Goal: Task Accomplishment & Management: Complete application form

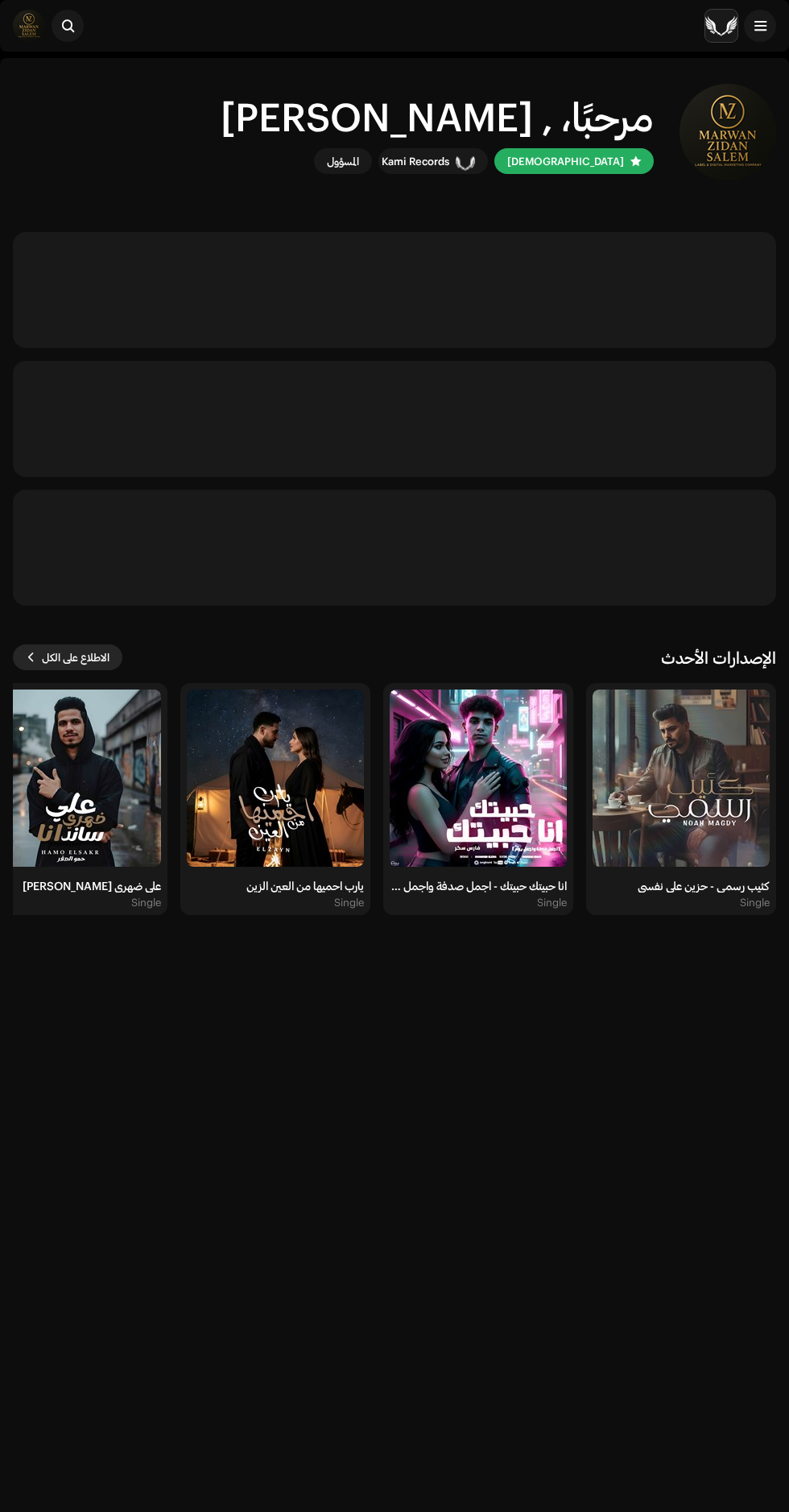
click at [73, 657] on span "الاطلاع على الكل" at bounding box center [75, 657] width 68 height 32
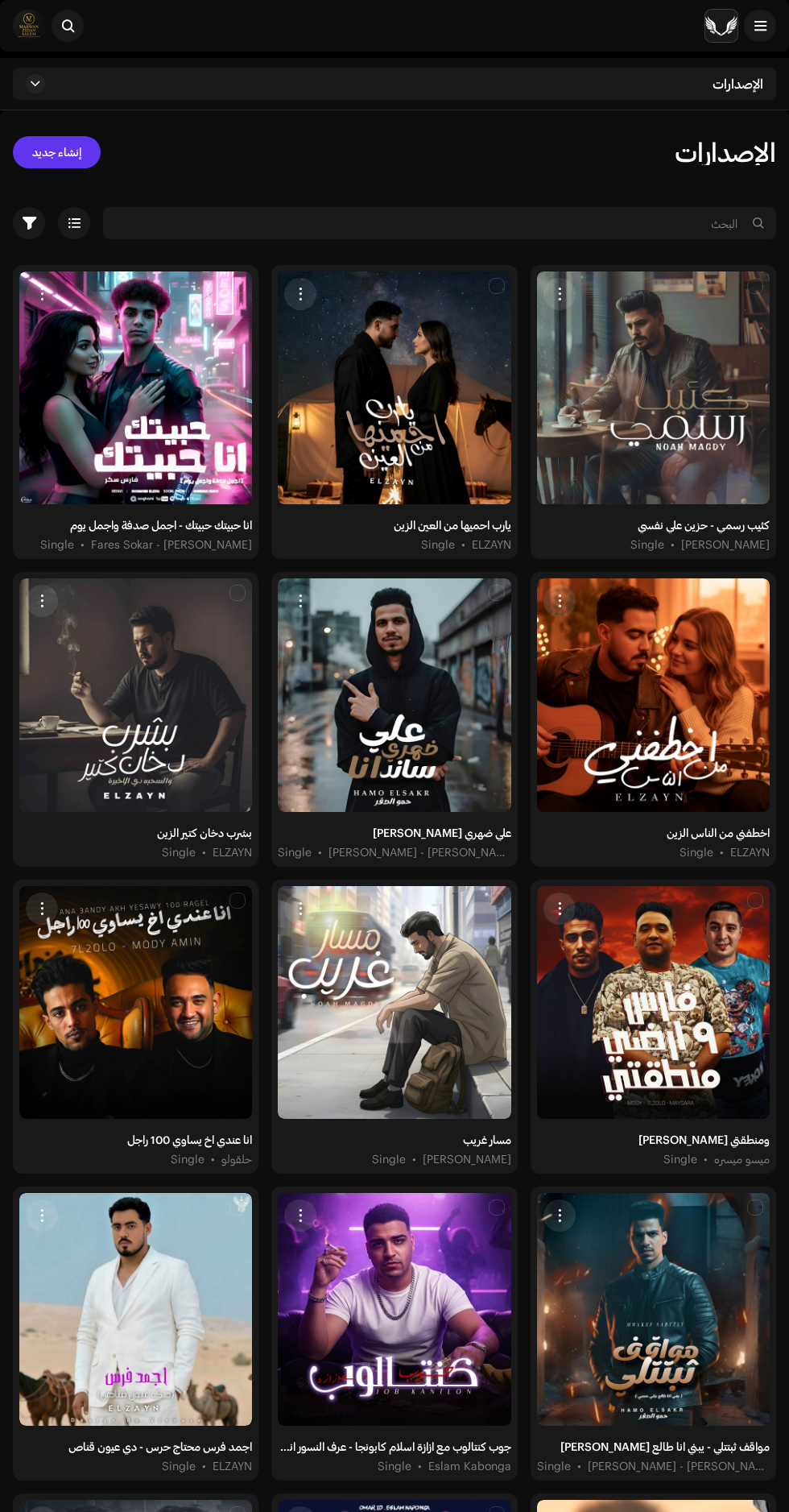
click at [48, 155] on span "إنشاء جديد" at bounding box center [56, 152] width 49 height 32
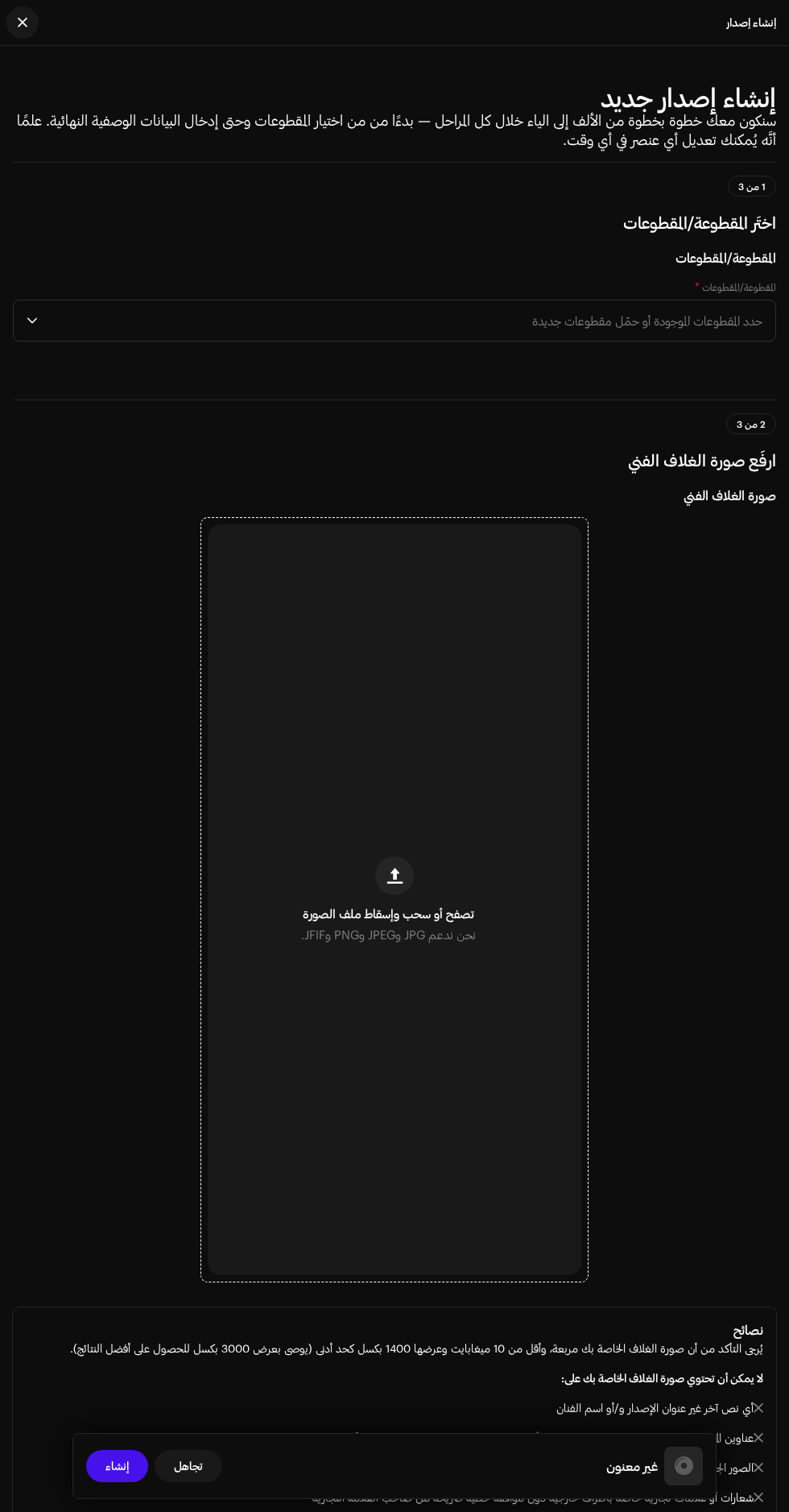
click at [374, 1044] on div "تصفح أو سحب وإسقاط ملف الصورة نحن ندعم JPG وJPEG وPNG وJFIF." at bounding box center [395, 899] width 374 height 750
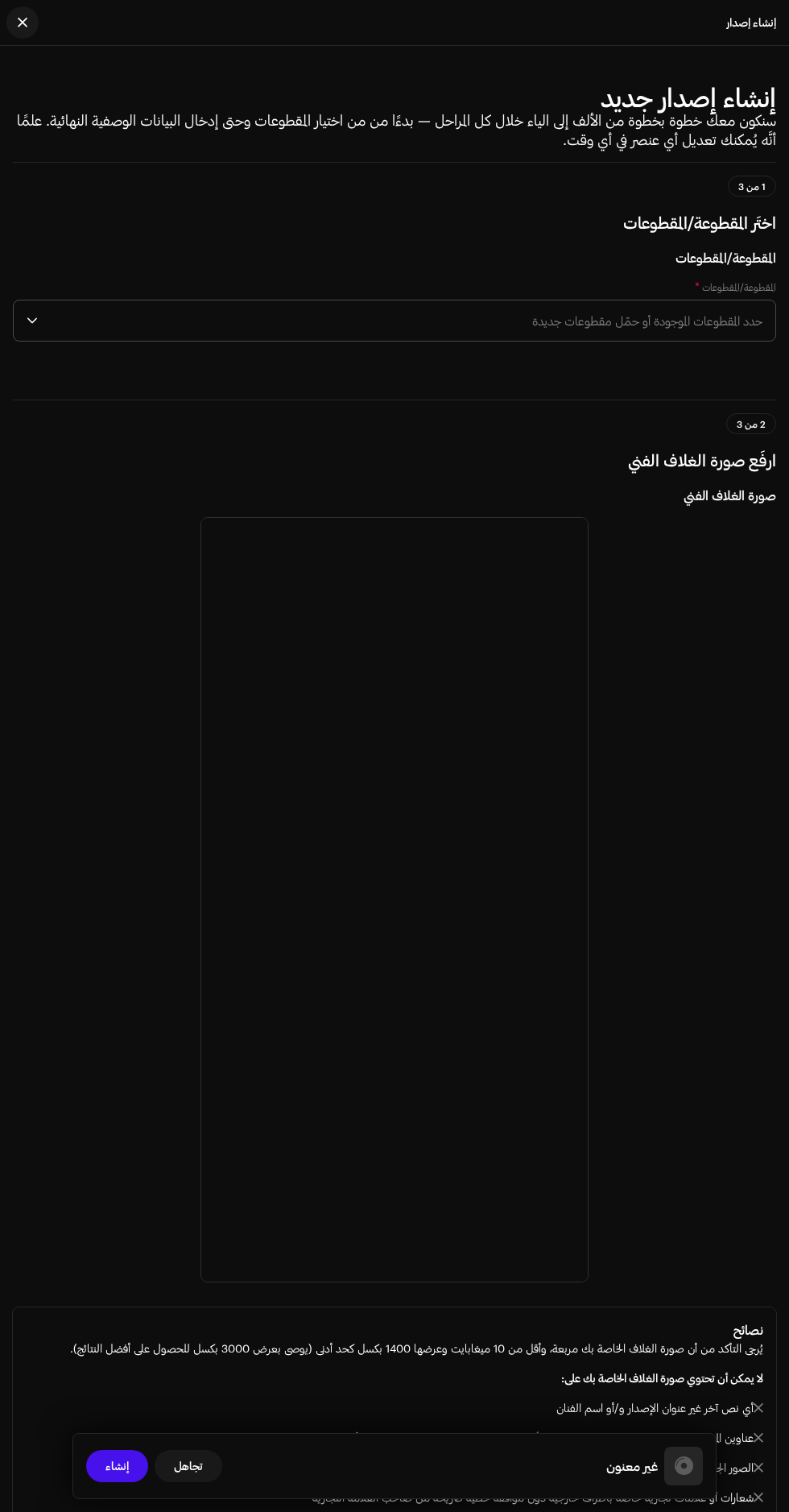
click at [242, 341] on span "حدد المقطوعات الموجودة أو حمّل مقطوعات جديدة" at bounding box center [403, 321] width 718 height 41
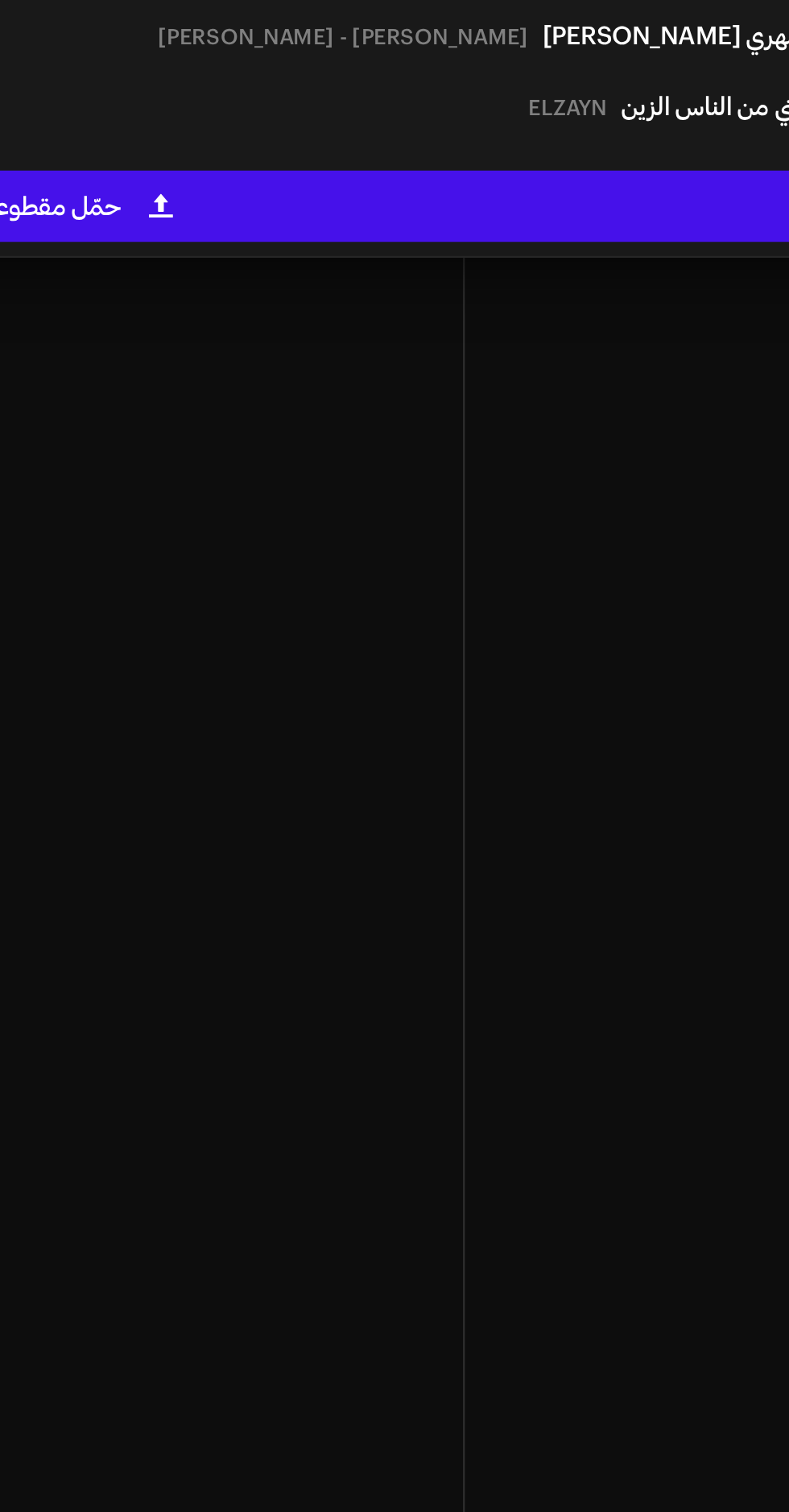
scroll to position [76, 0]
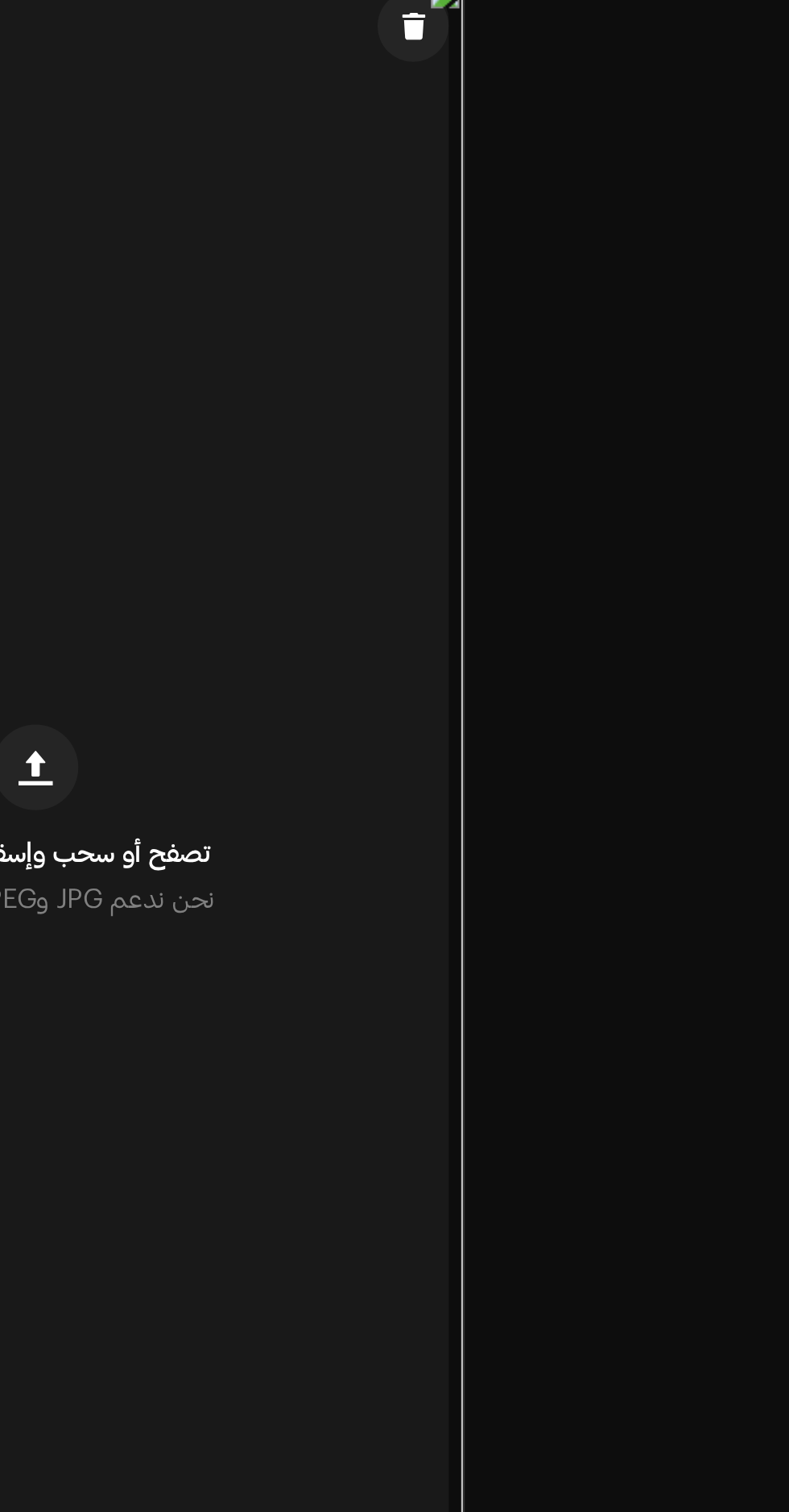
click at [480, 265] on span "حدد المقطوعات الموجودة أو حمّل مقطوعات جديدة" at bounding box center [403, 245] width 718 height 41
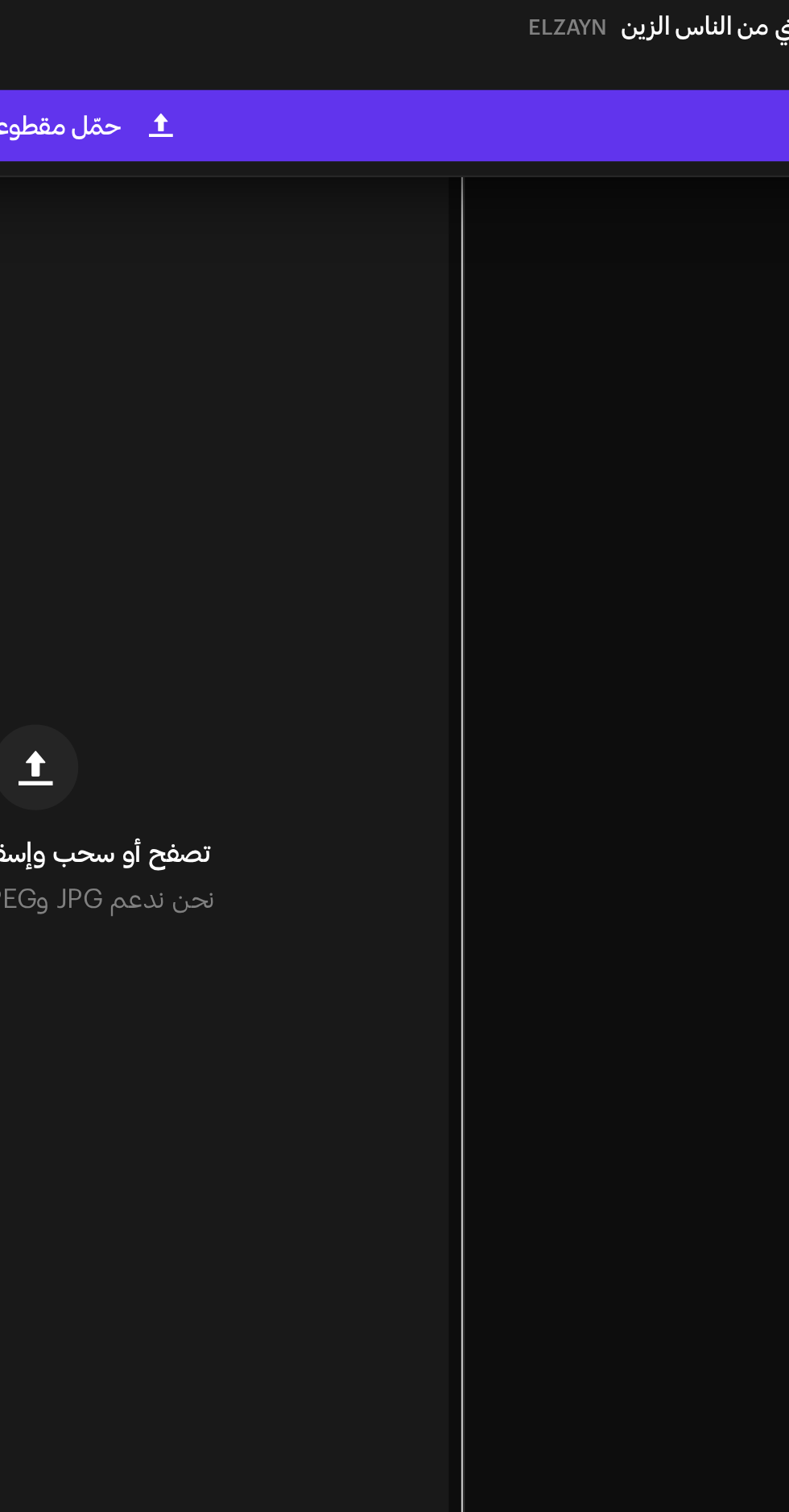
click at [493, 526] on div "حمّل مقطوعات جديدة" at bounding box center [394, 510] width 748 height 32
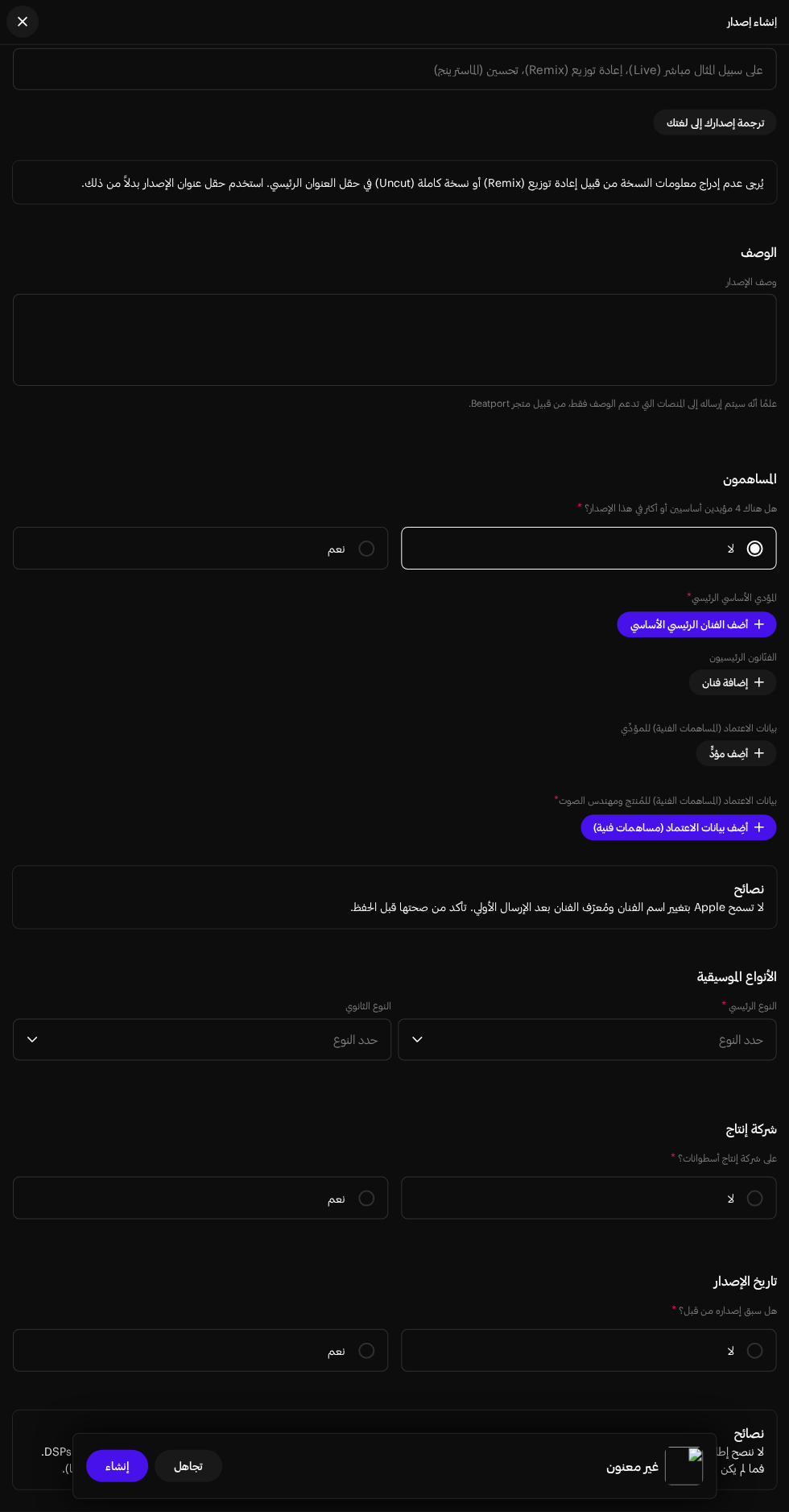
scroll to position [2289, 0]
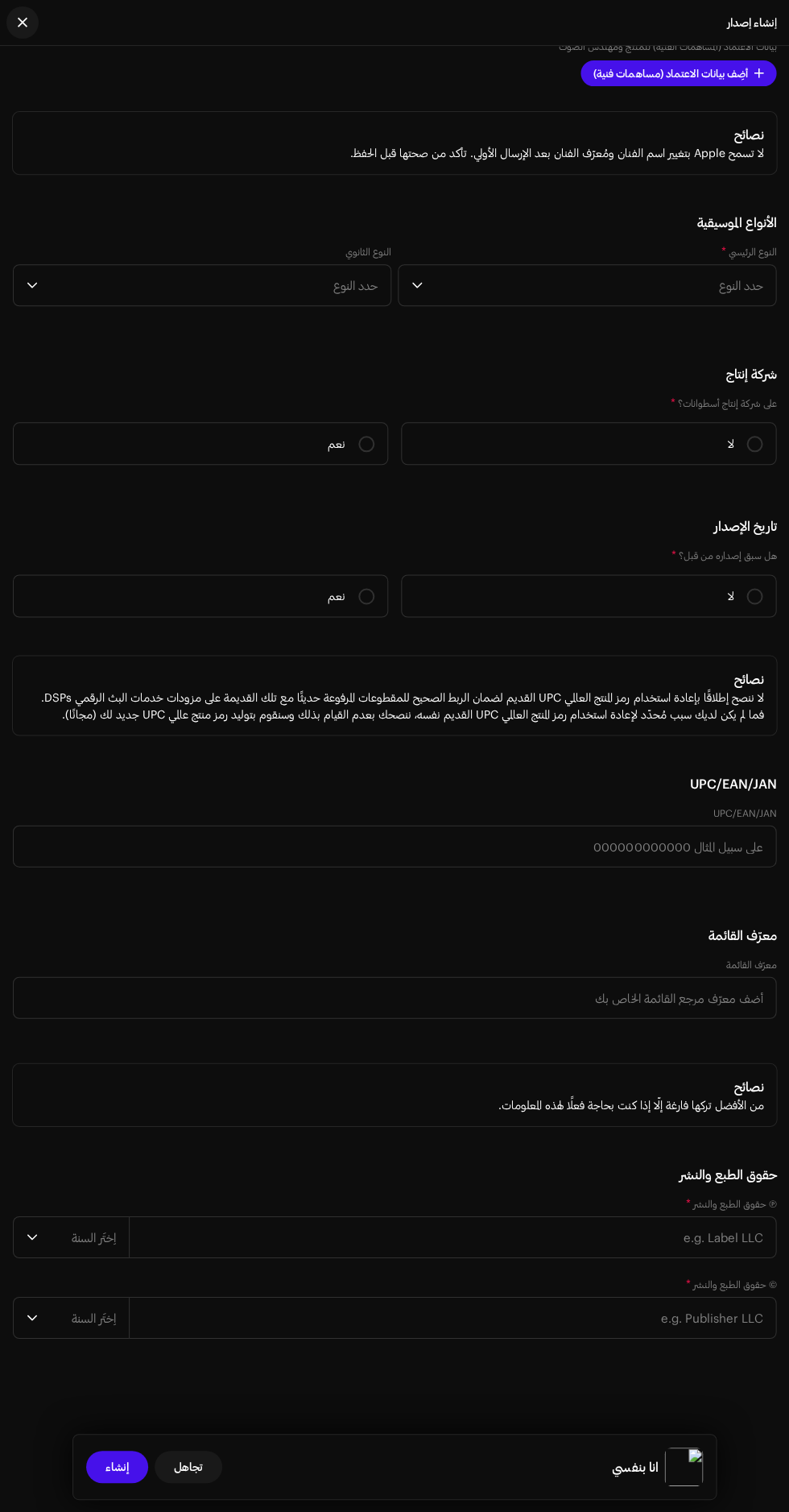
scroll to position [3456, 0]
type input "انا بنفسي"
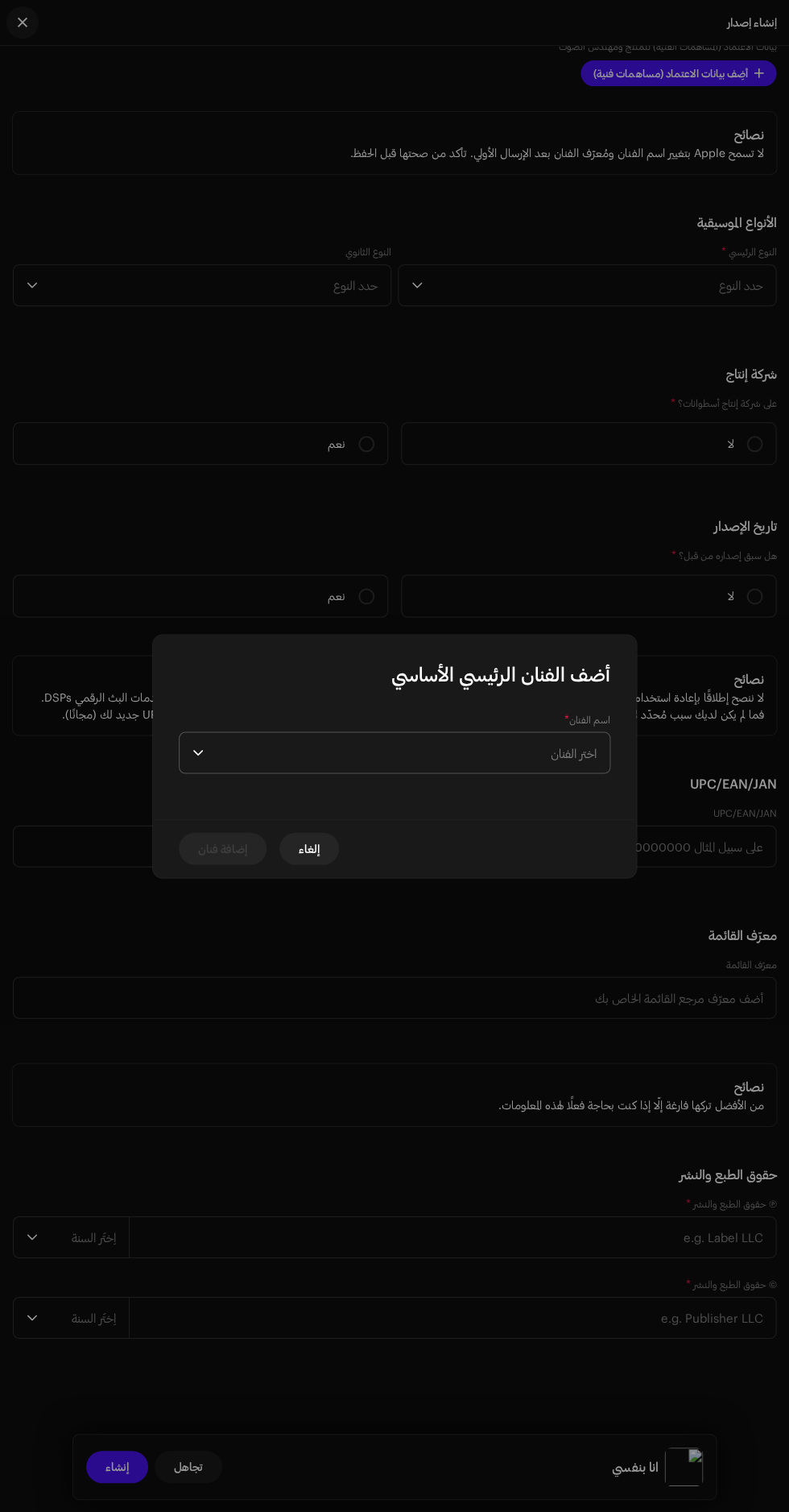
click at [307, 737] on span "اختر الفنان" at bounding box center [403, 752] width 387 height 41
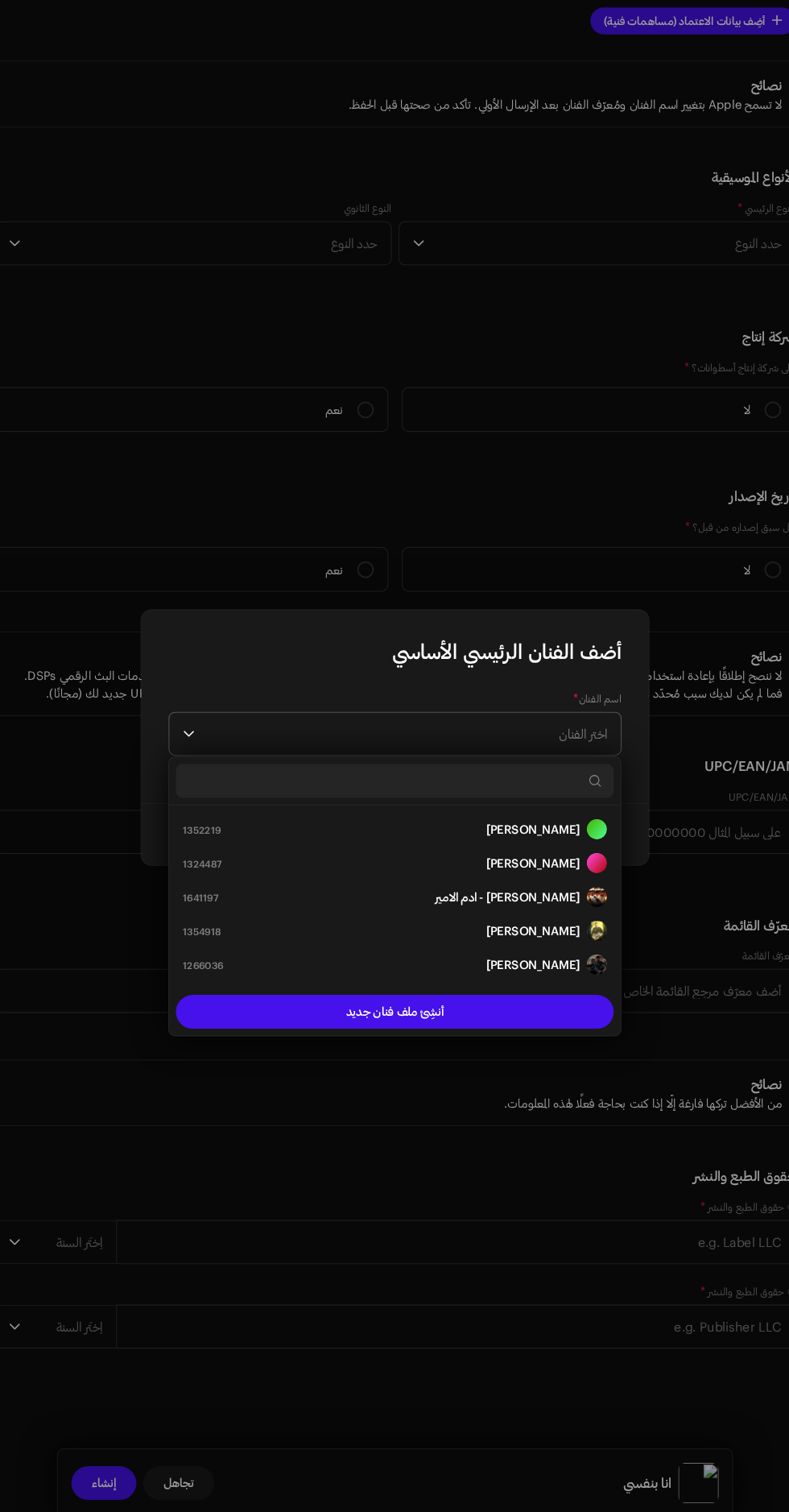
scroll to position [3, 0]
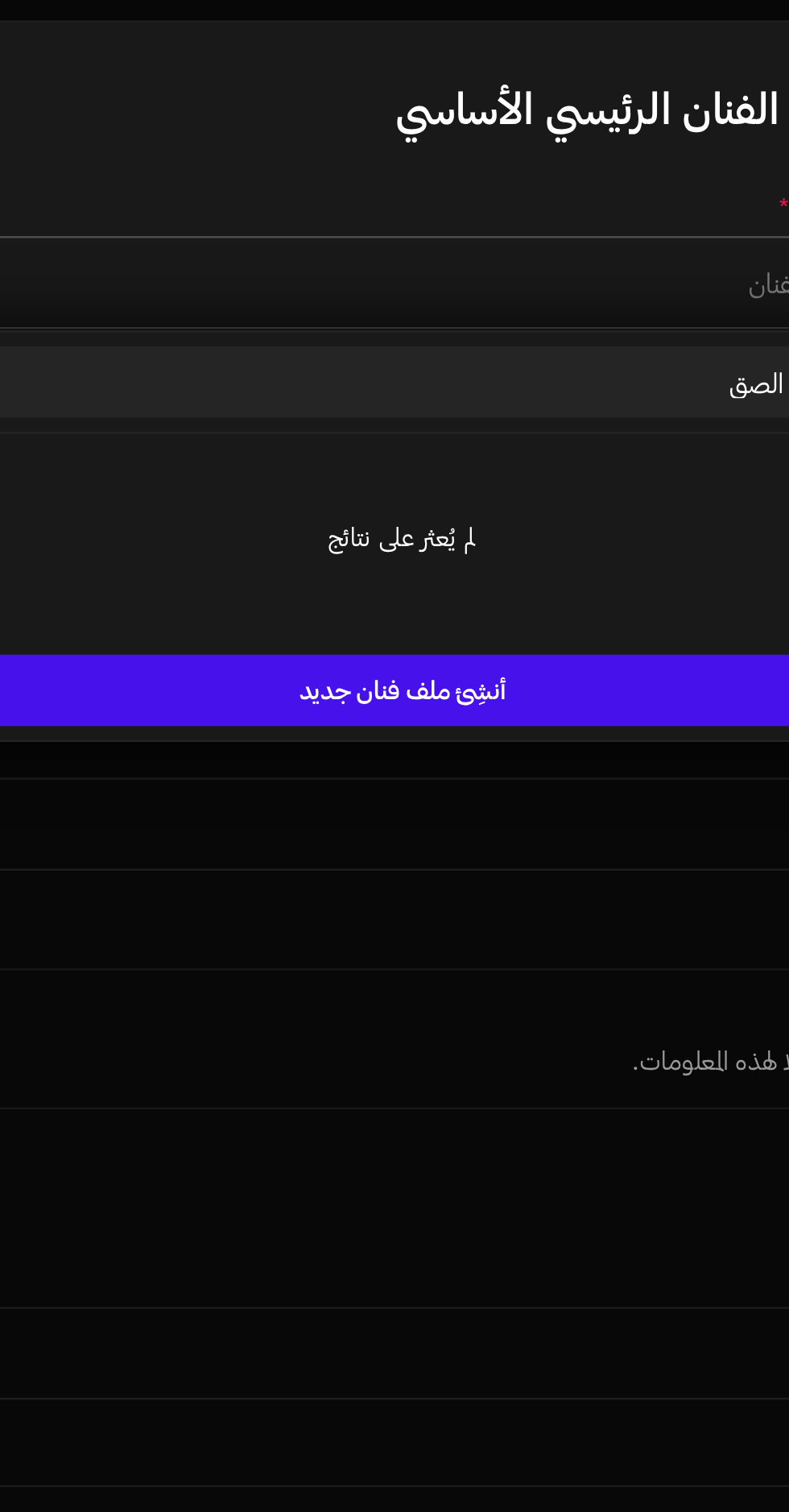
type input "الصقر"
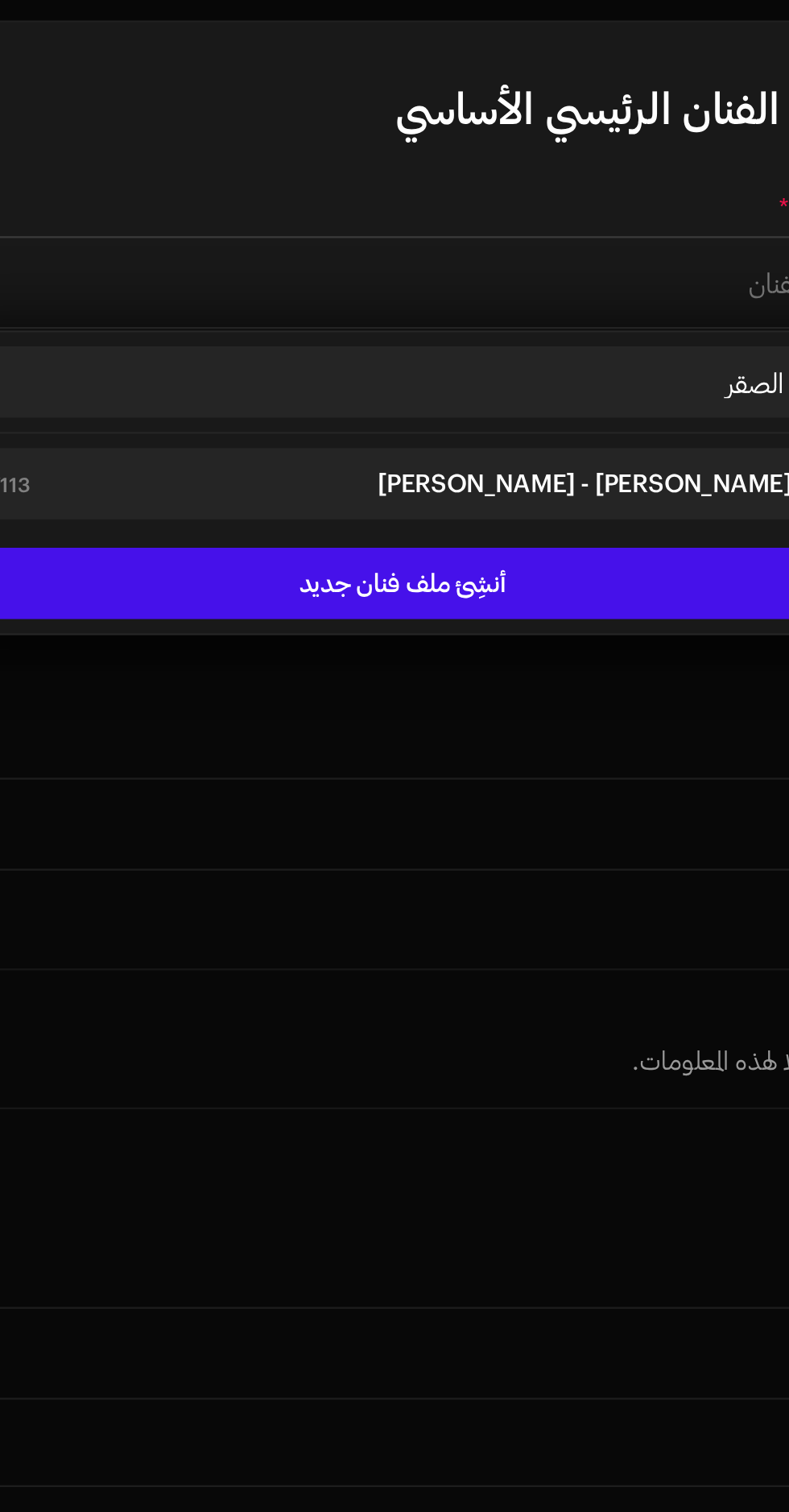
click at [295, 840] on div "[PERSON_NAME] - Hamo Elsakr 1587113" at bounding box center [394, 843] width 404 height 19
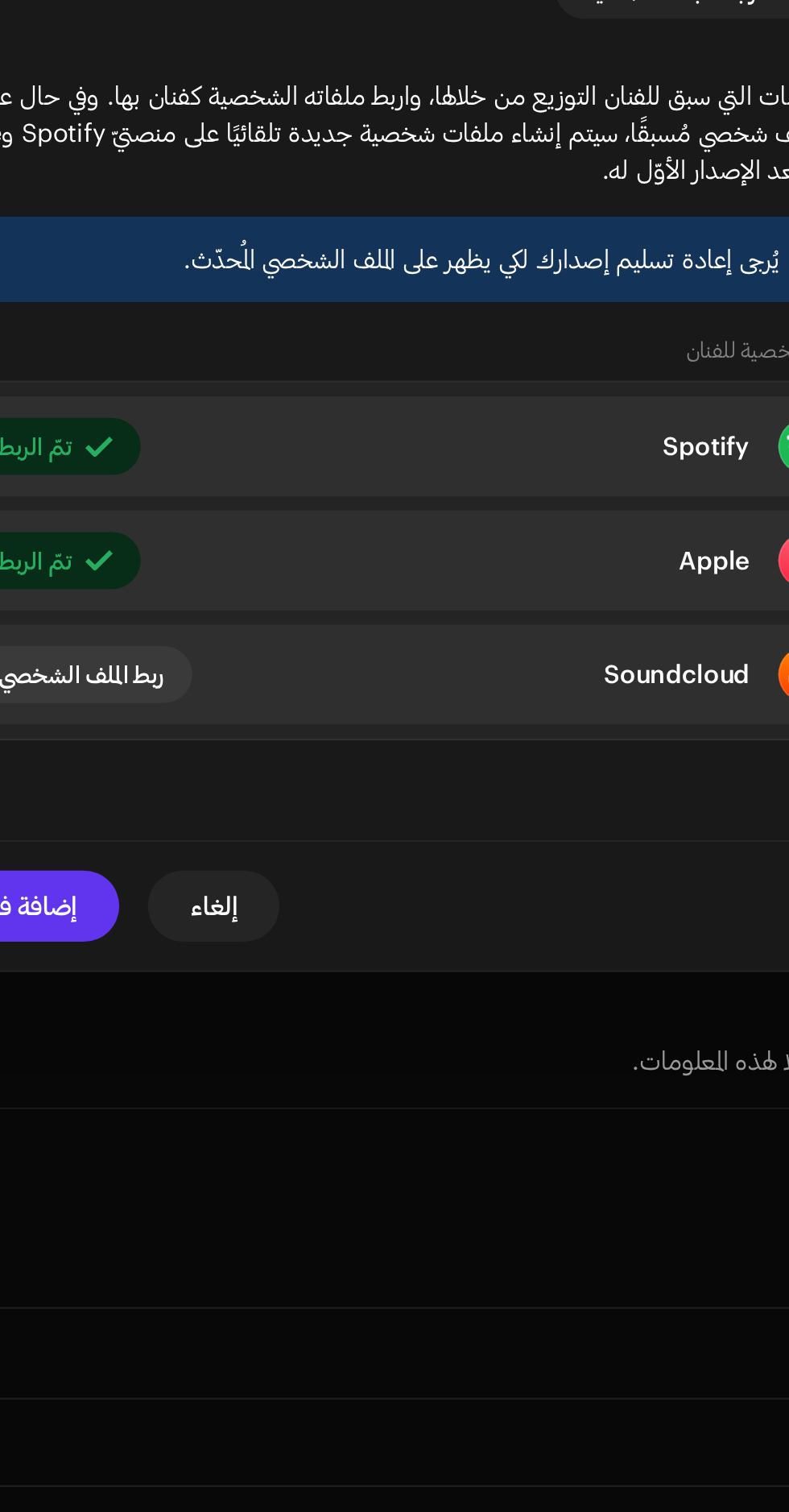
click at [245, 1050] on span "إضافة فنان" at bounding box center [222, 1034] width 49 height 32
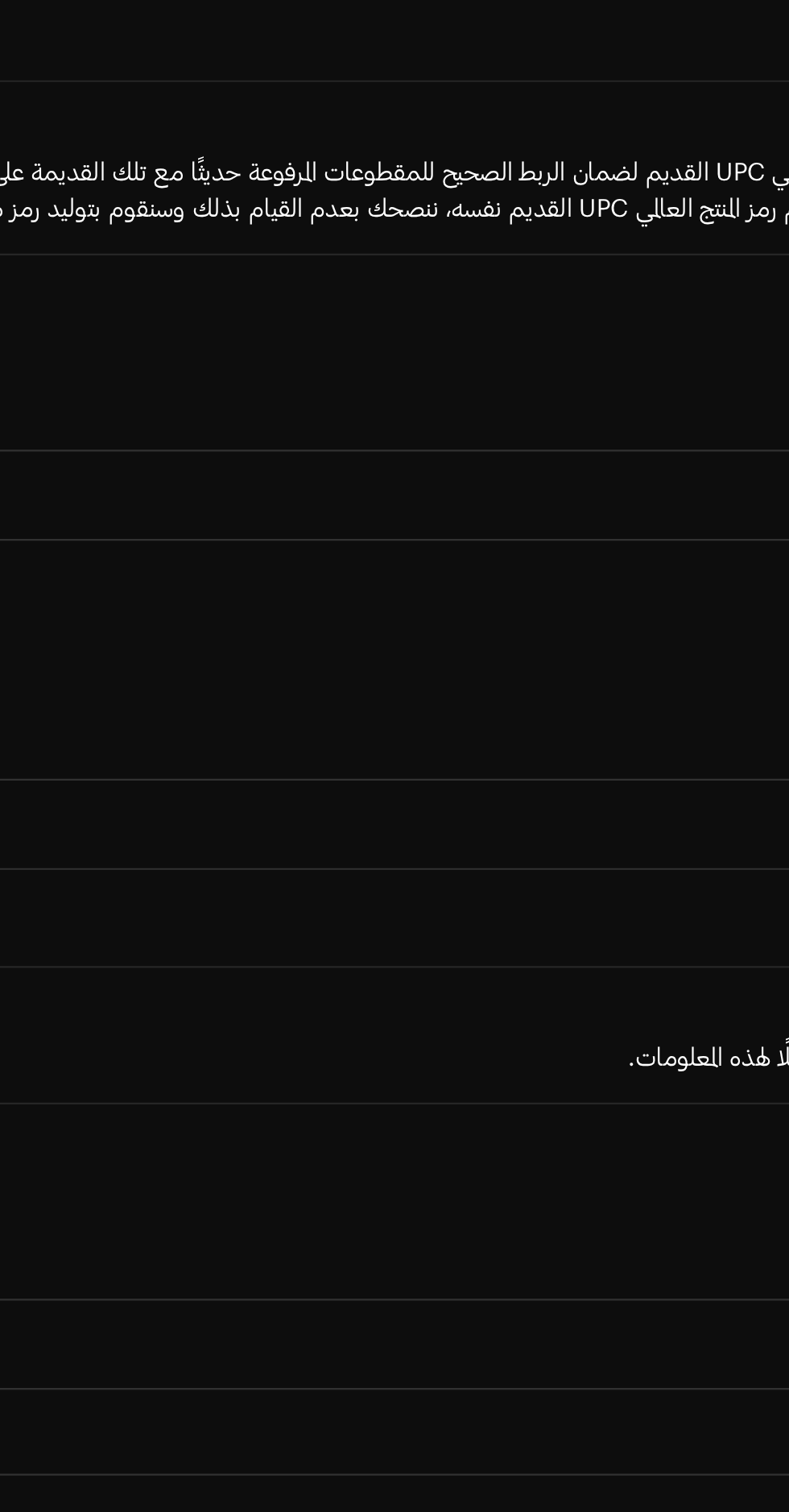
scroll to position [3456, 0]
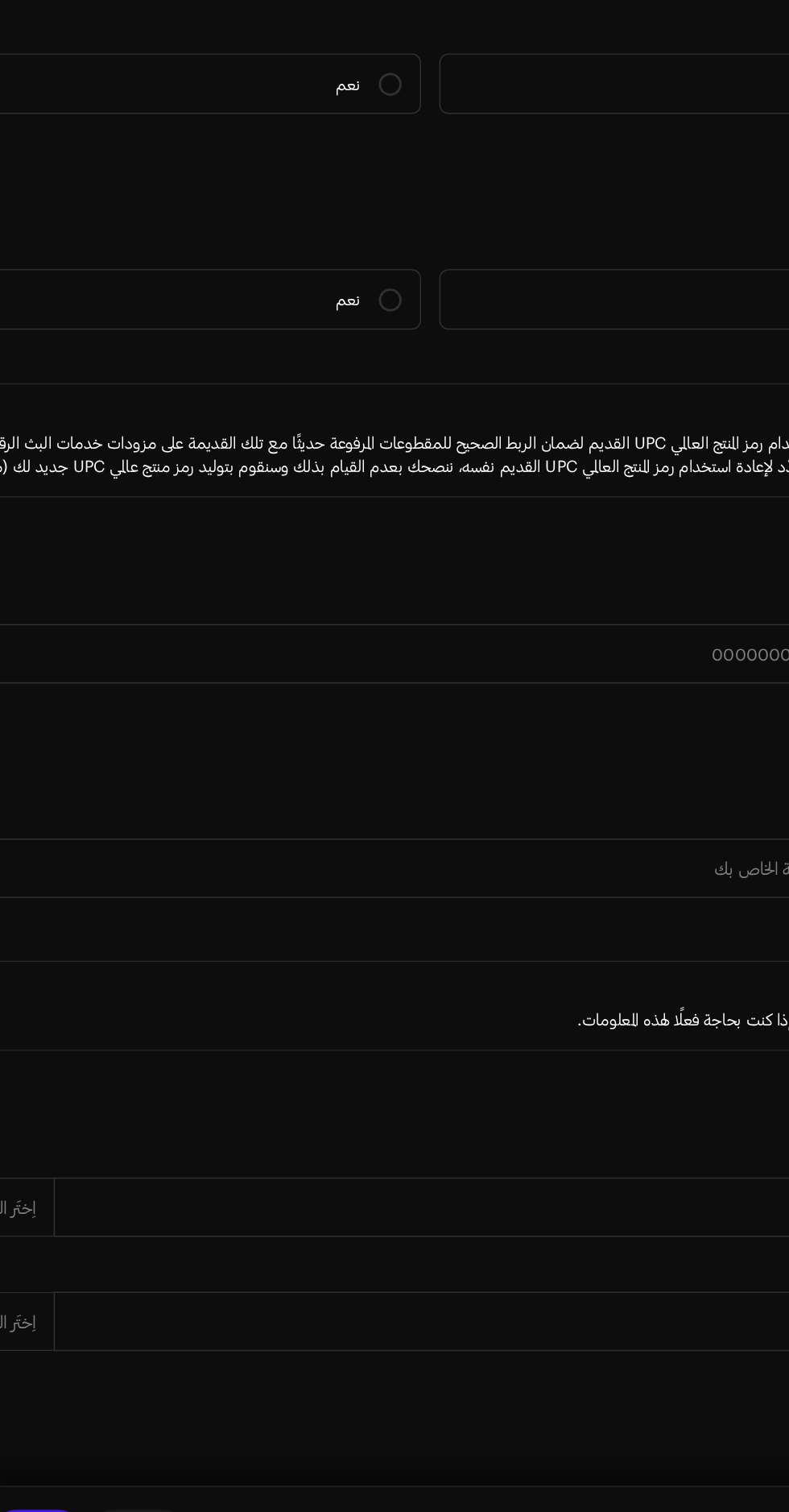
click at [611, 54] on label "بيانات الاعتماد (المساهمات الفنية) للمُنتج ومهندس الصوت *" at bounding box center [665, 45] width 222 height 16
click at [617, 52] on small "بيانات الاعتماد (المساهمات الفنية) للمُنتج ومهندس الصوت" at bounding box center [667, 46] width 217 height 11
click at [601, 90] on span "أضِف بيانات الاعتماد (مساهمات فنية)" at bounding box center [670, 73] width 154 height 32
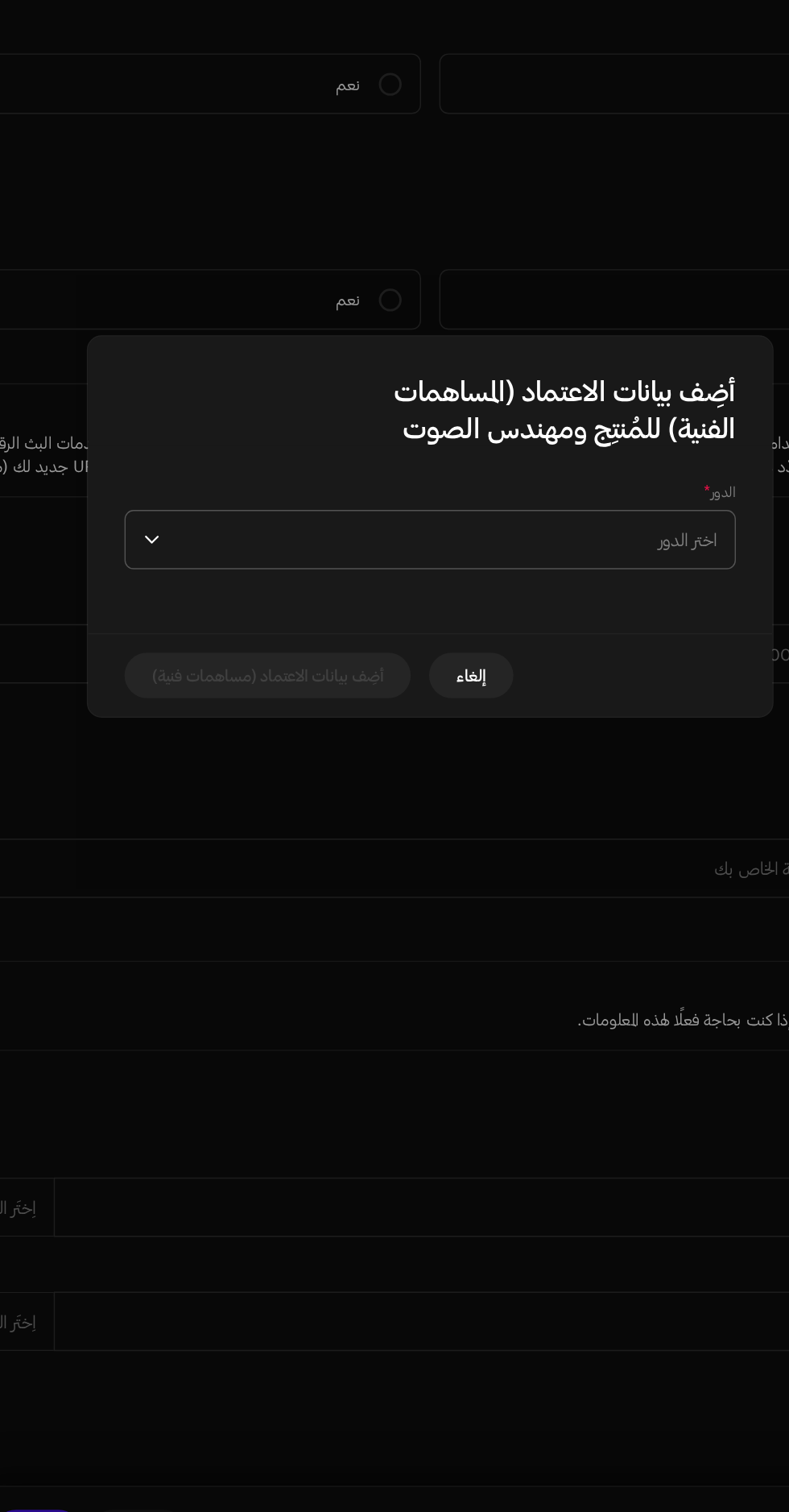
click at [263, 758] on span "اختر الدور" at bounding box center [403, 765] width 387 height 41
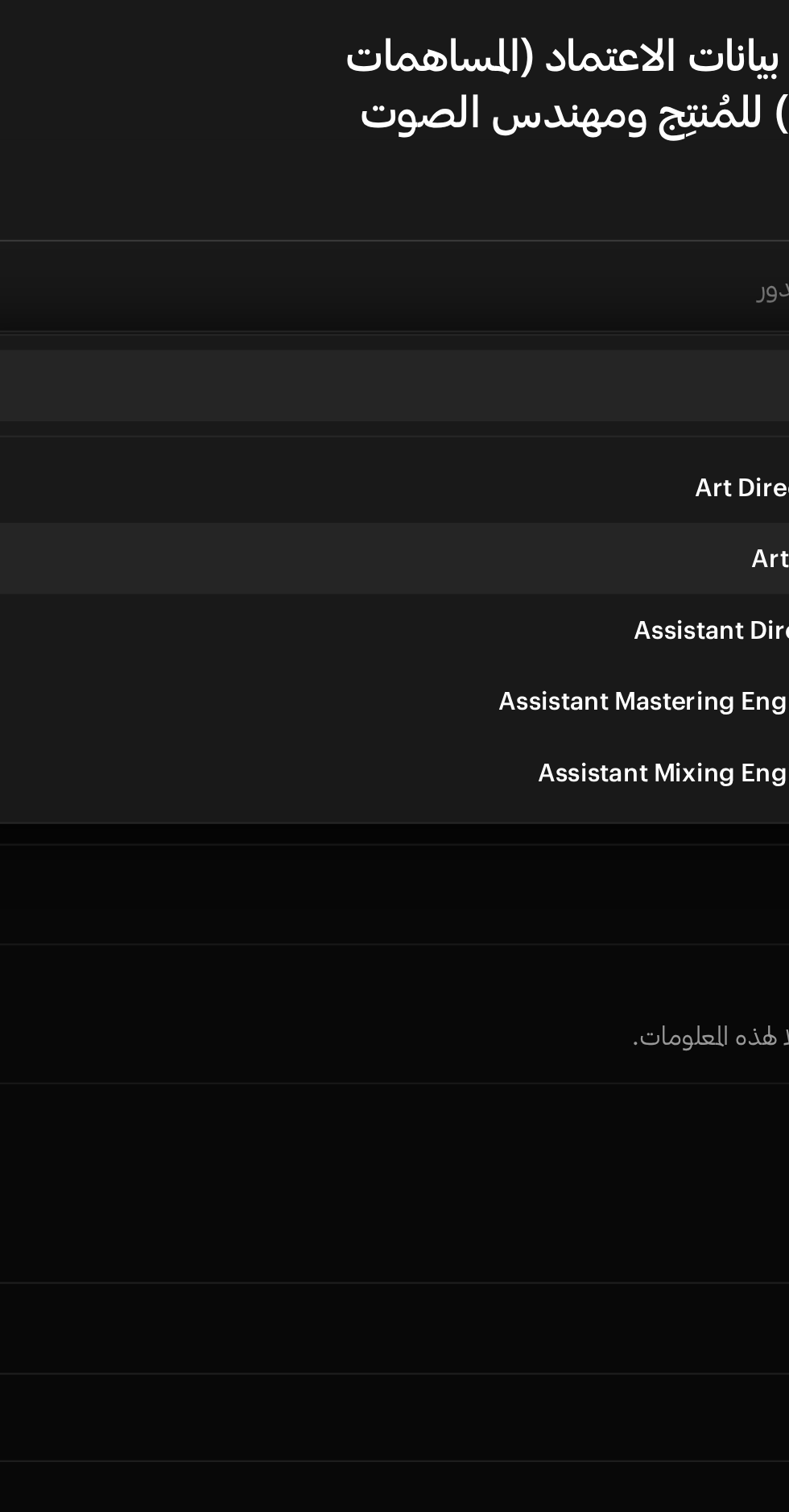
click at [354, 883] on li "Artwork" at bounding box center [394, 888] width 417 height 32
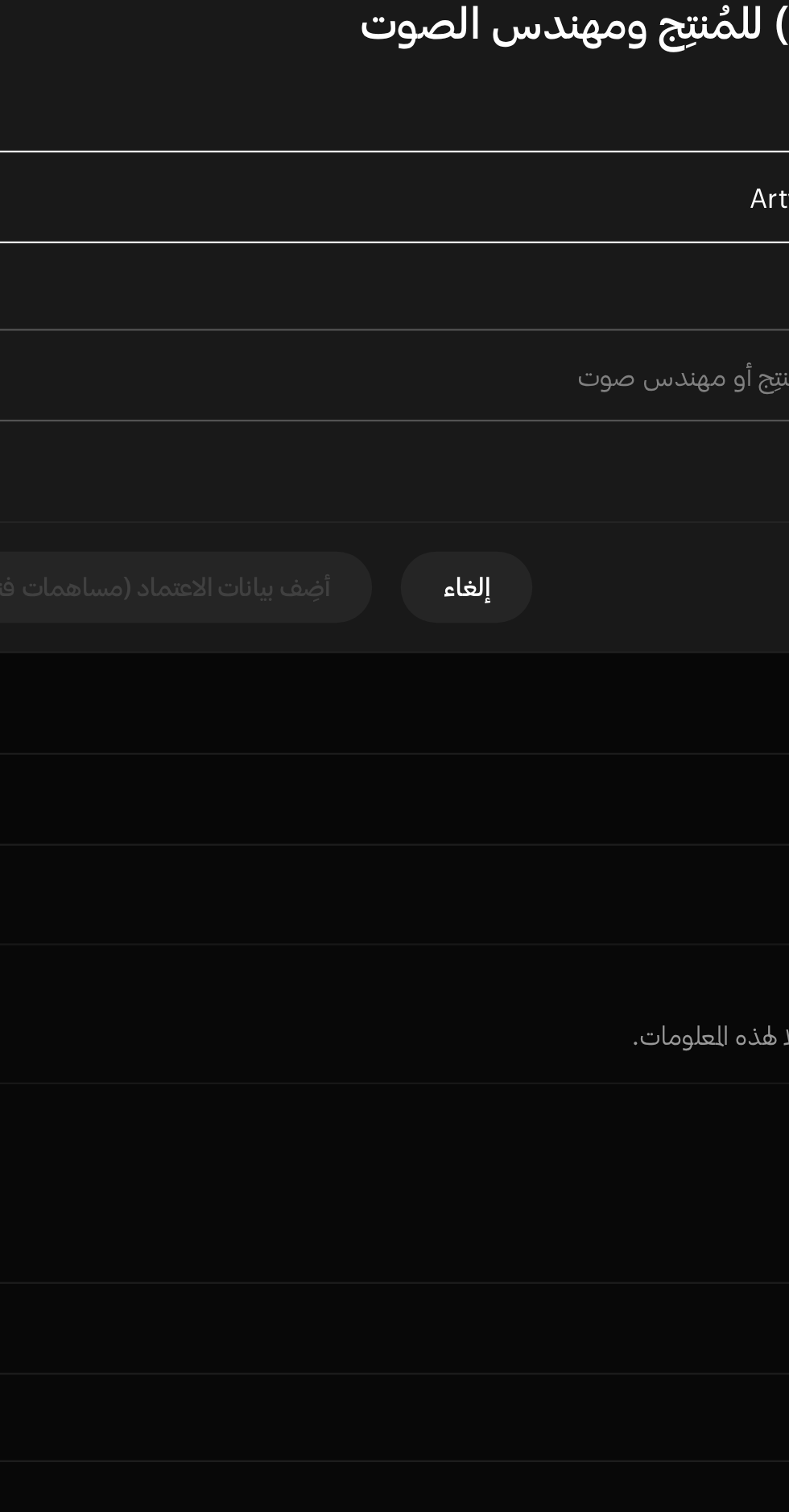
click at [319, 811] on span "اختَر مُنتِج أو مهندس صوت" at bounding box center [403, 806] width 387 height 41
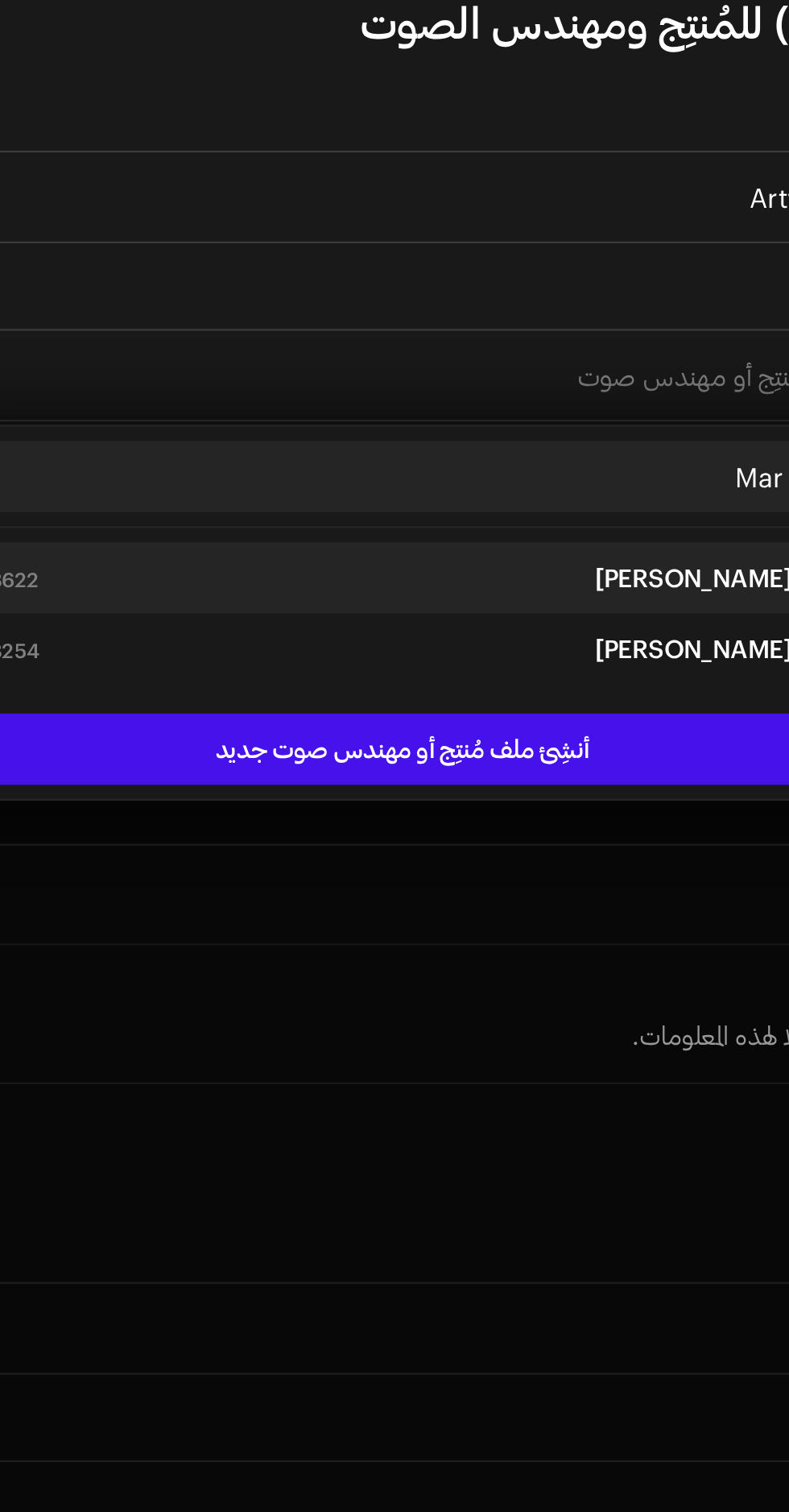
type input "Mar"
click at [328, 891] on div "[PERSON_NAME] [GEOGRAPHIC_DATA] 1628622" at bounding box center [394, 897] width 404 height 19
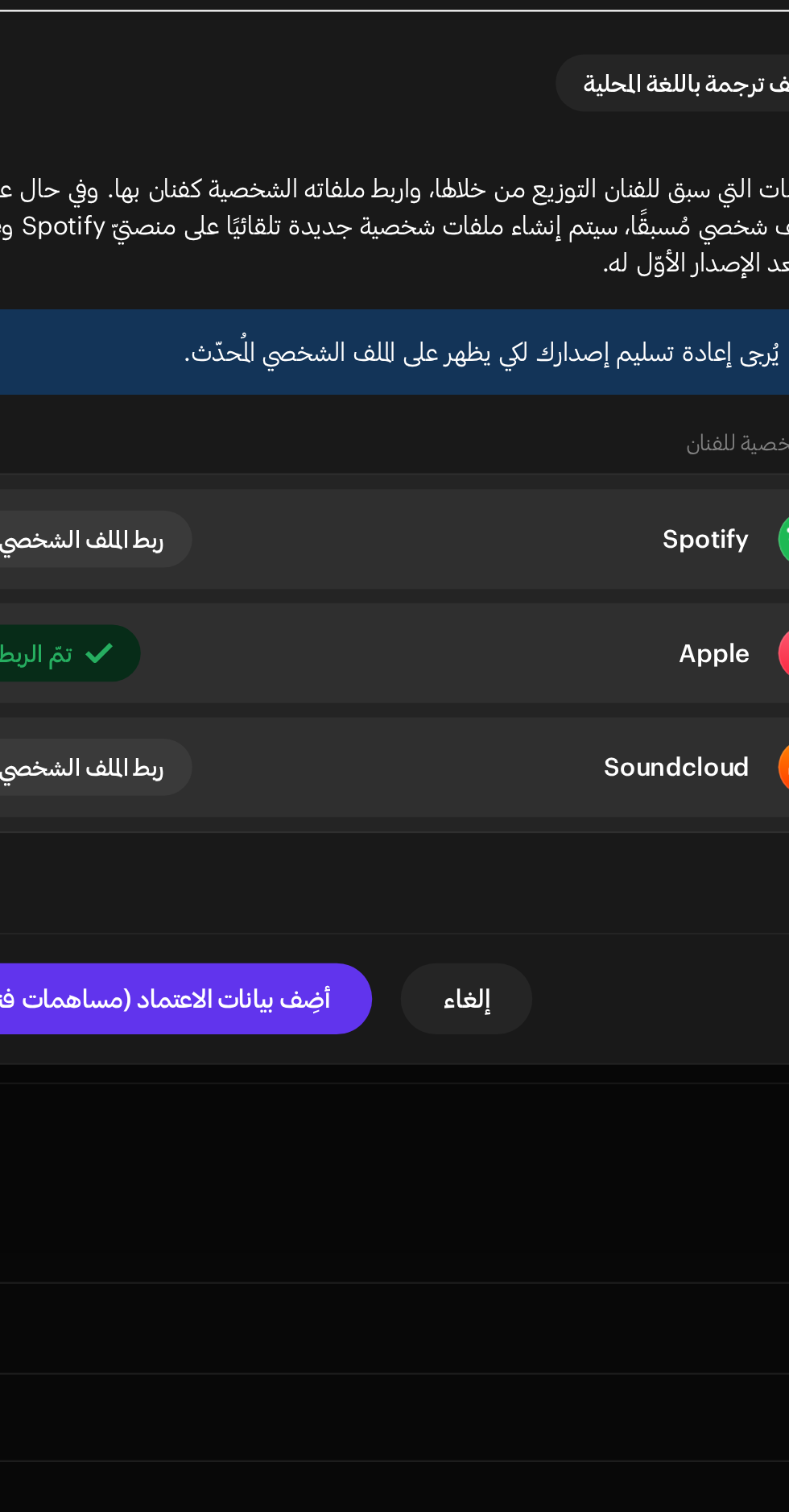
click at [309, 1103] on span "أضِف بيانات الاعتماد (مساهمات فنية)" at bounding box center [279, 1087] width 164 height 32
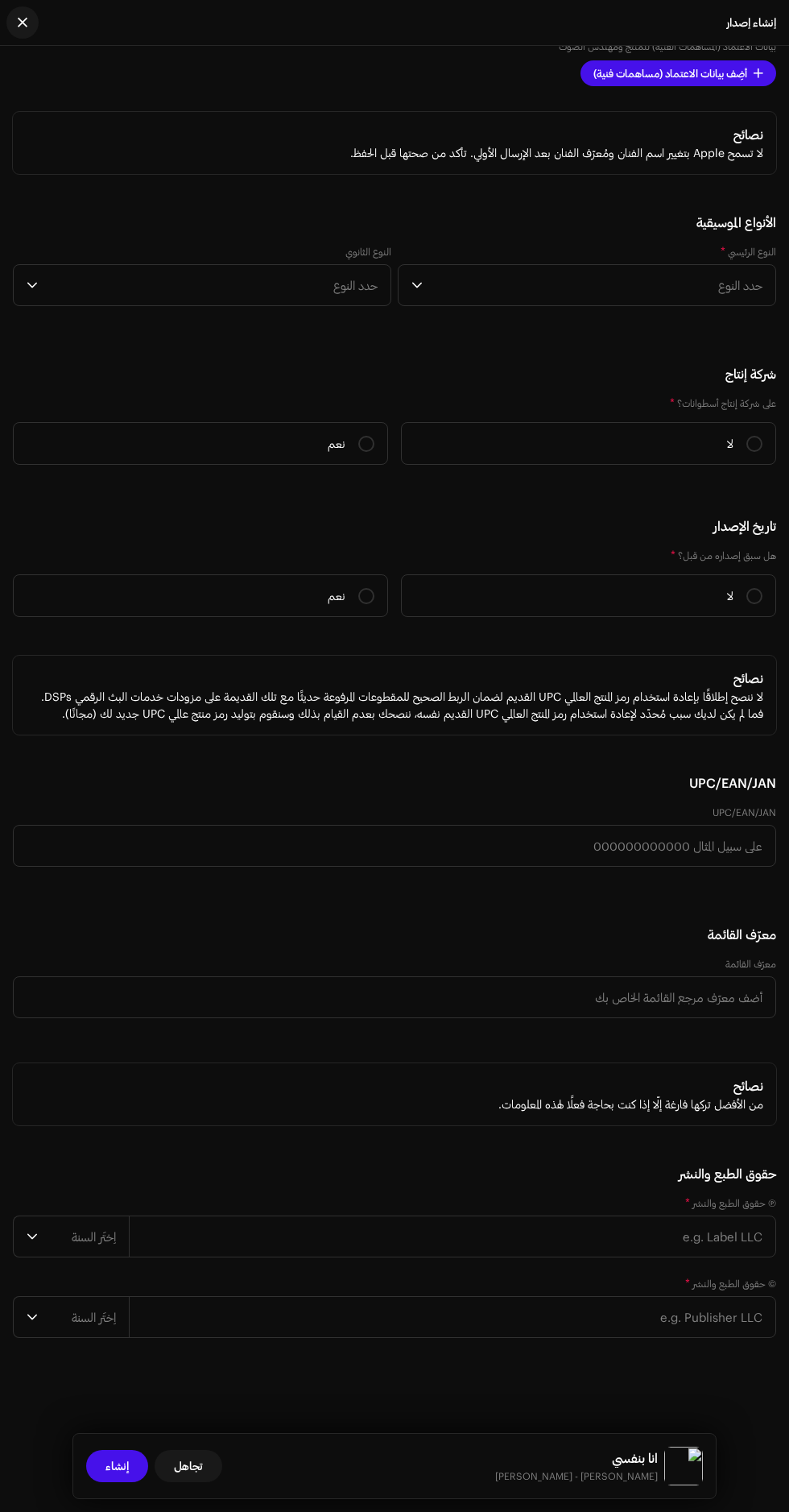
scroll to position [4250, 0]
click at [493, 232] on h5 "الأنواع الموسيقية" at bounding box center [394, 222] width 763 height 19
click at [507, 305] on span "حدد النوع" at bounding box center [596, 285] width 333 height 41
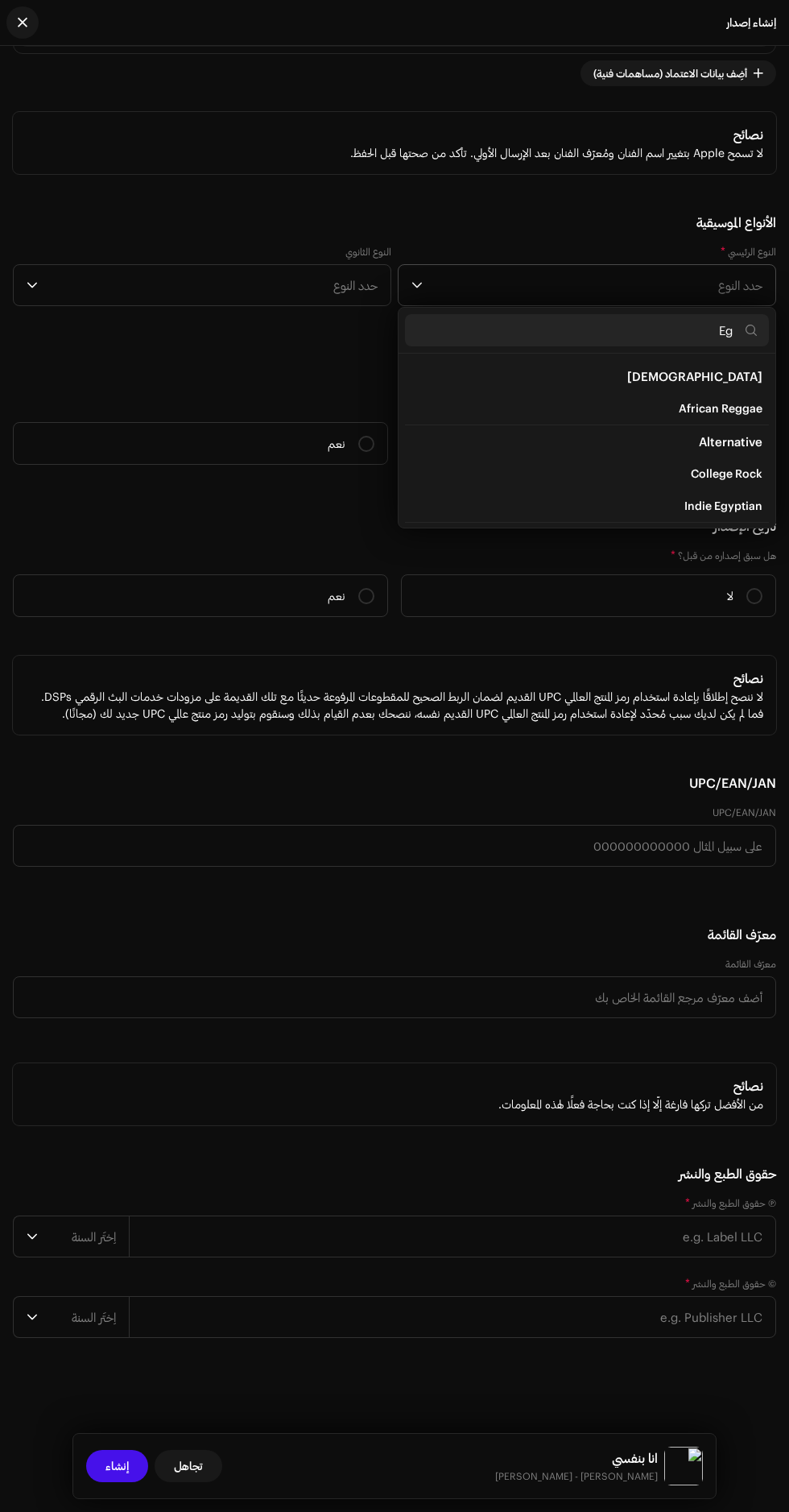
type input "Egy"
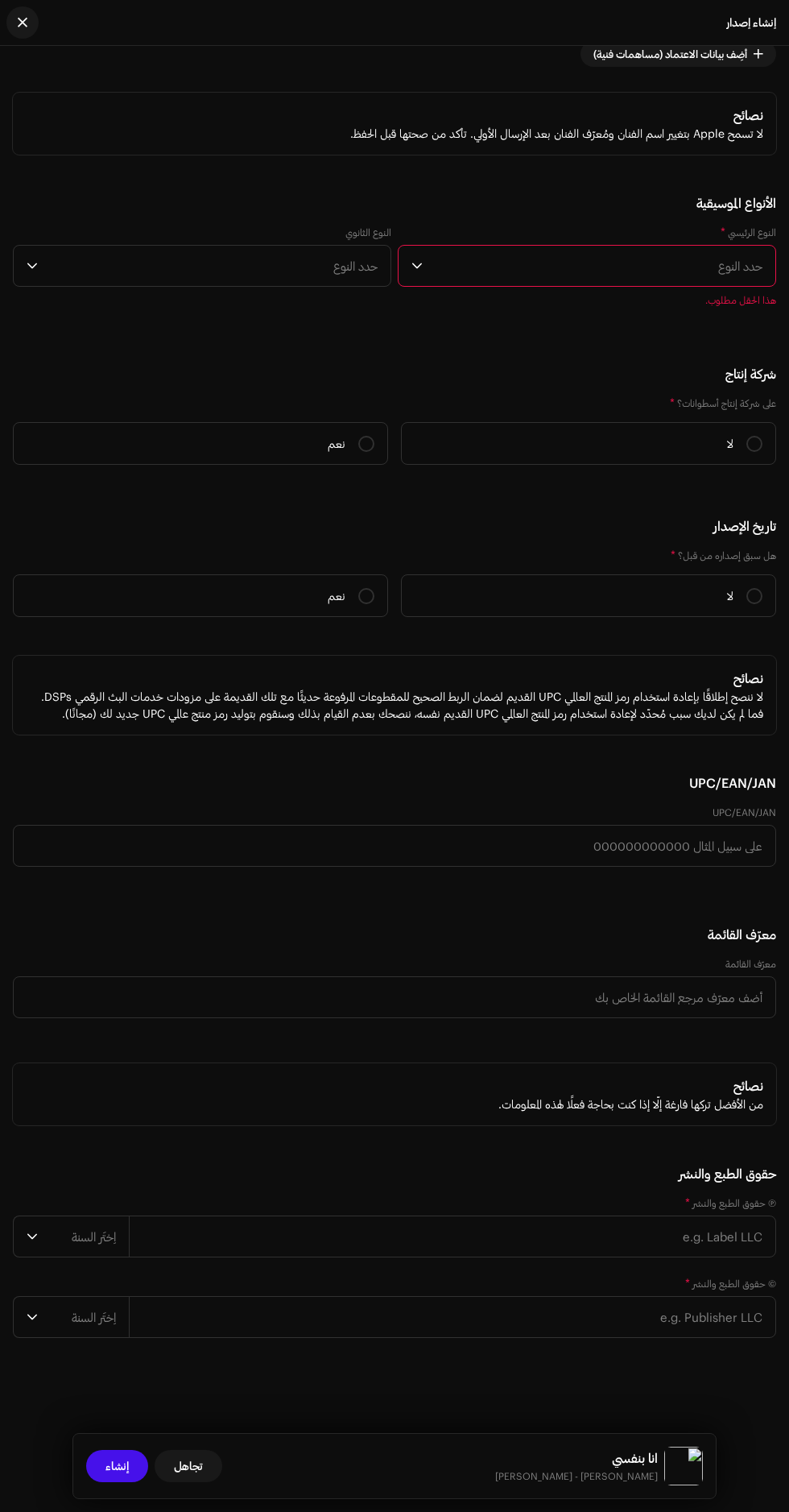
scroll to position [4315, 0]
click at [476, 286] on span "حدد النوع" at bounding box center [596, 266] width 333 height 41
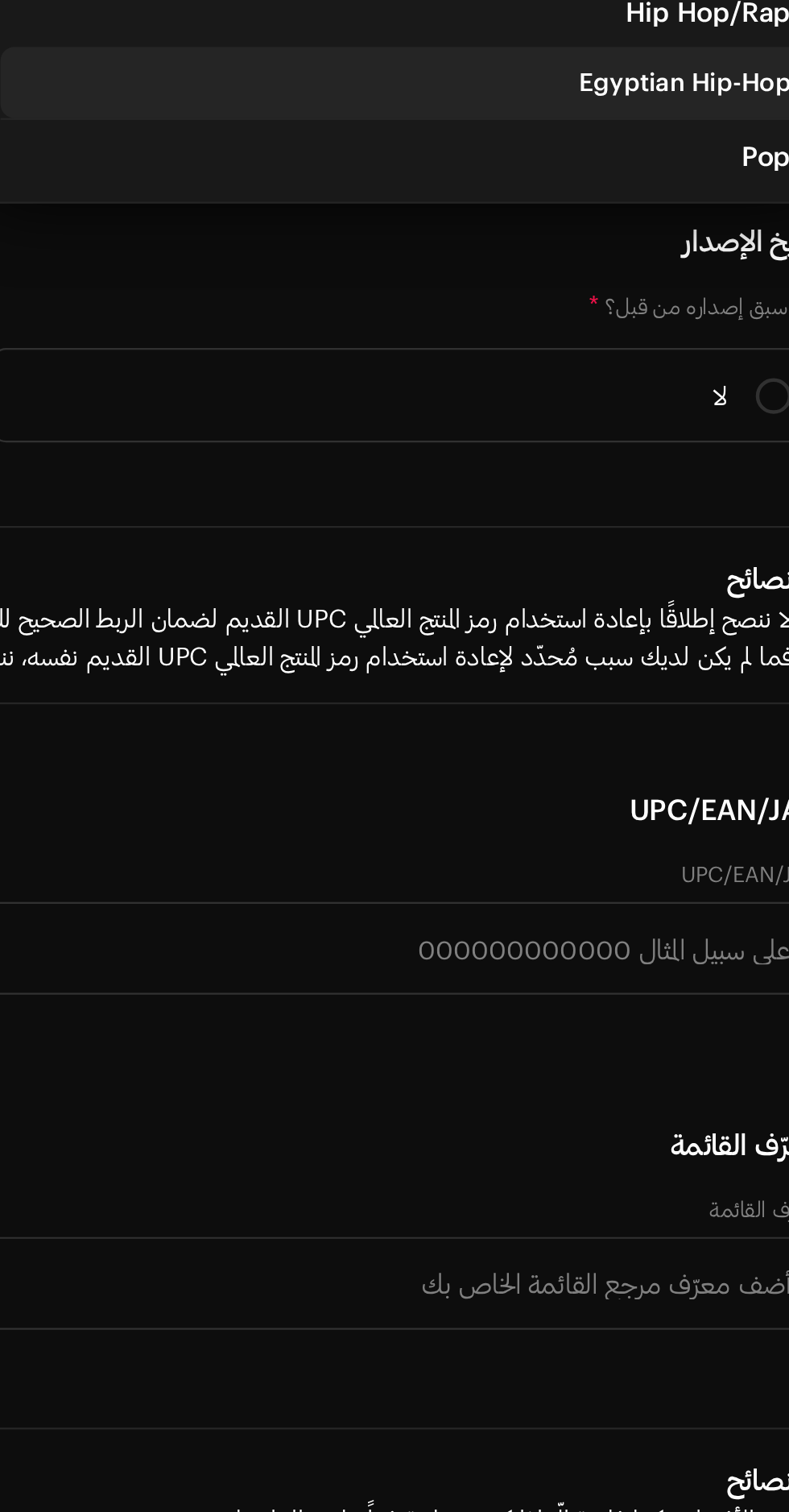
type input "Egy"
click at [728, 463] on span "Egyptian Hip-Hop" at bounding box center [715, 453] width 96 height 16
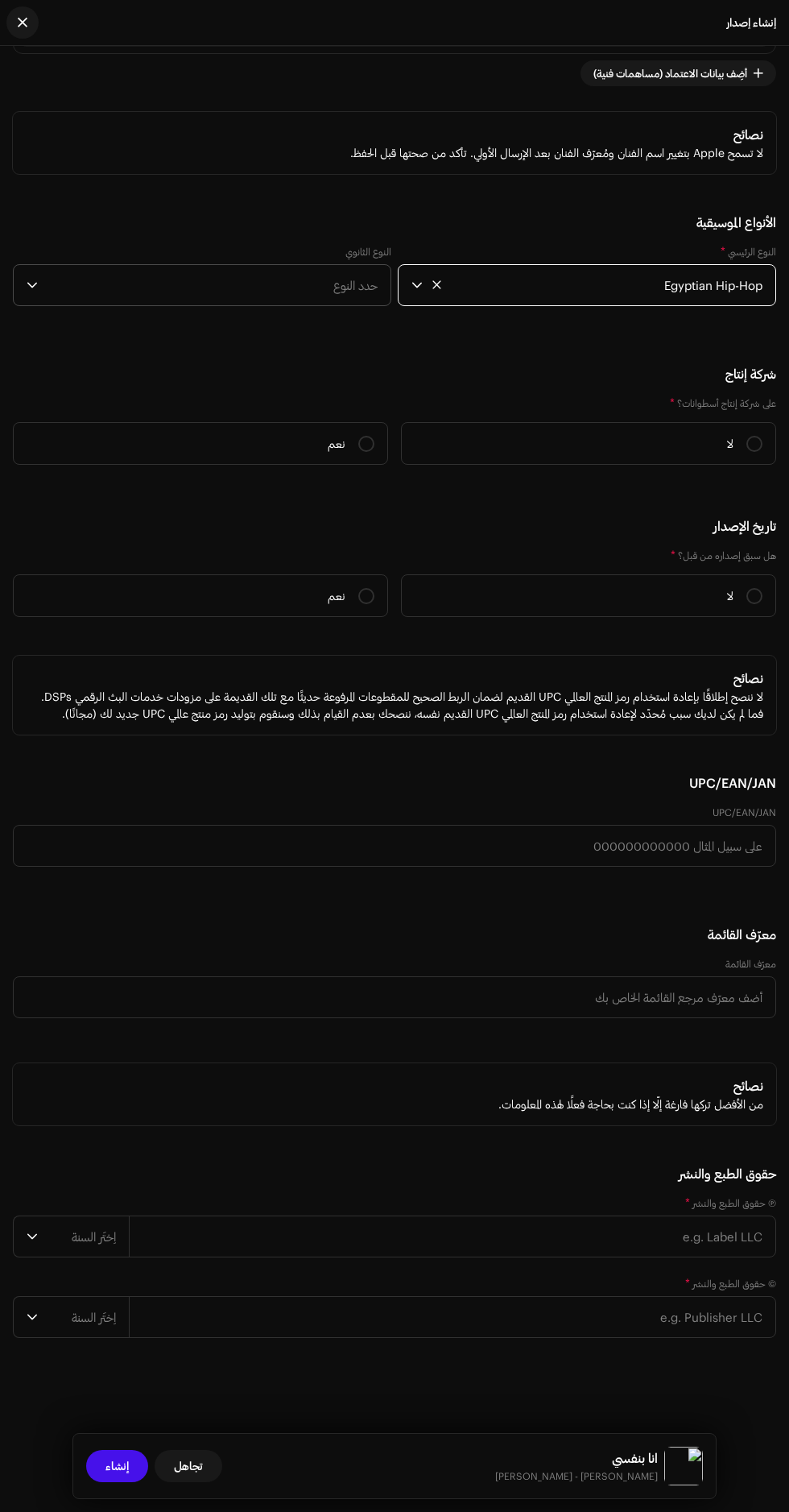
click at [155, 305] on span "حدد النوع" at bounding box center [211, 285] width 333 height 41
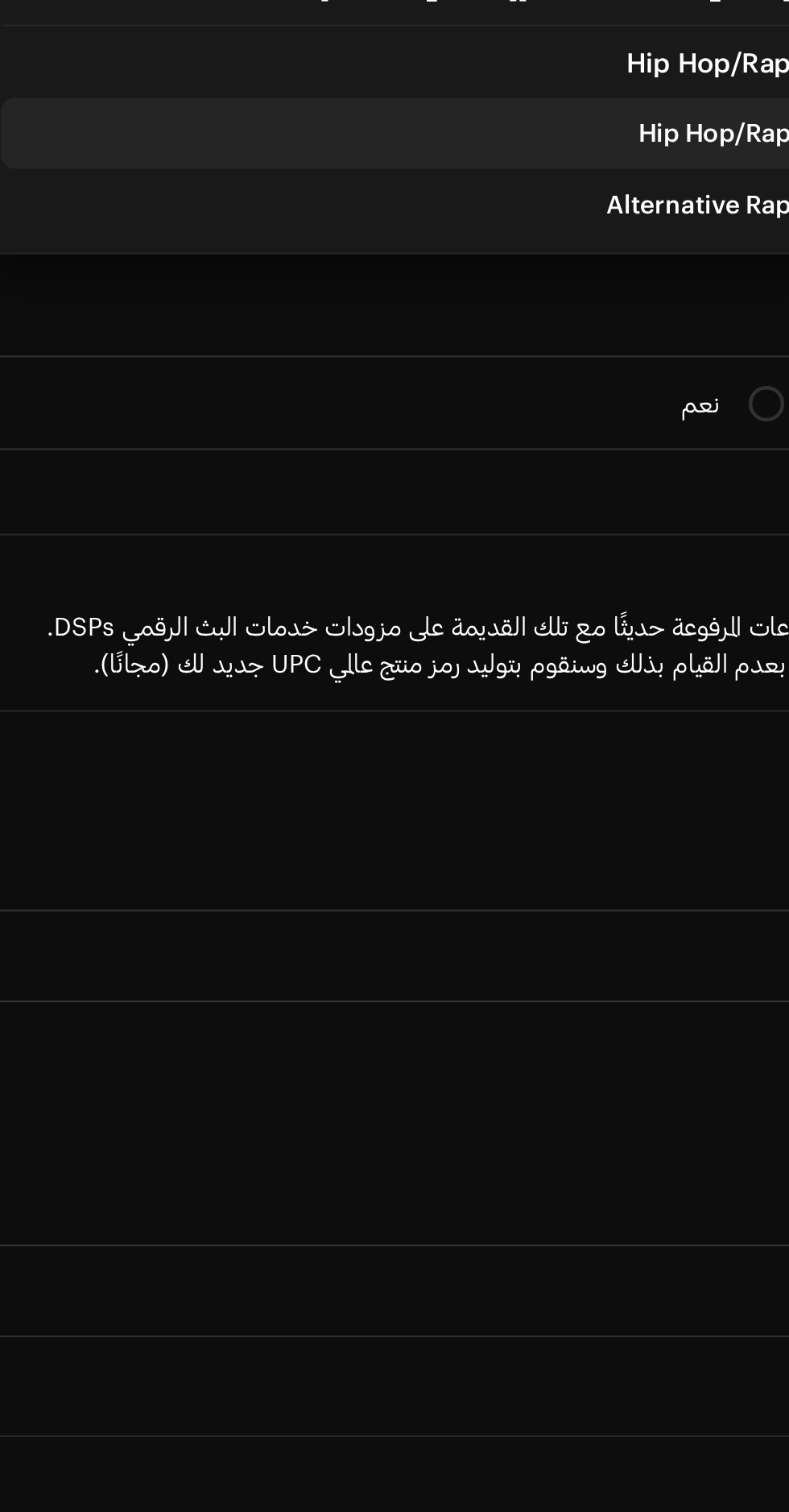
type input "Rap"
click at [346, 481] on span "Hip Hop/Rap" at bounding box center [342, 473] width 69 height 16
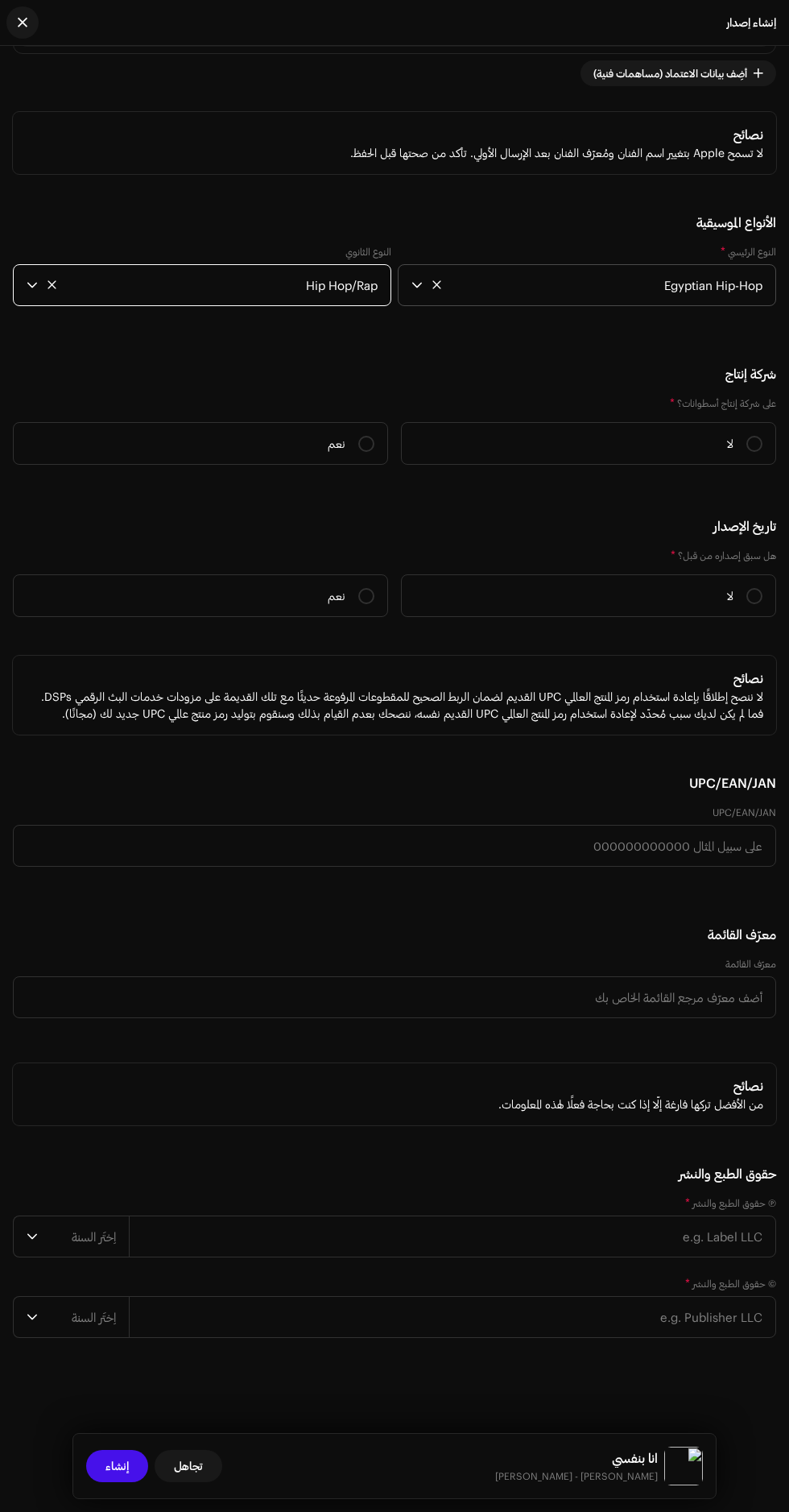
scroll to position [0, 0]
click at [264, 465] on label "نعم" at bounding box center [201, 443] width 376 height 43
click at [358, 452] on input "نعم" at bounding box center [365, 443] width 16 height 16
radio input "true"
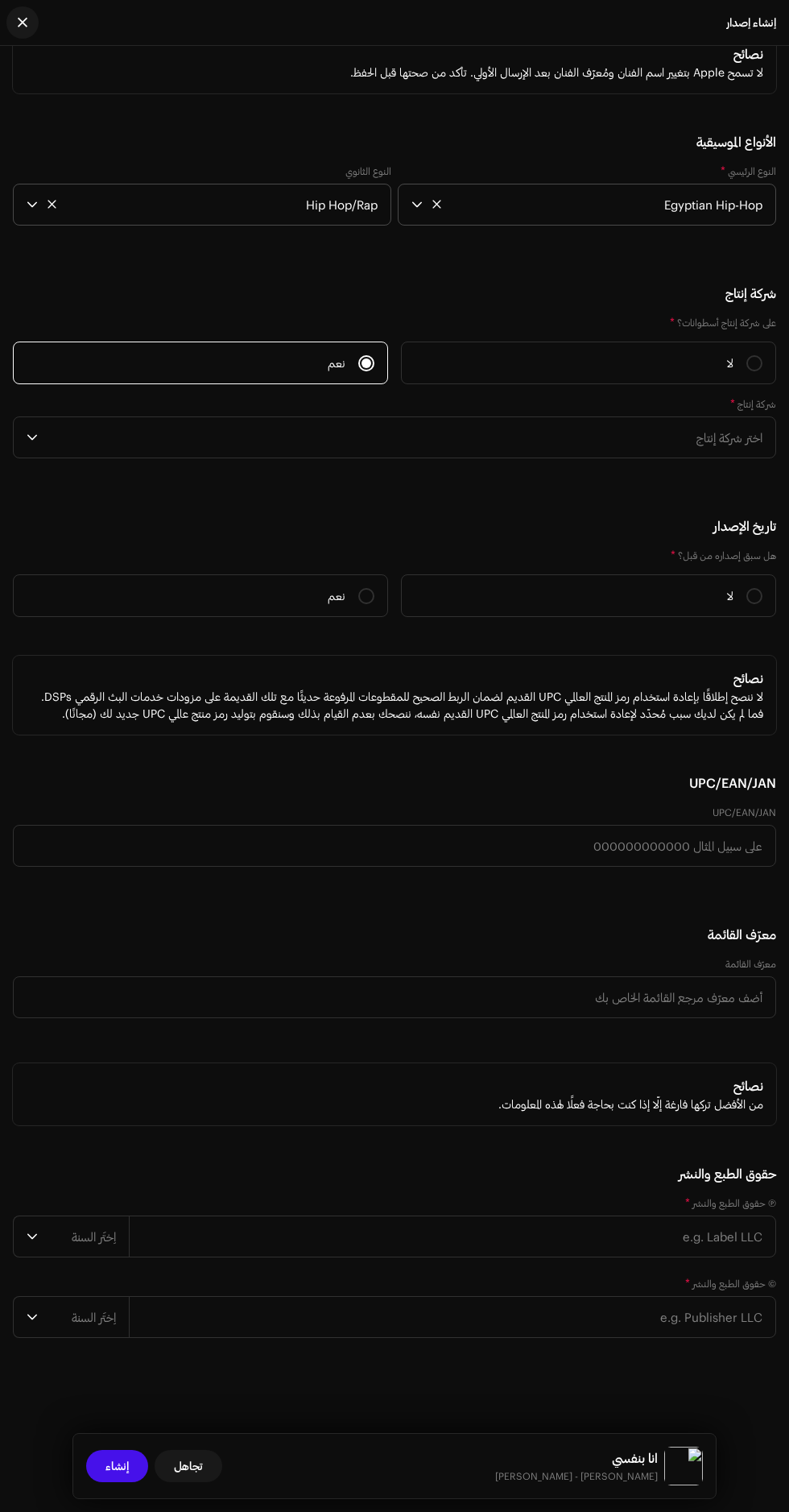
click at [733, 410] on span "*" at bounding box center [732, 403] width 5 height 14
click at [692, 457] on span "اختر شركة إنتاج" at bounding box center [403, 438] width 718 height 41
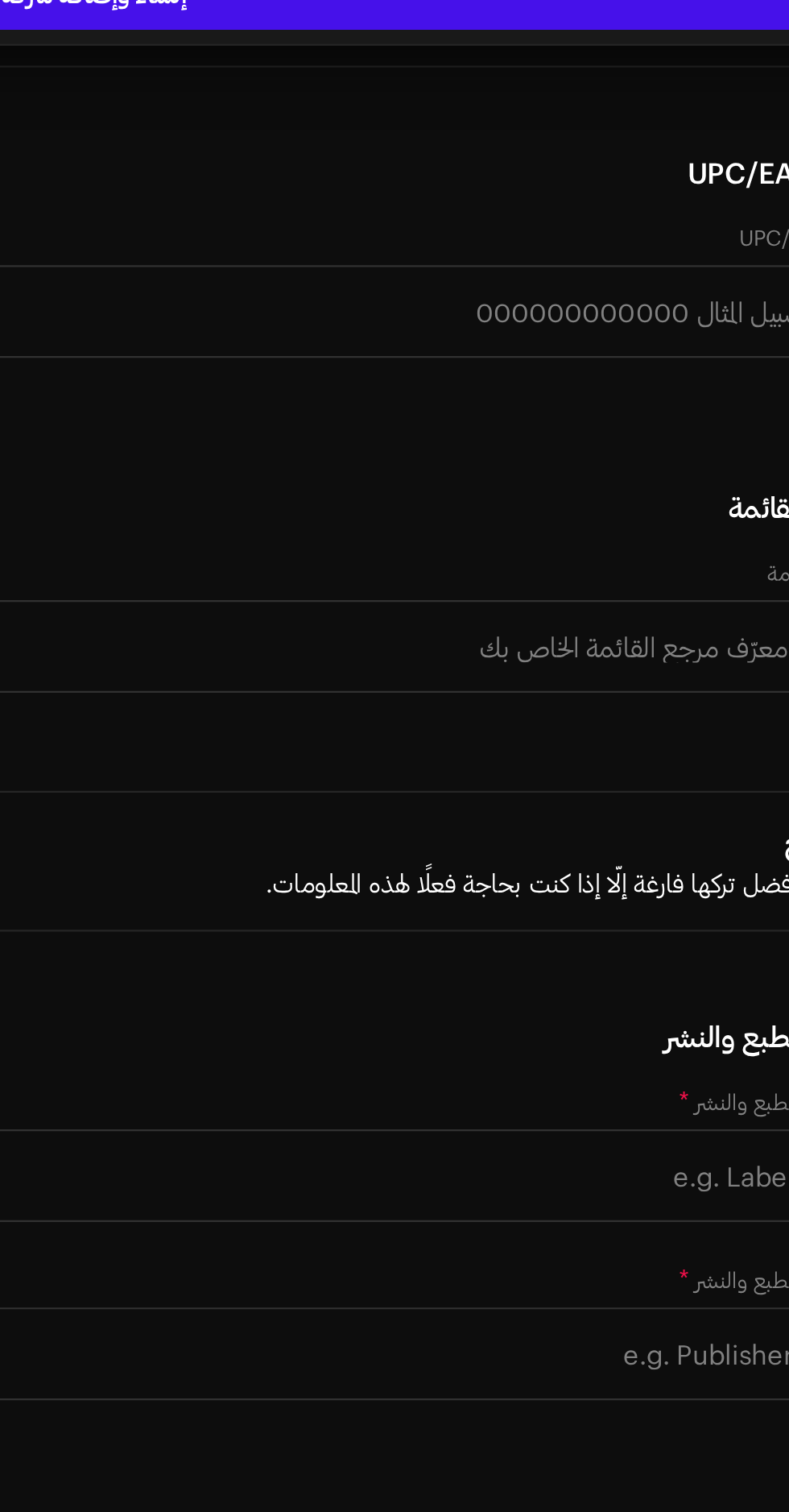
click at [691, 633] on strong "[PERSON_NAME]" at bounding box center [692, 625] width 90 height 16
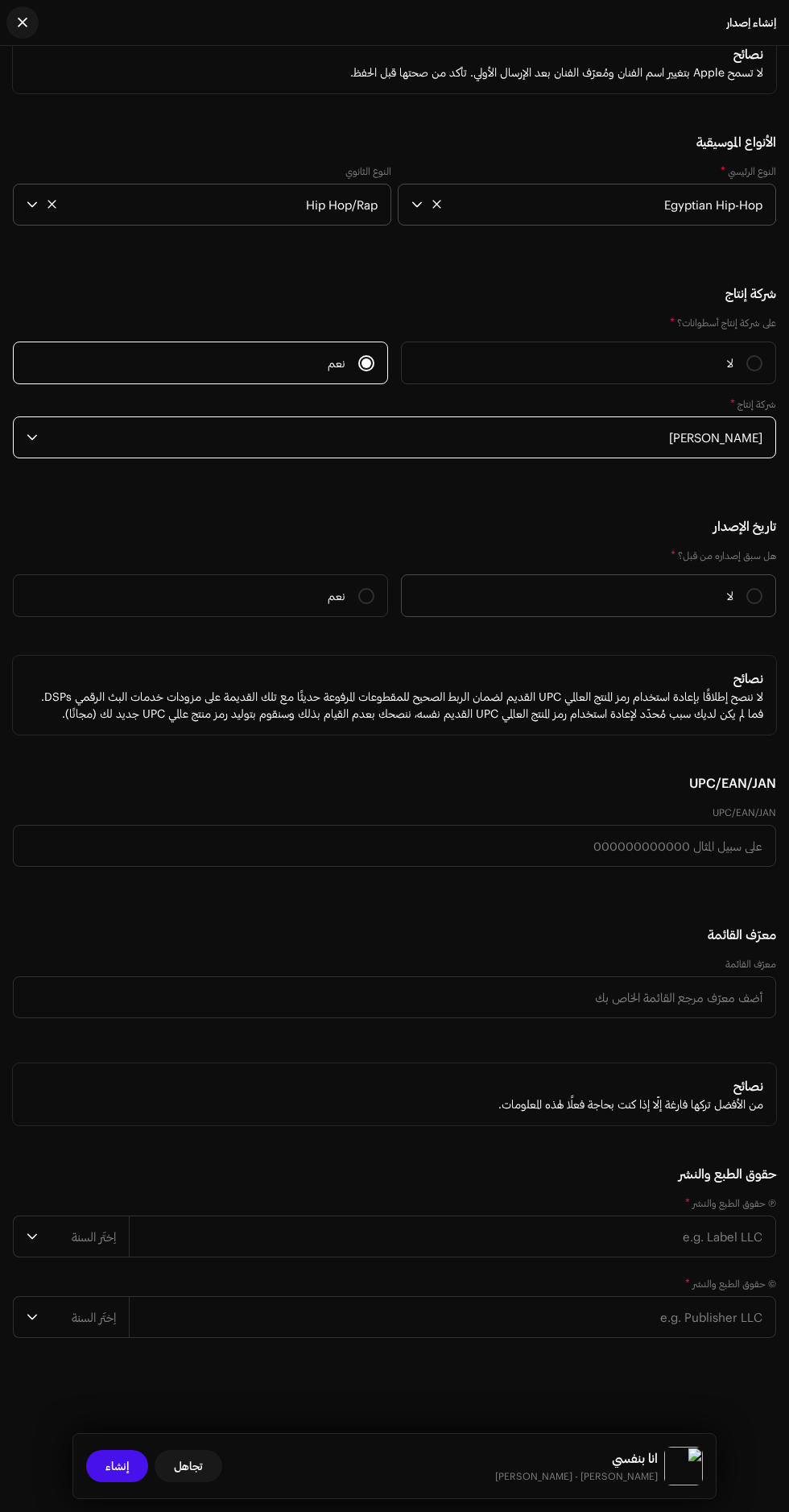
click at [671, 617] on label "لا" at bounding box center [588, 596] width 376 height 43
click at [746, 604] on input "لا" at bounding box center [754, 595] width 16 height 16
radio input "true"
click at [682, 1317] on input "text" at bounding box center [452, 1316] width 647 height 42
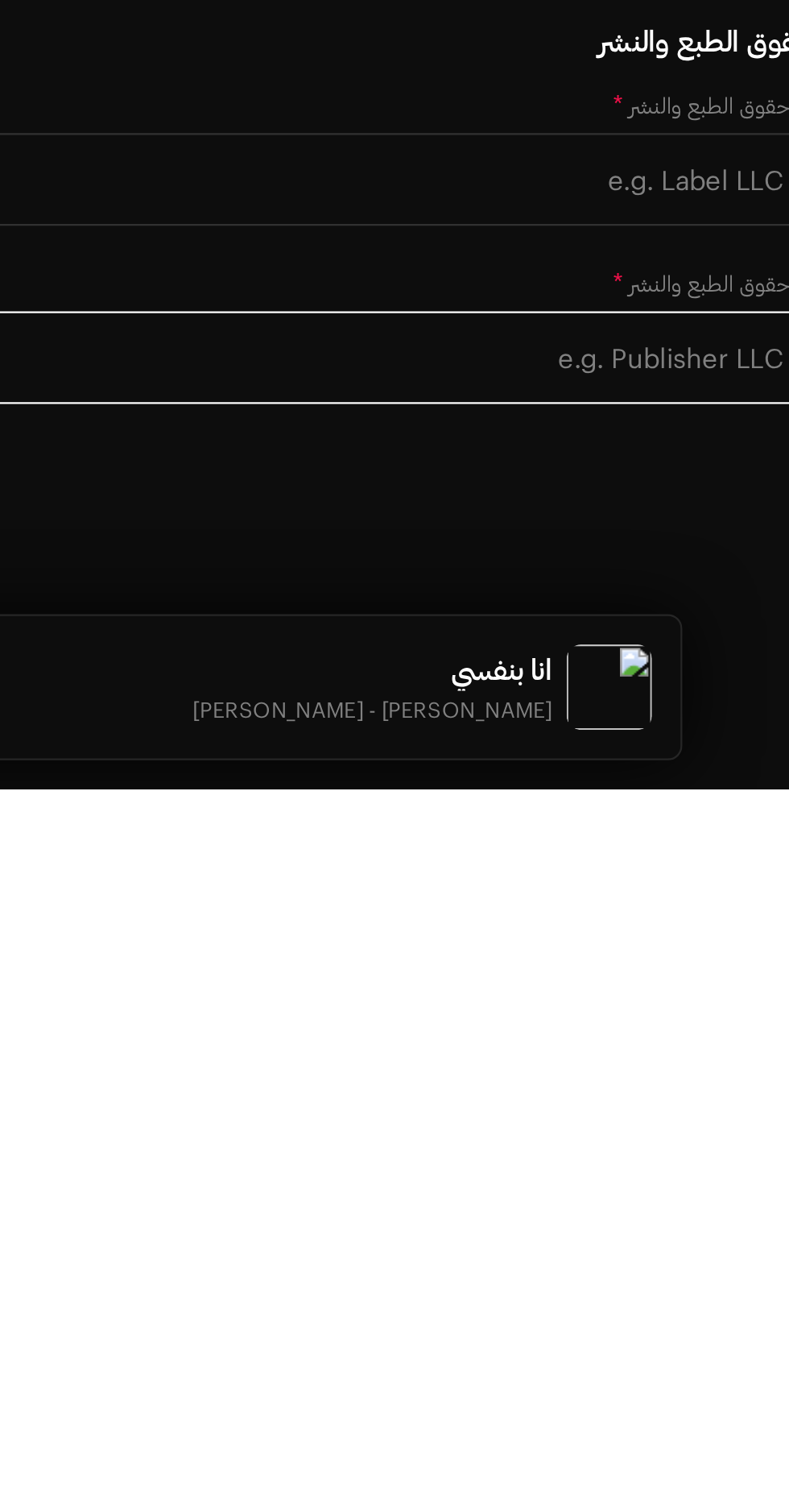
type input "[PERSON_NAME]"
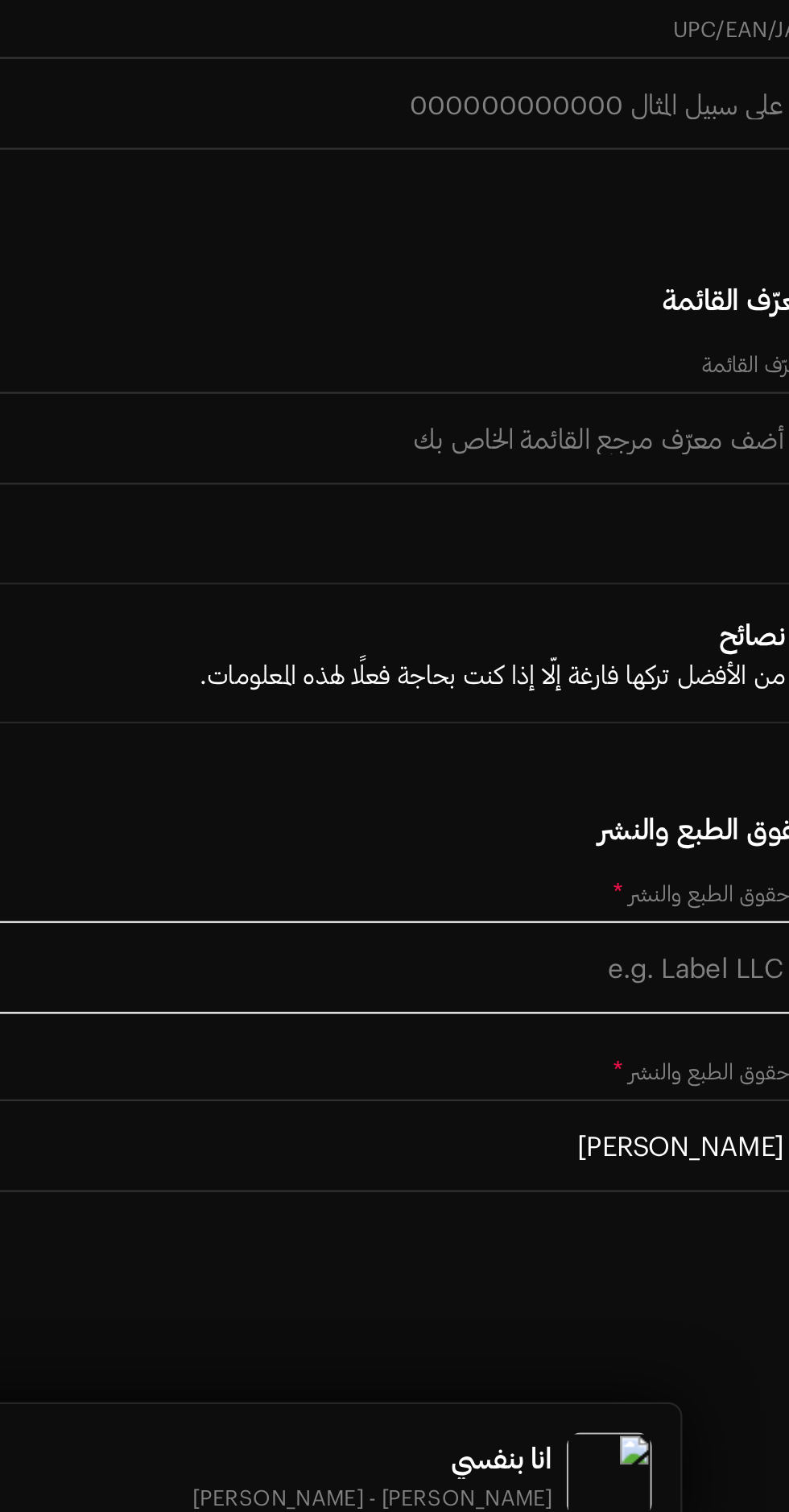
click at [704, 1234] on input "text" at bounding box center [452, 1235] width 647 height 42
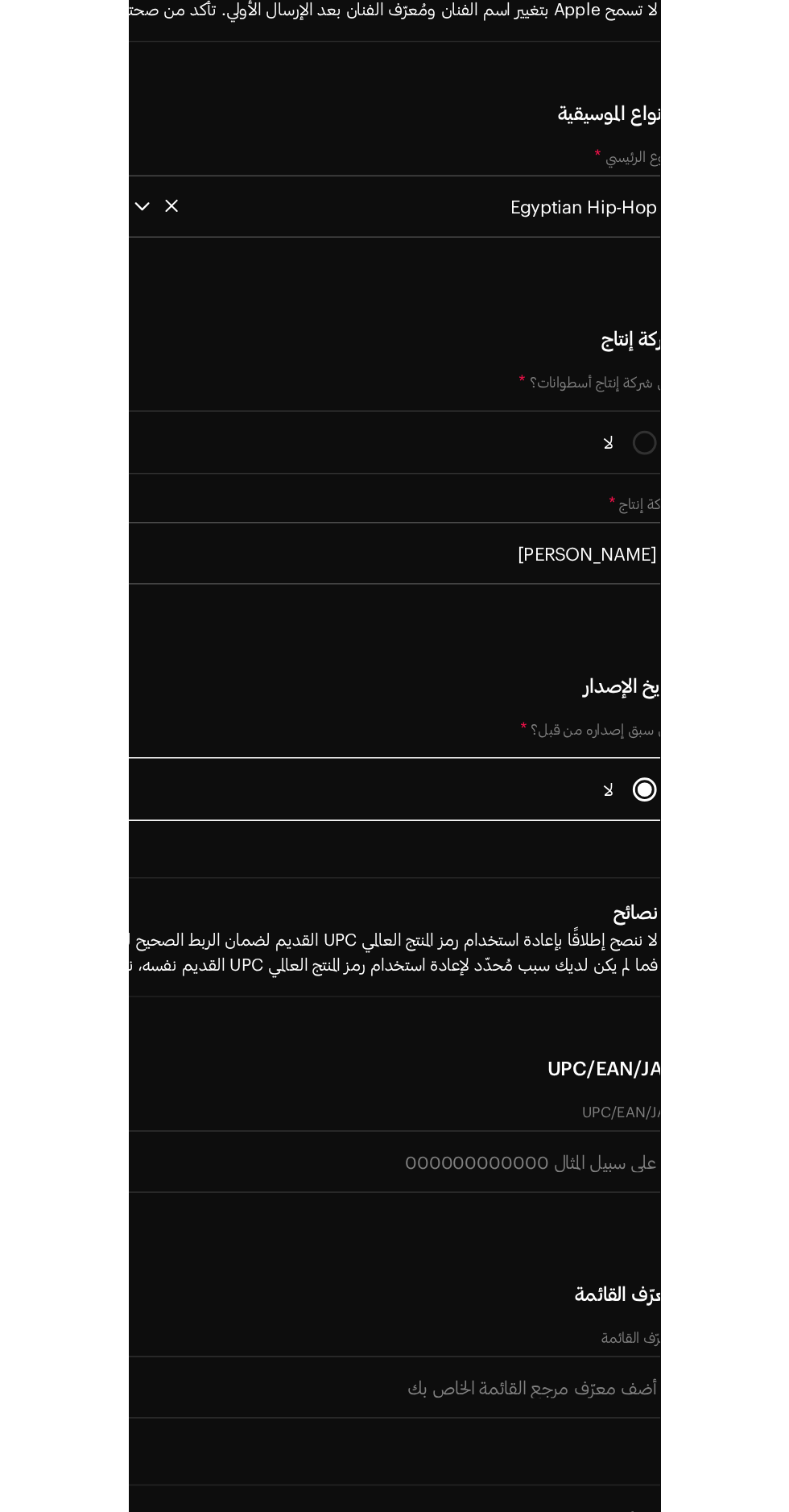
scroll to position [5254, 0]
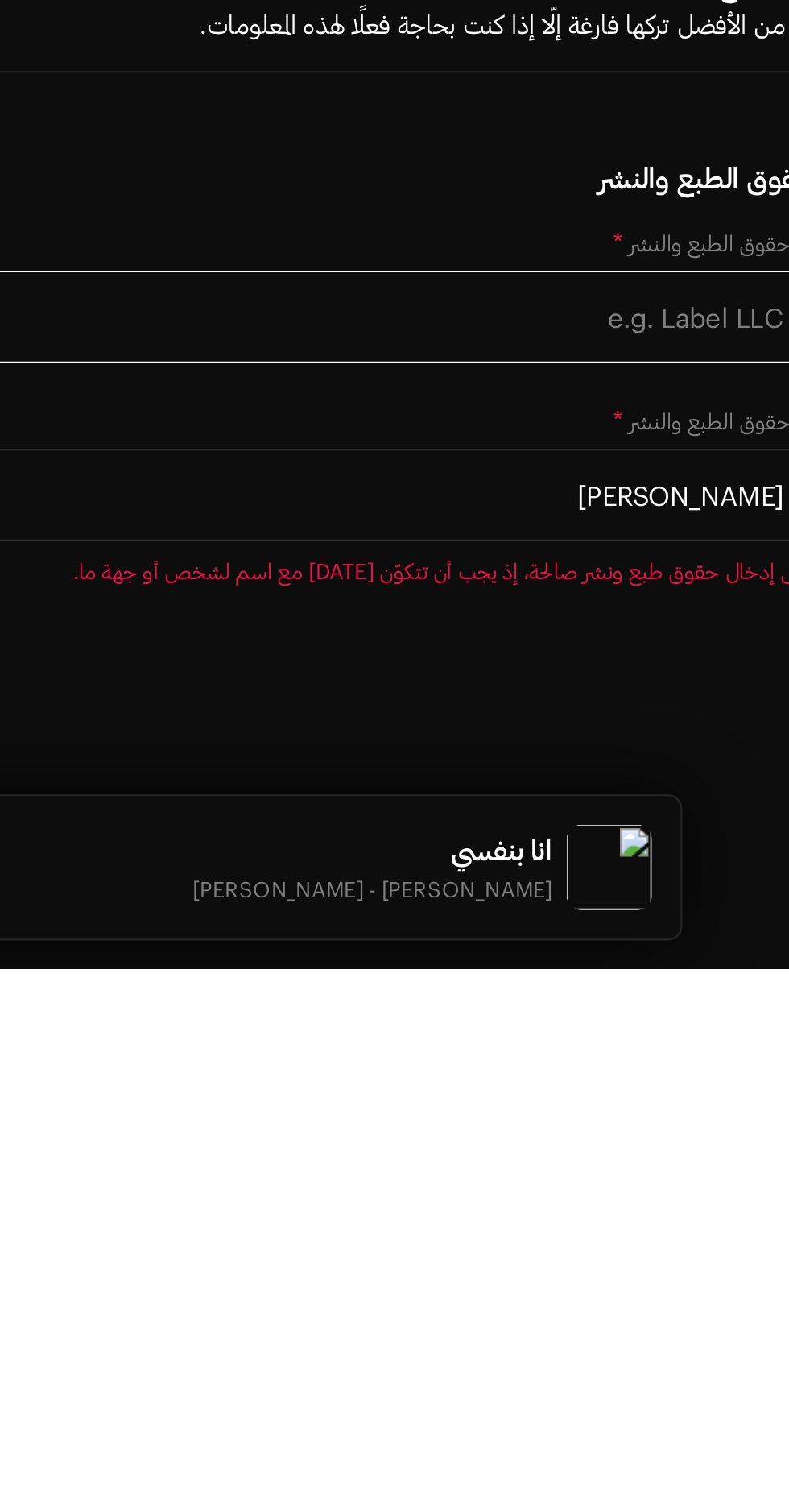
type input "[PERSON_NAME]"
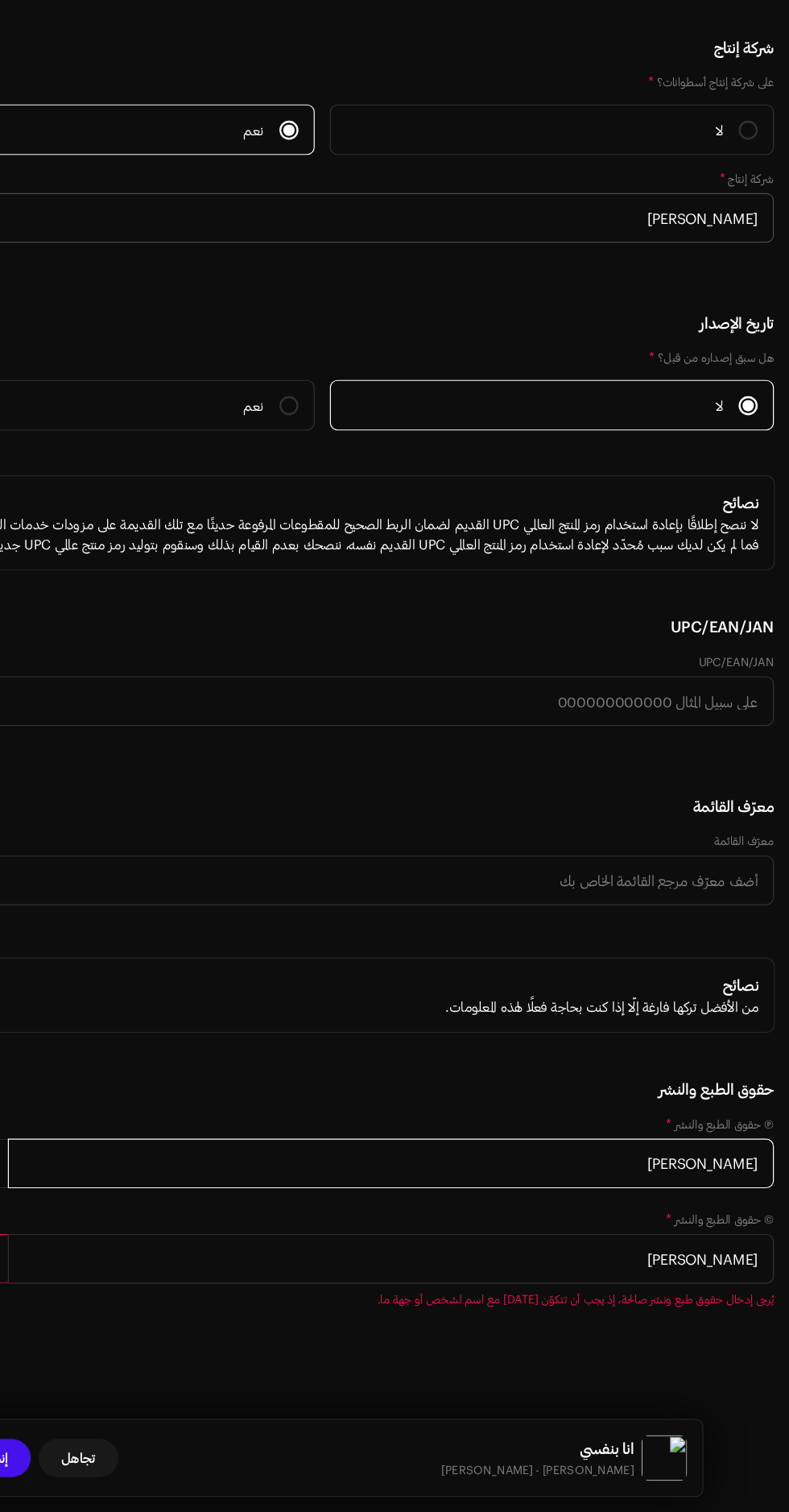
scroll to position [15, 0]
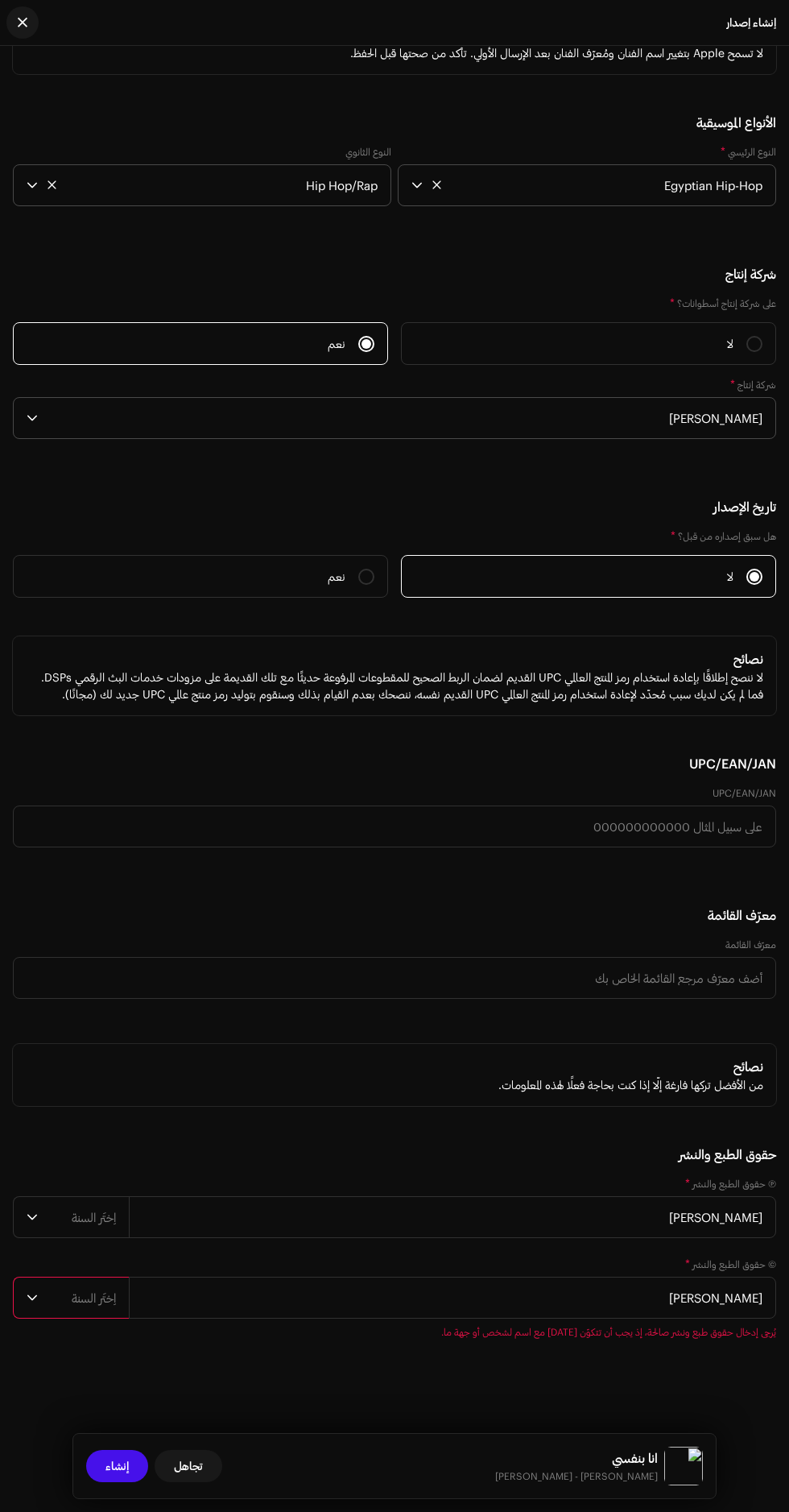
click at [59, 1320] on div "Ⓟ حقوق الطبع والنشر * اِختَر السنة [PERSON_NAME] © حقوق الطبع والنشر * اِختَر ا…" at bounding box center [394, 1267] width 763 height 180
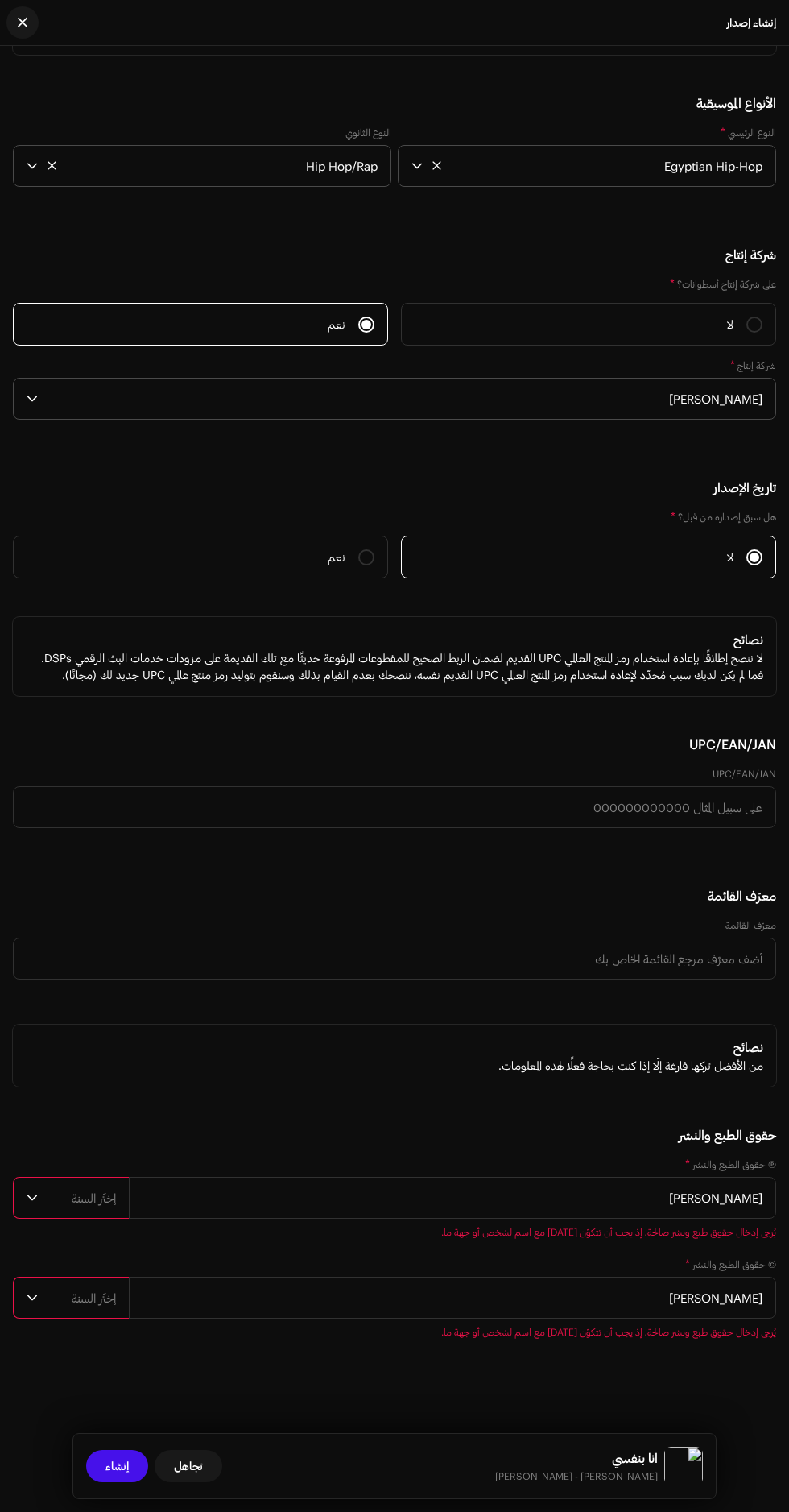
click at [32, 1203] on icon "dropdown trigger" at bounding box center [32, 1197] width 11 height 11
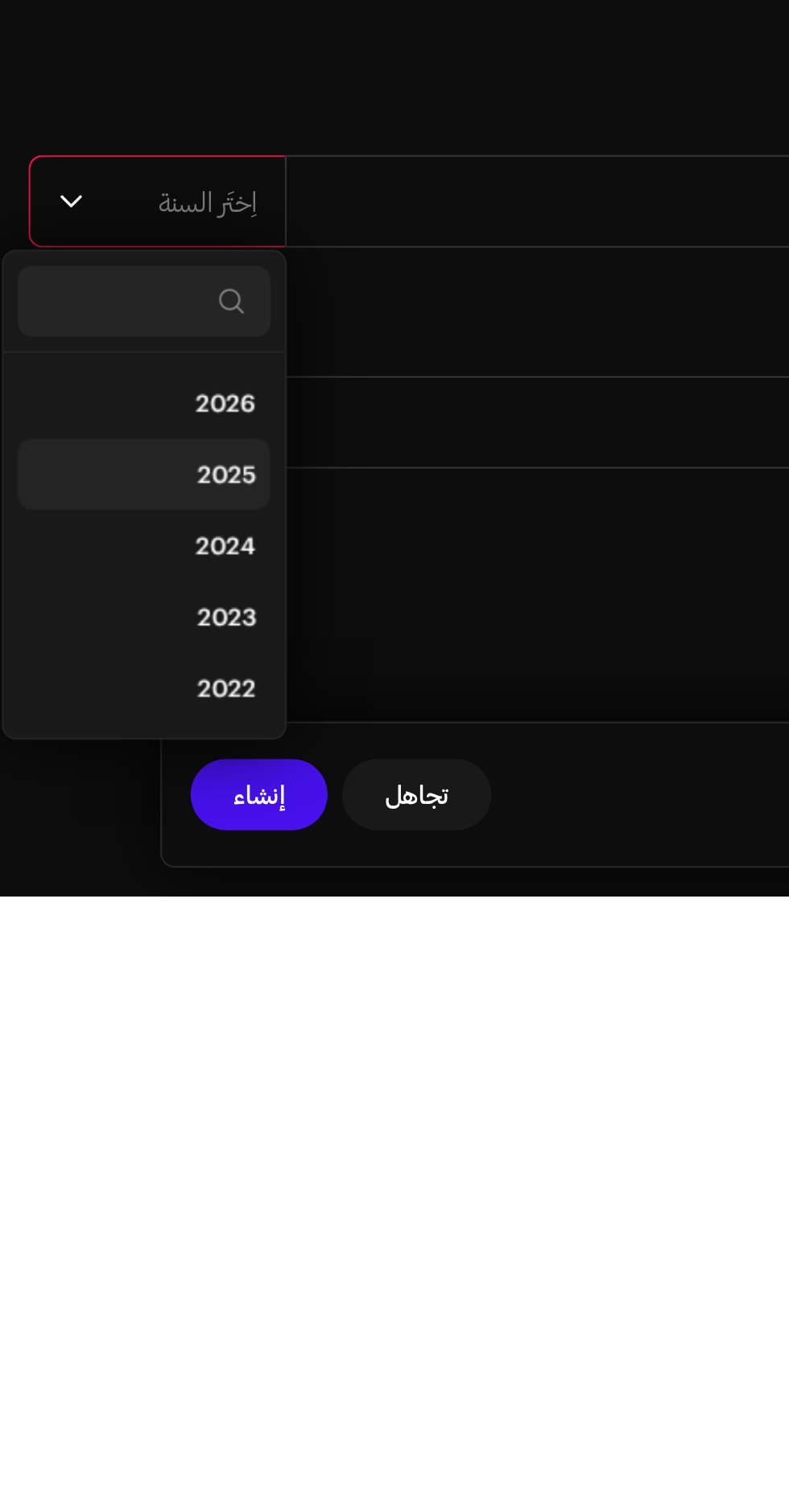
click at [55, 1337] on li "2025" at bounding box center [66, 1320] width 115 height 32
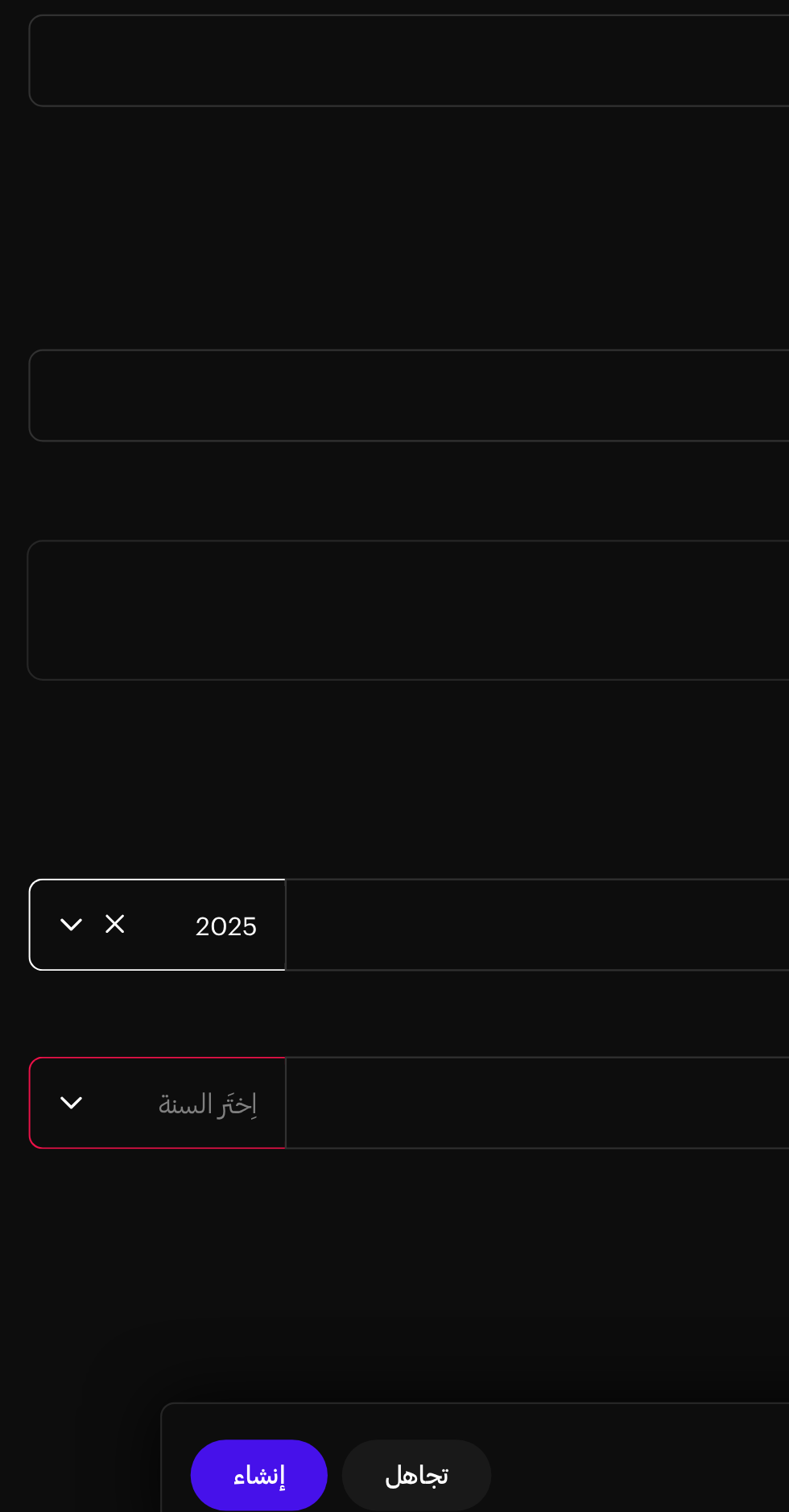
click at [51, 1310] on span "اِختَر السنة" at bounding box center [80, 1297] width 71 height 41
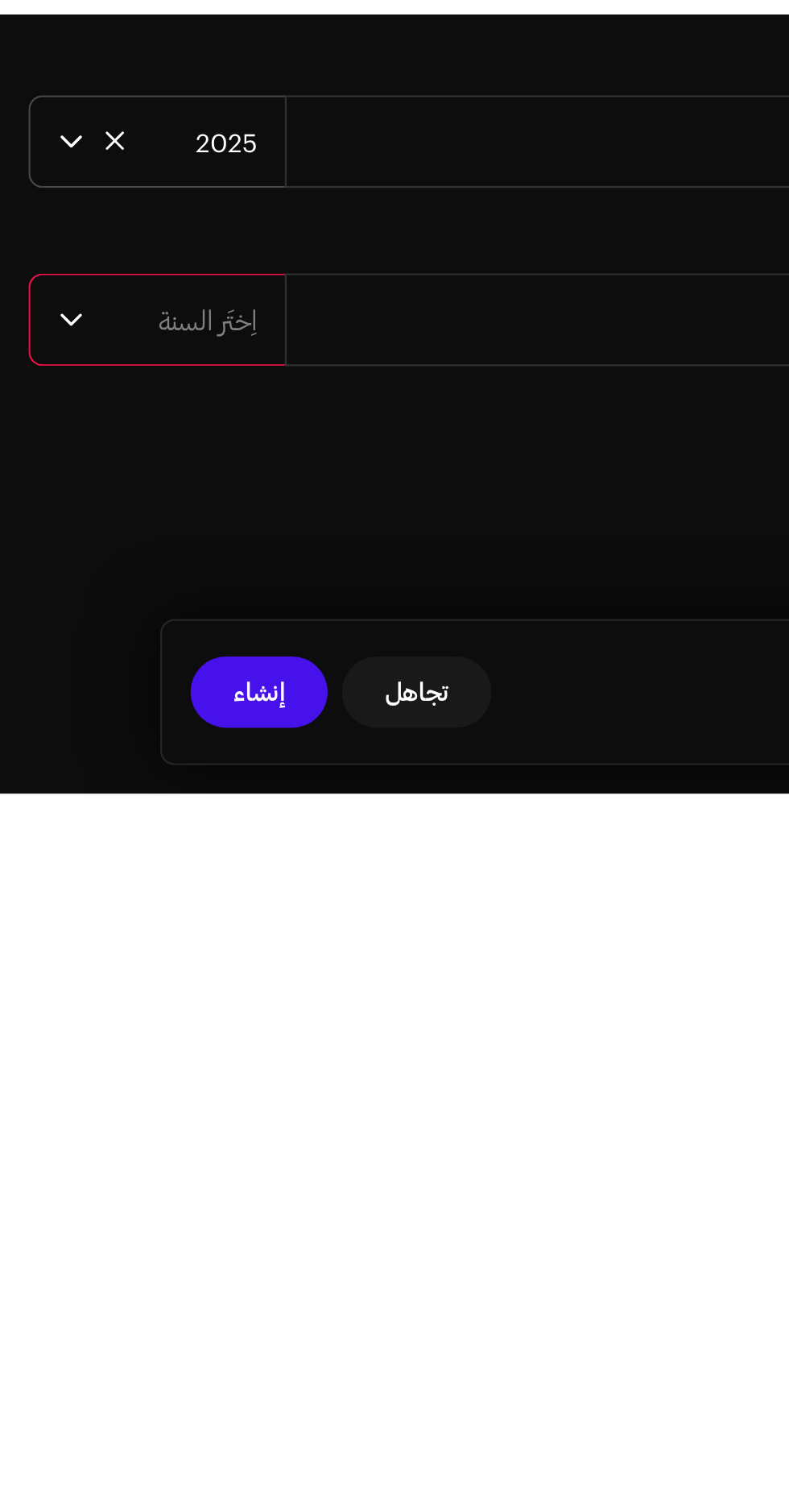
scroll to position [246, 0]
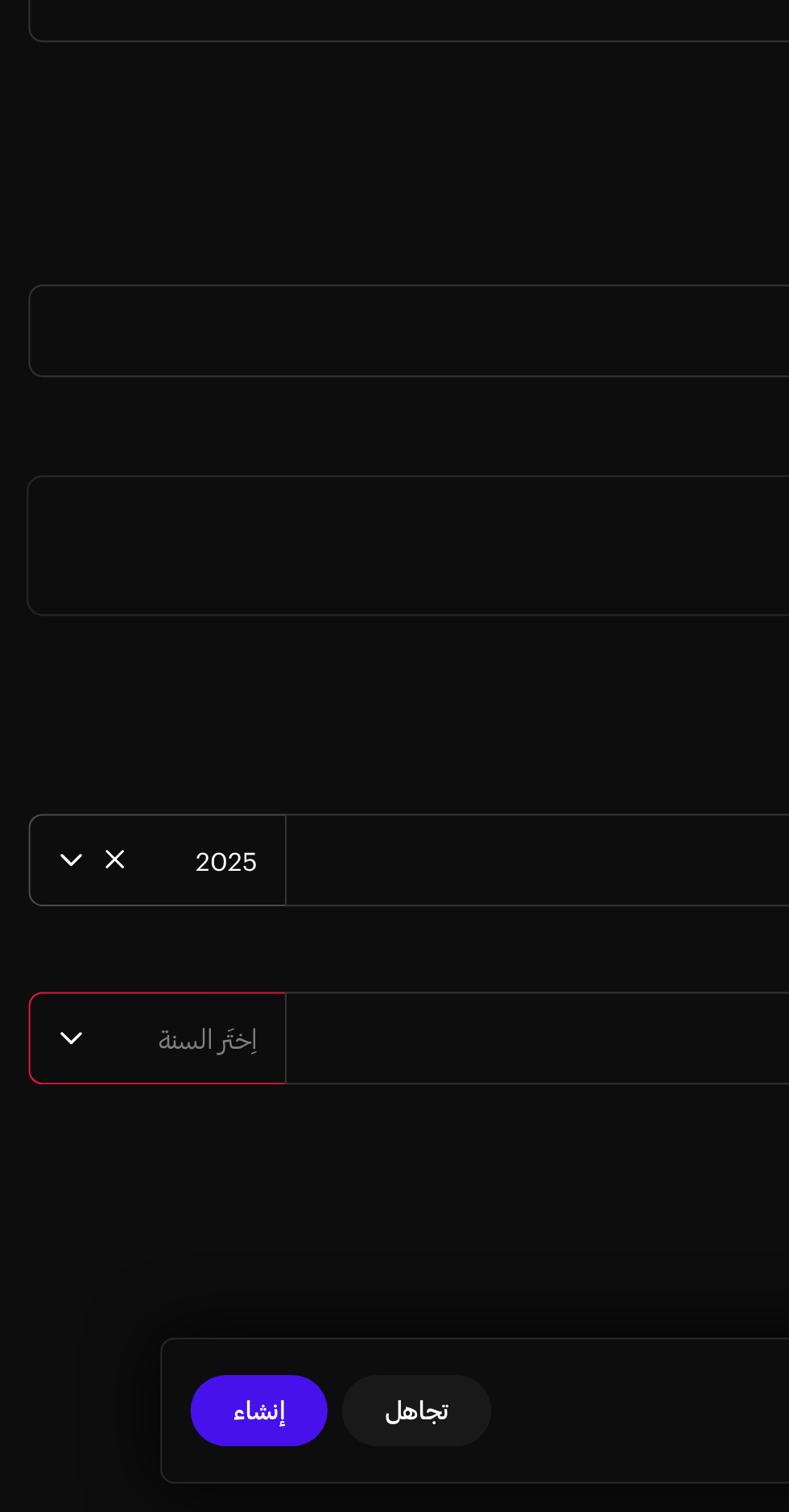
click at [53, 1338] on span "يُرجى إدخال حقوق طبع ونشر صالحة، إذ يجب أن تتكوّن [DATE] مع اسم لشخص أو جهة ما." at bounding box center [394, 1332] width 763 height 13
click at [46, 1318] on span "اِختَر السنة" at bounding box center [80, 1297] width 71 height 41
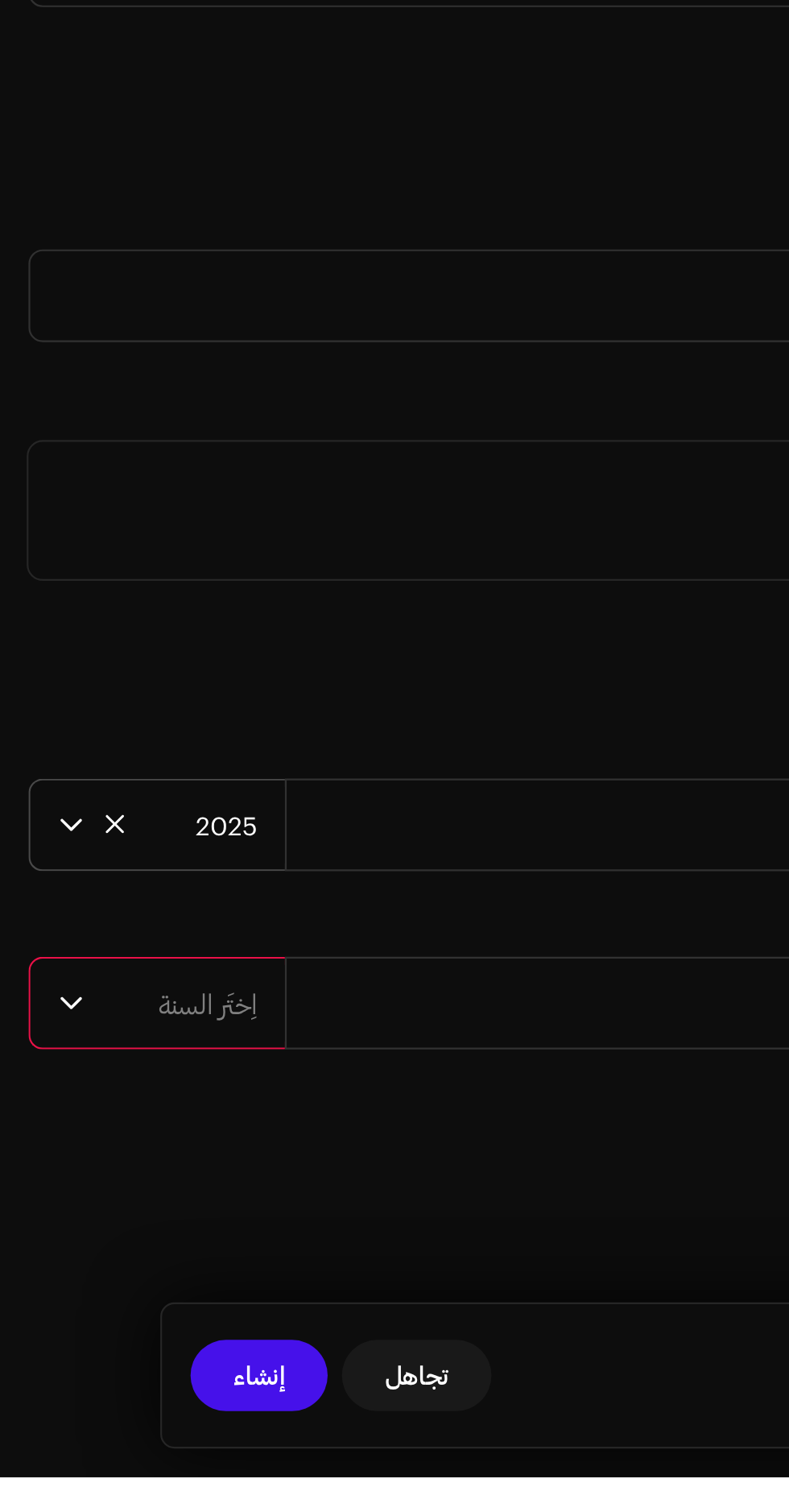
scroll to position [217, 0]
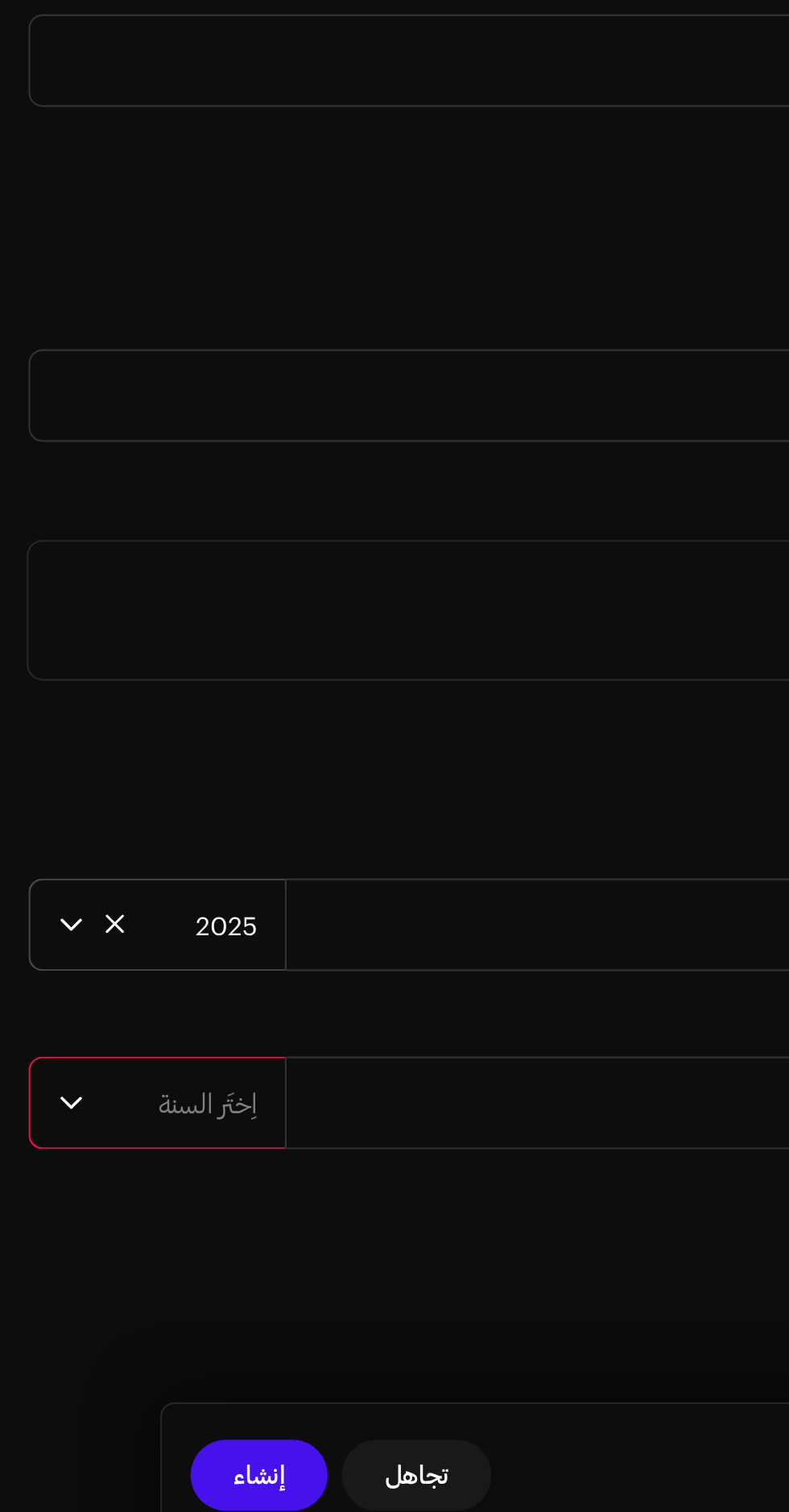
click at [44, 1277] on span "اِختَر السنة" at bounding box center [80, 1297] width 71 height 41
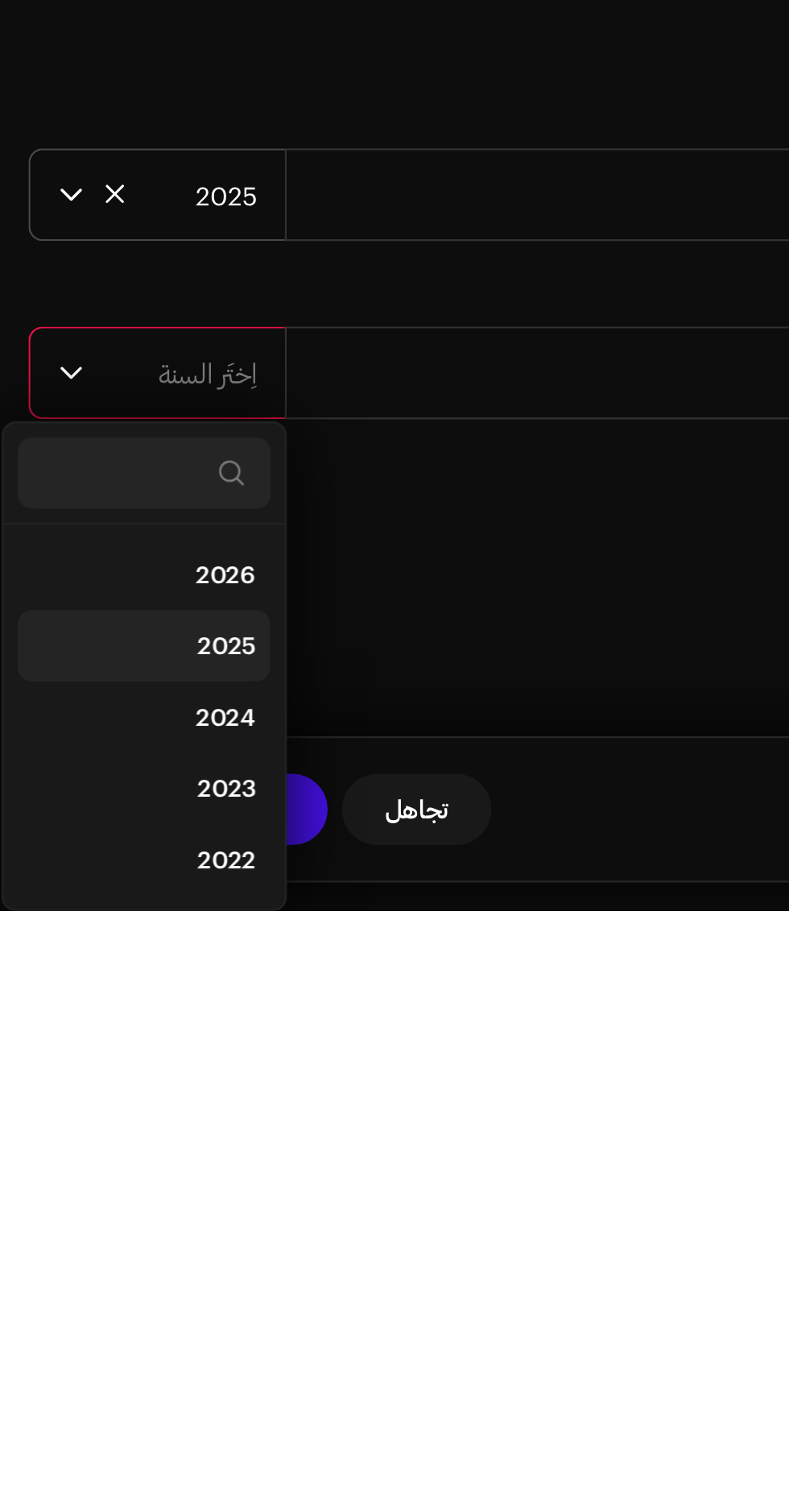
click at [67, 1375] on li "2025" at bounding box center [66, 1391] width 115 height 32
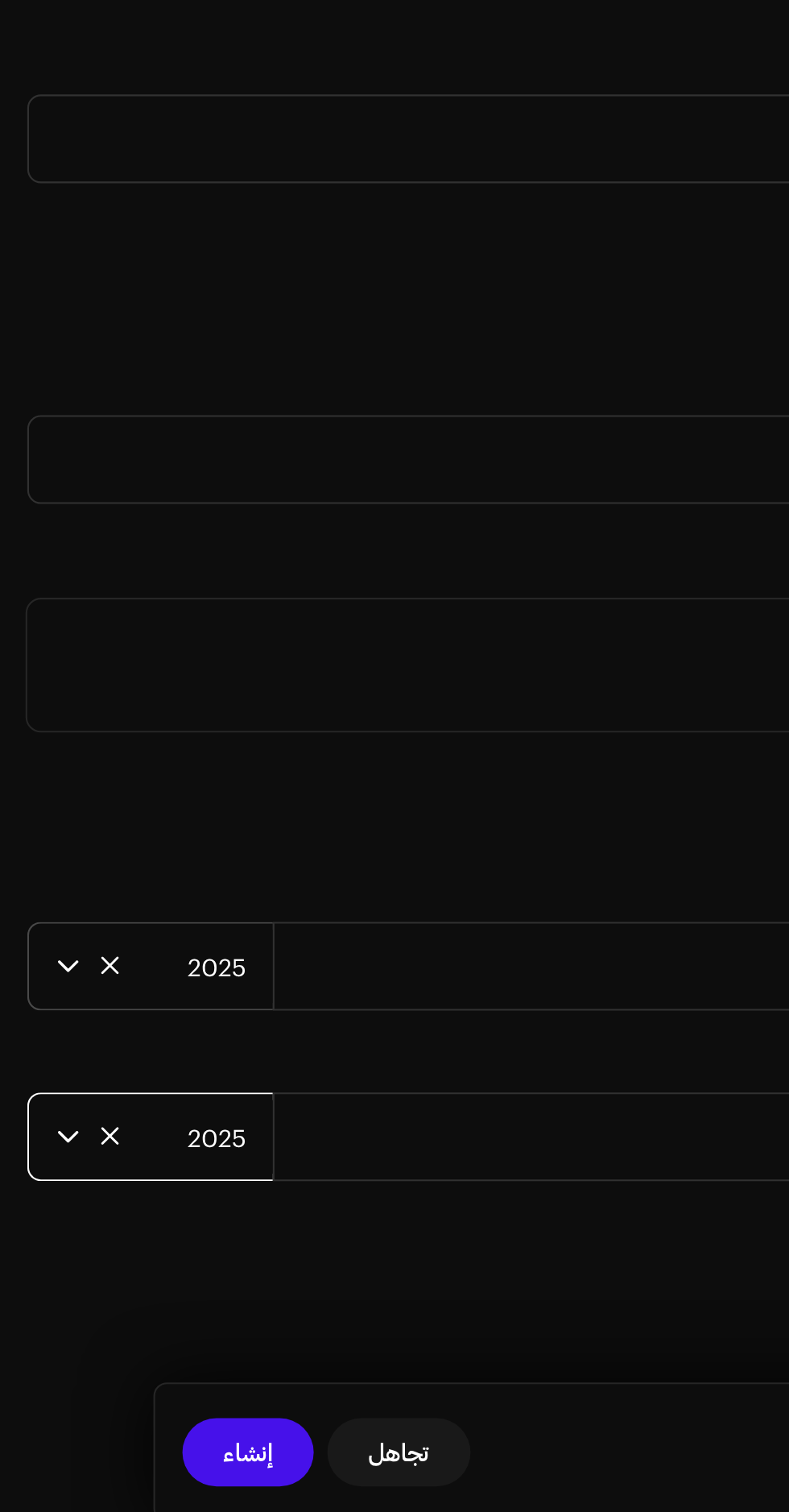
scroll to position [5253, 0]
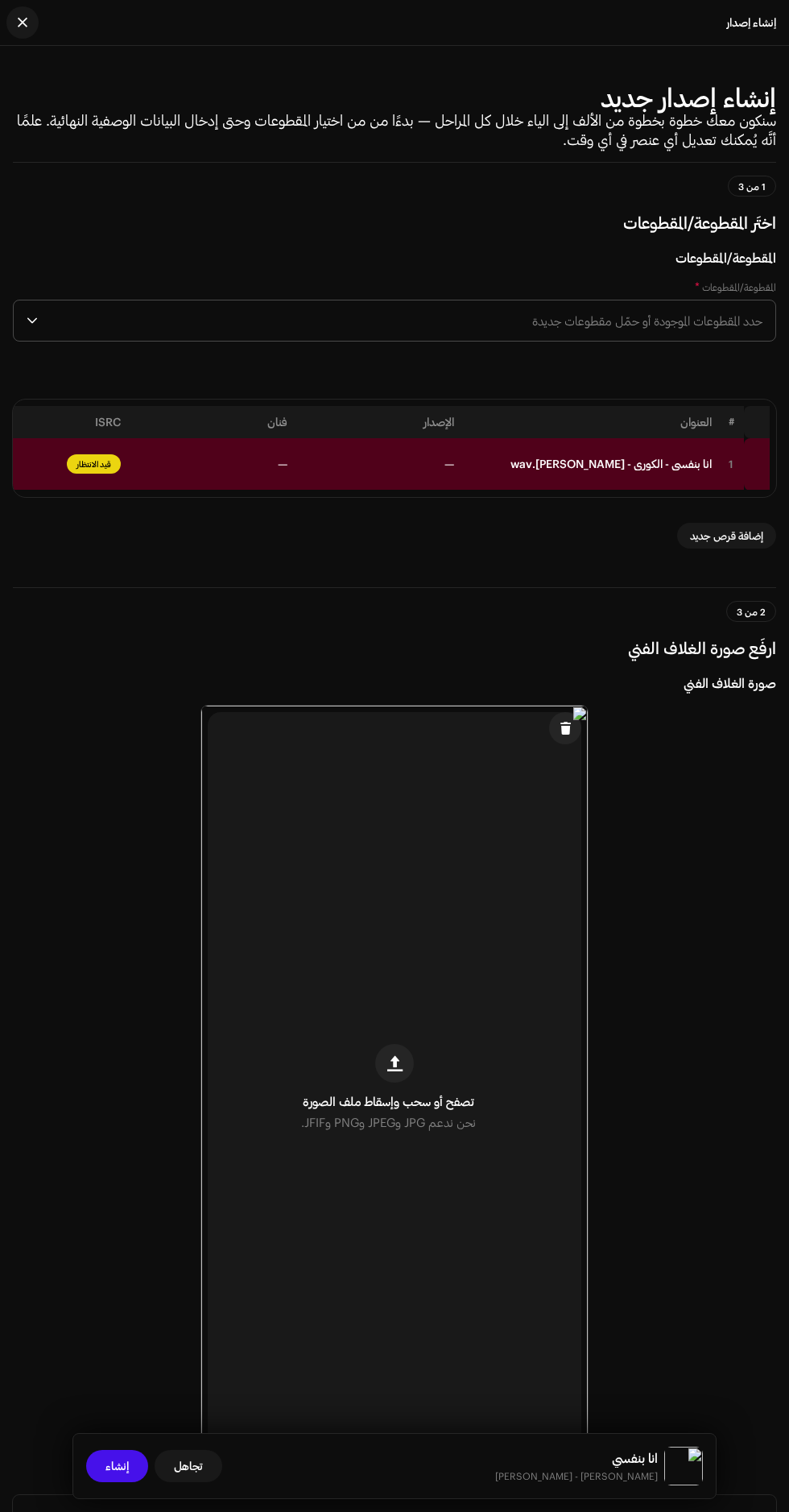
click at [248, 490] on td "—" at bounding box center [211, 464] width 166 height 53
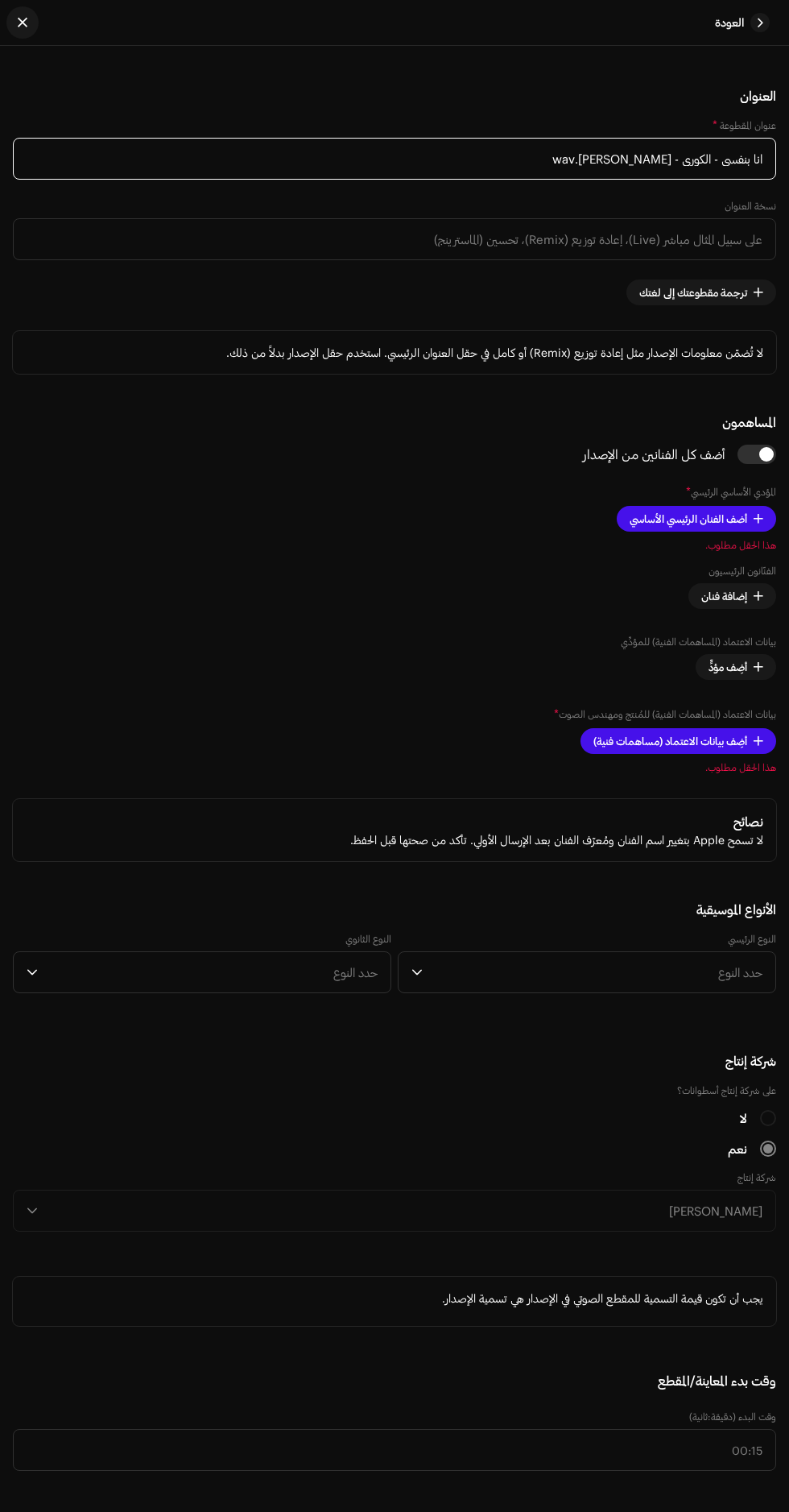
click at [340, 180] on input "انا بنفسي - الكوري - [PERSON_NAME].wav" at bounding box center [394, 158] width 763 height 42
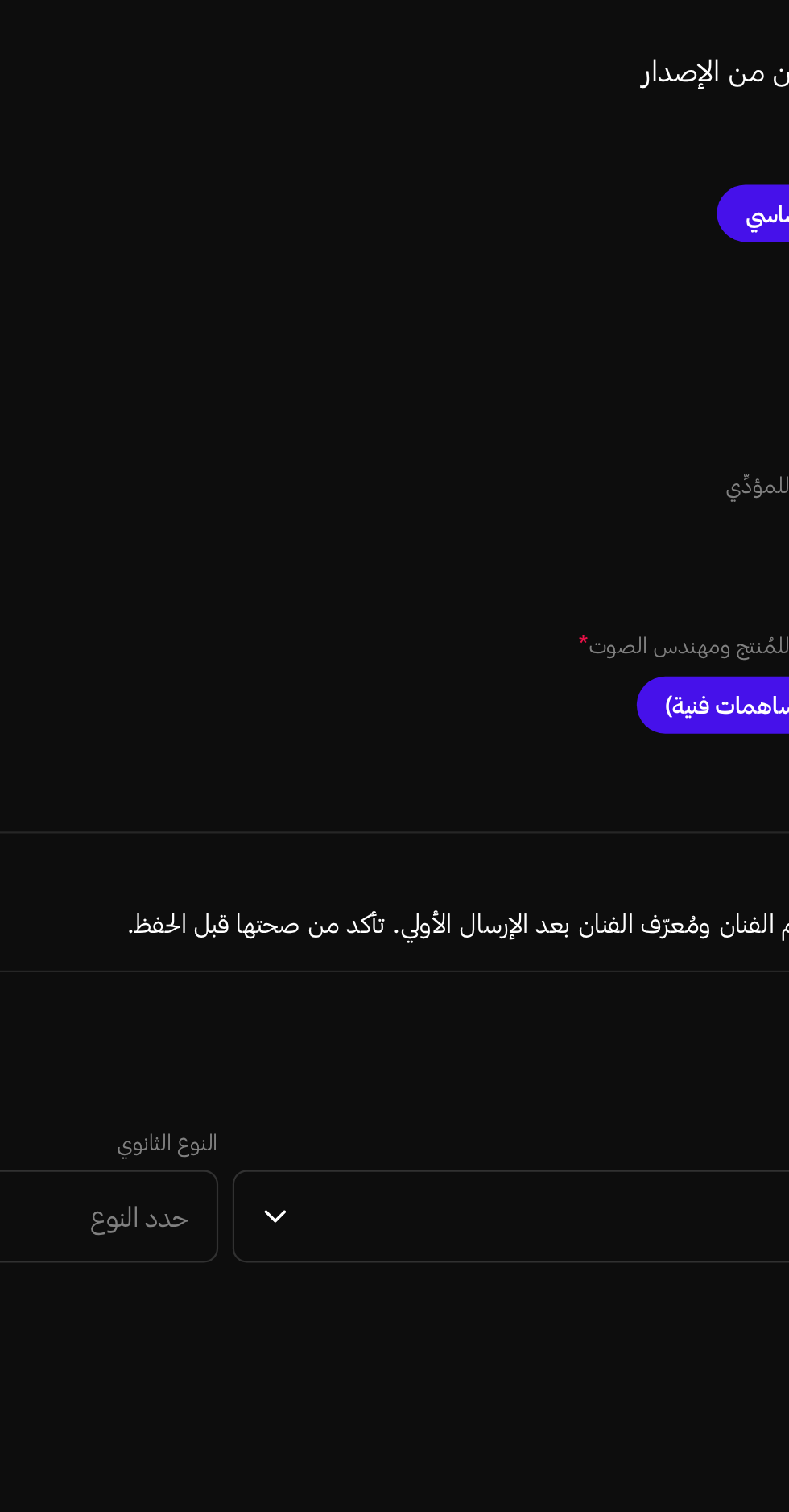
type input "انا"
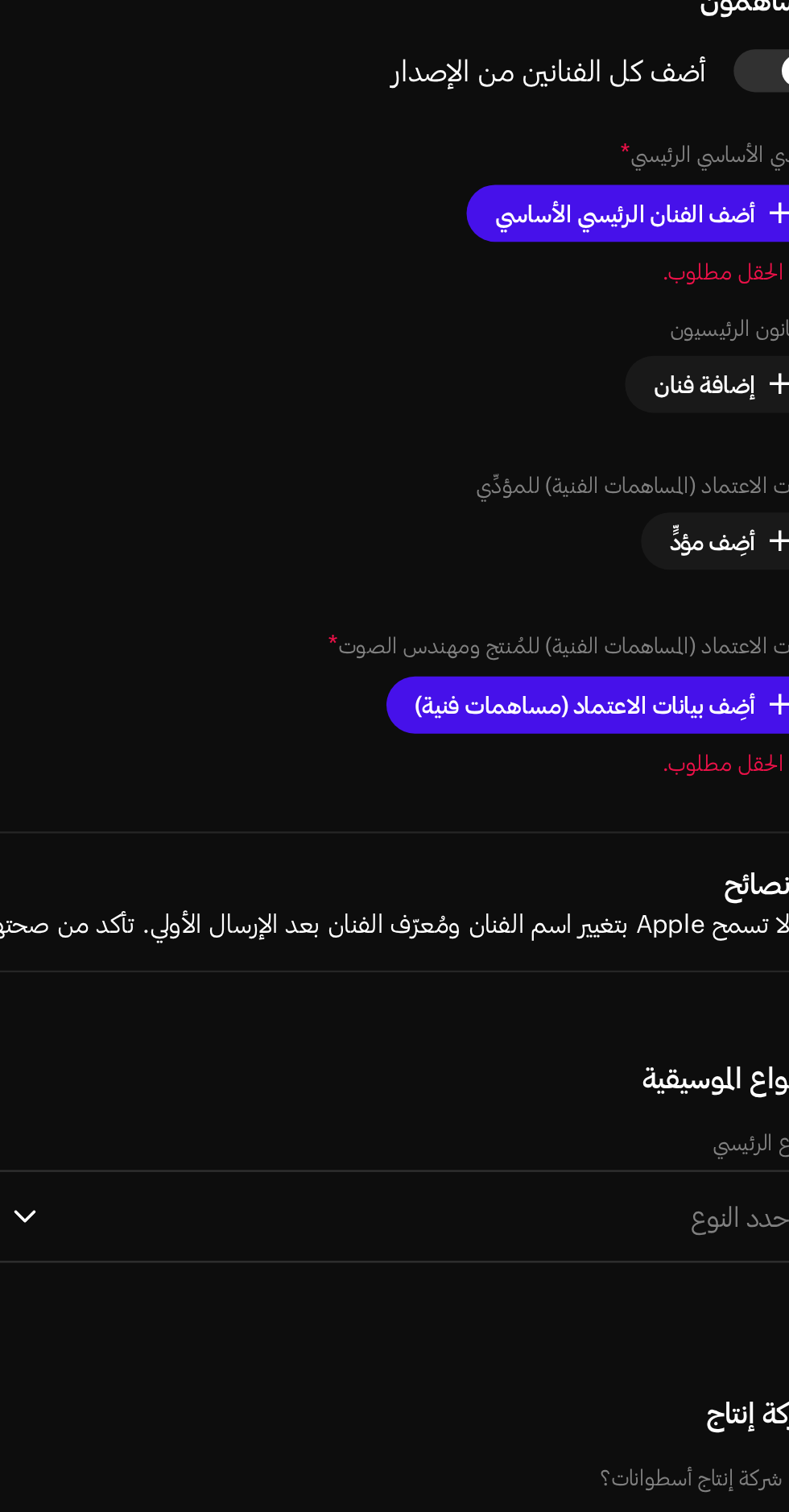
type input "انا بنفسي"
click at [490, 105] on h5 "العنوان" at bounding box center [394, 95] width 763 height 19
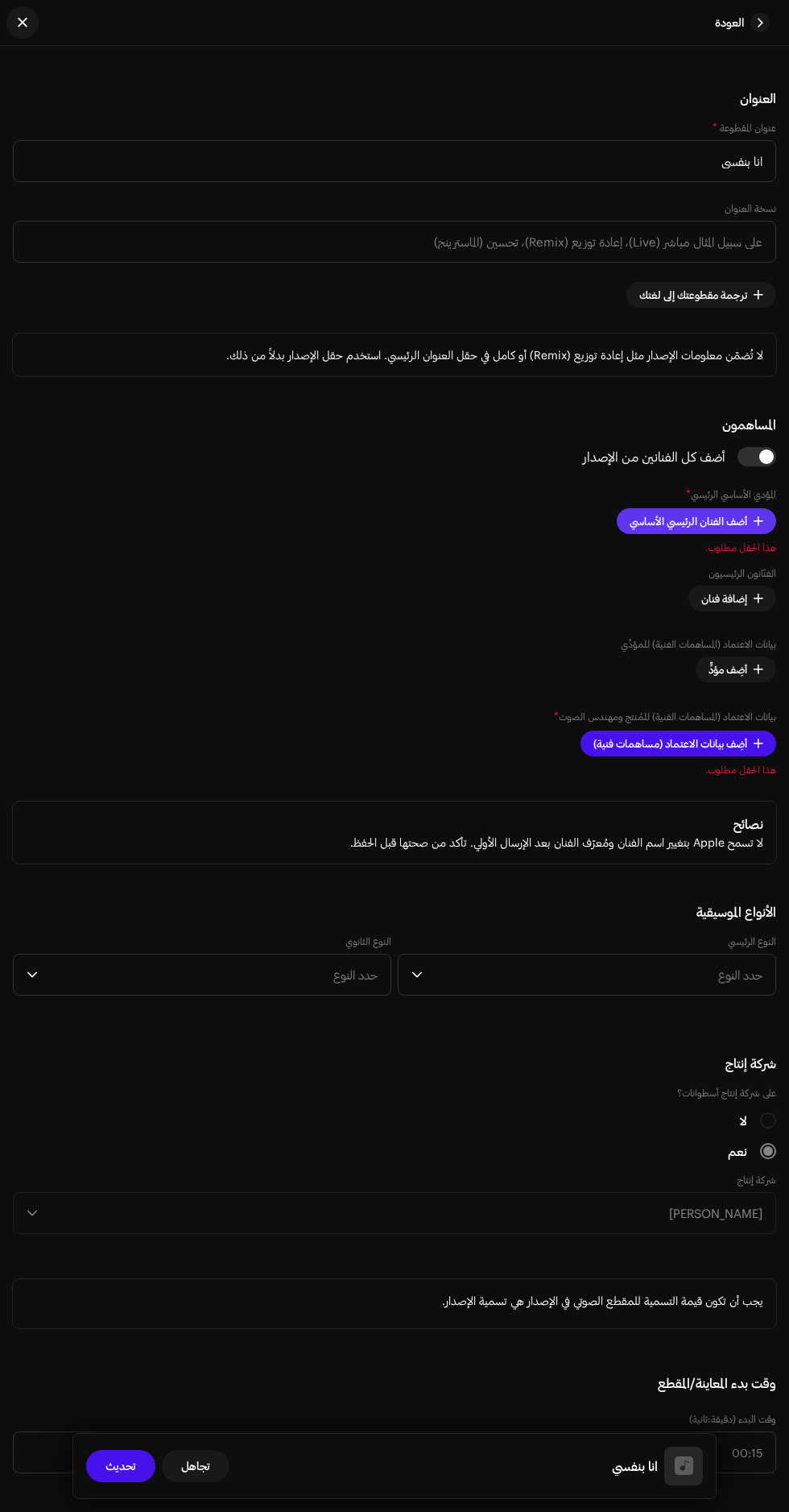
click at [703, 537] on span "أضف الفنان الرئيسي الأساسي" at bounding box center [688, 521] width 117 height 32
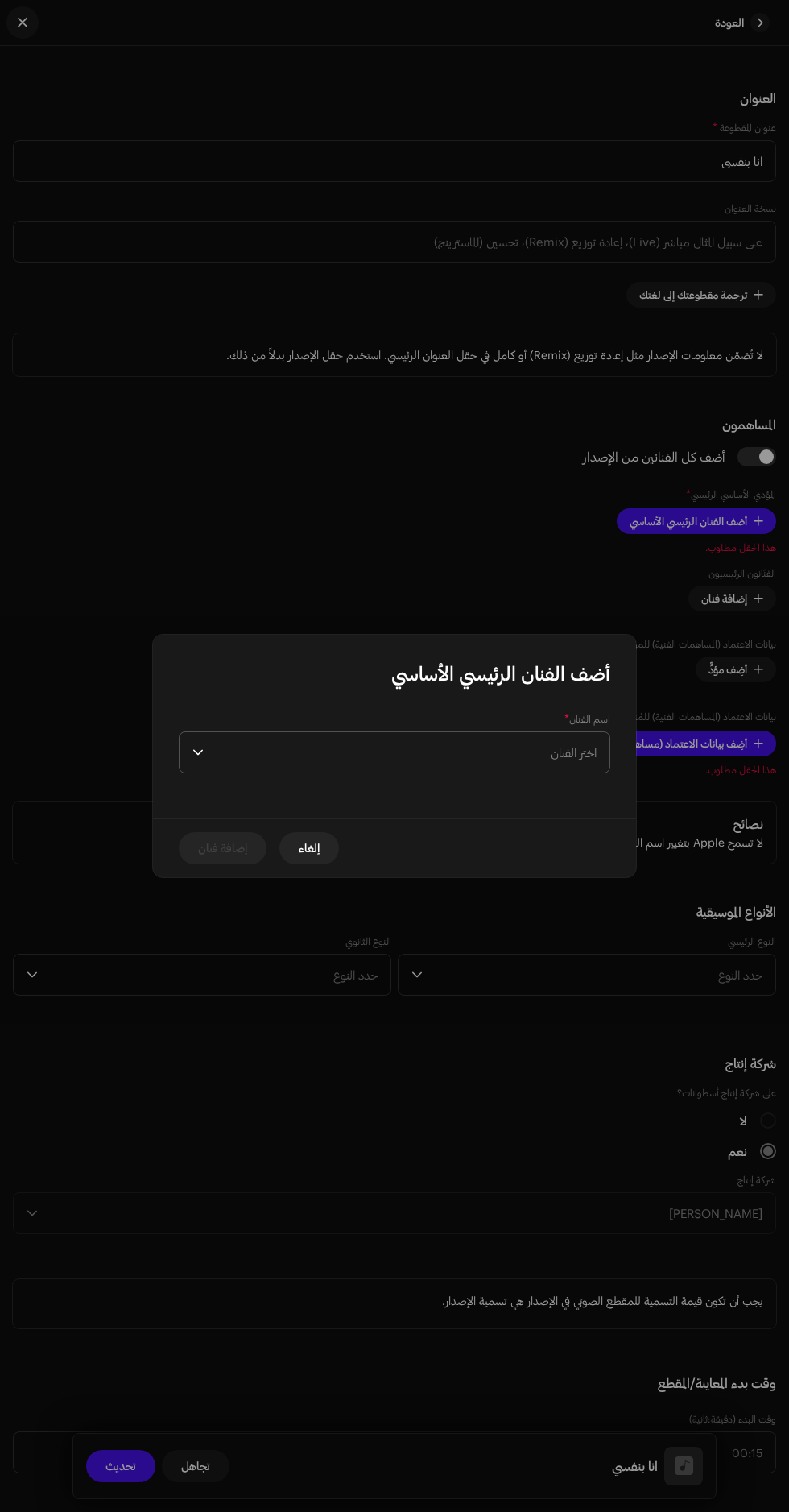
click at [326, 755] on span "اختر الفنان" at bounding box center [403, 752] width 387 height 41
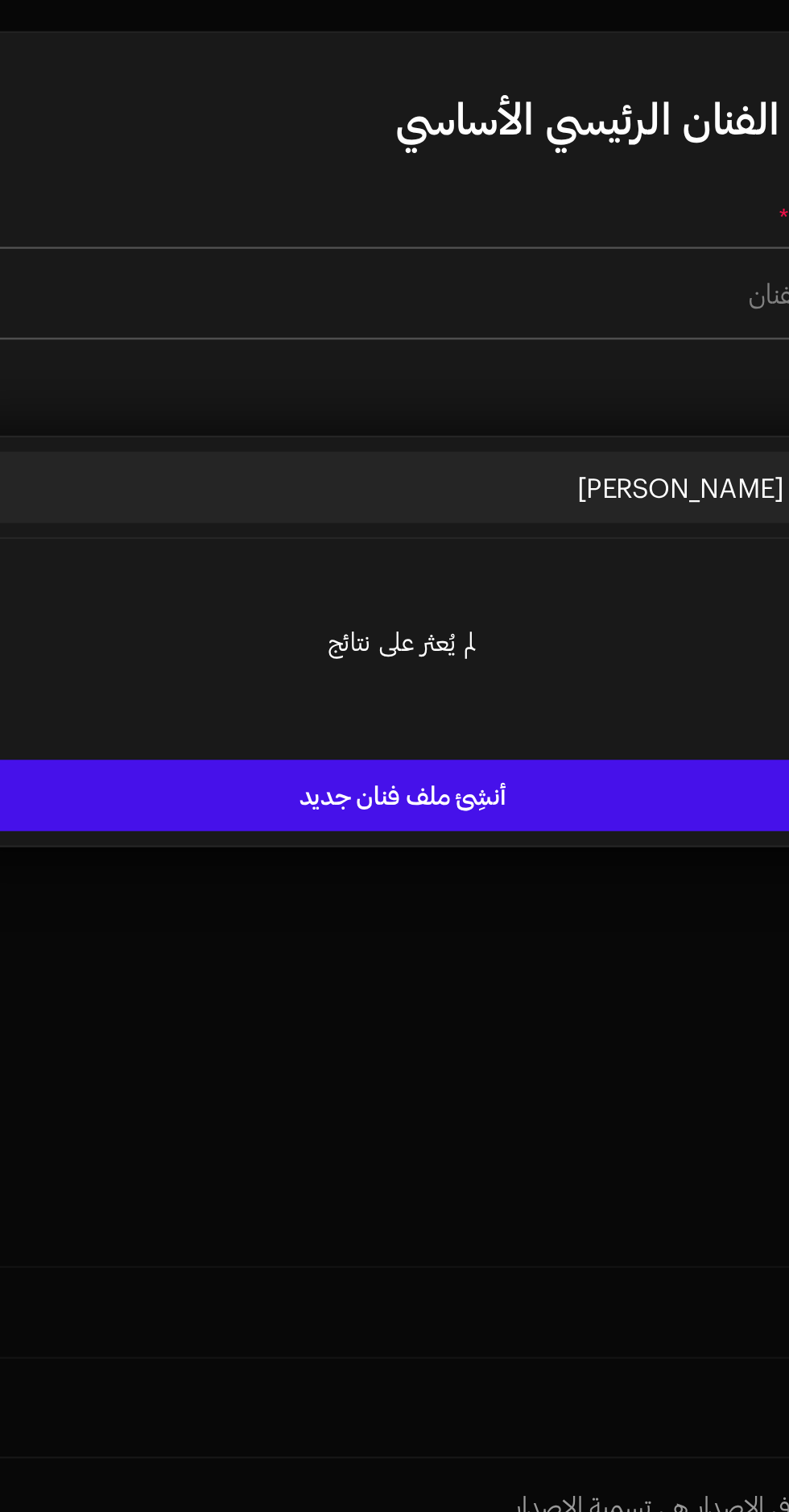
type input "Elsak"
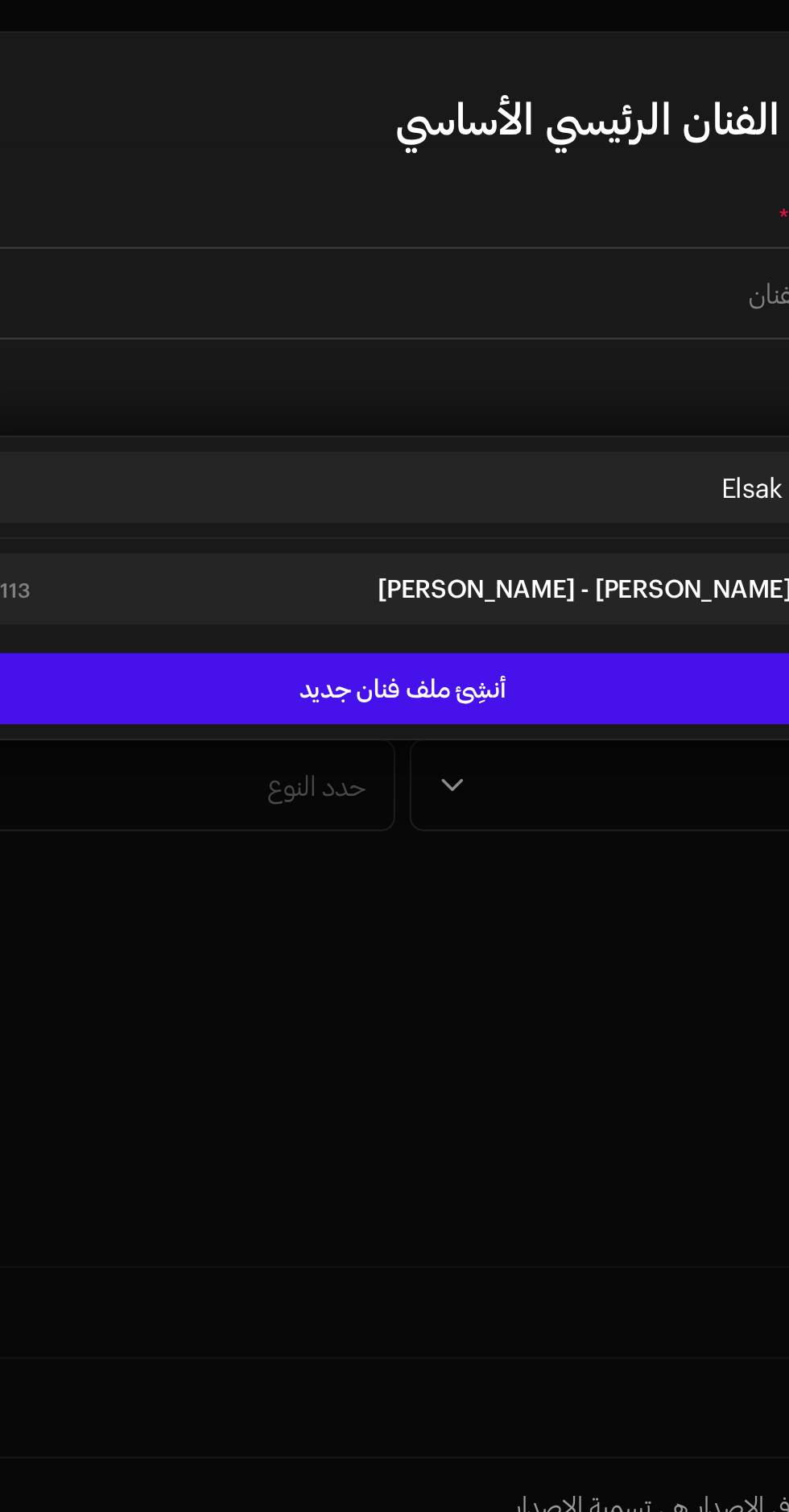
click at [298, 876] on div "[PERSON_NAME] - Hamo Elsakr 1587113" at bounding box center [394, 886] width 404 height 19
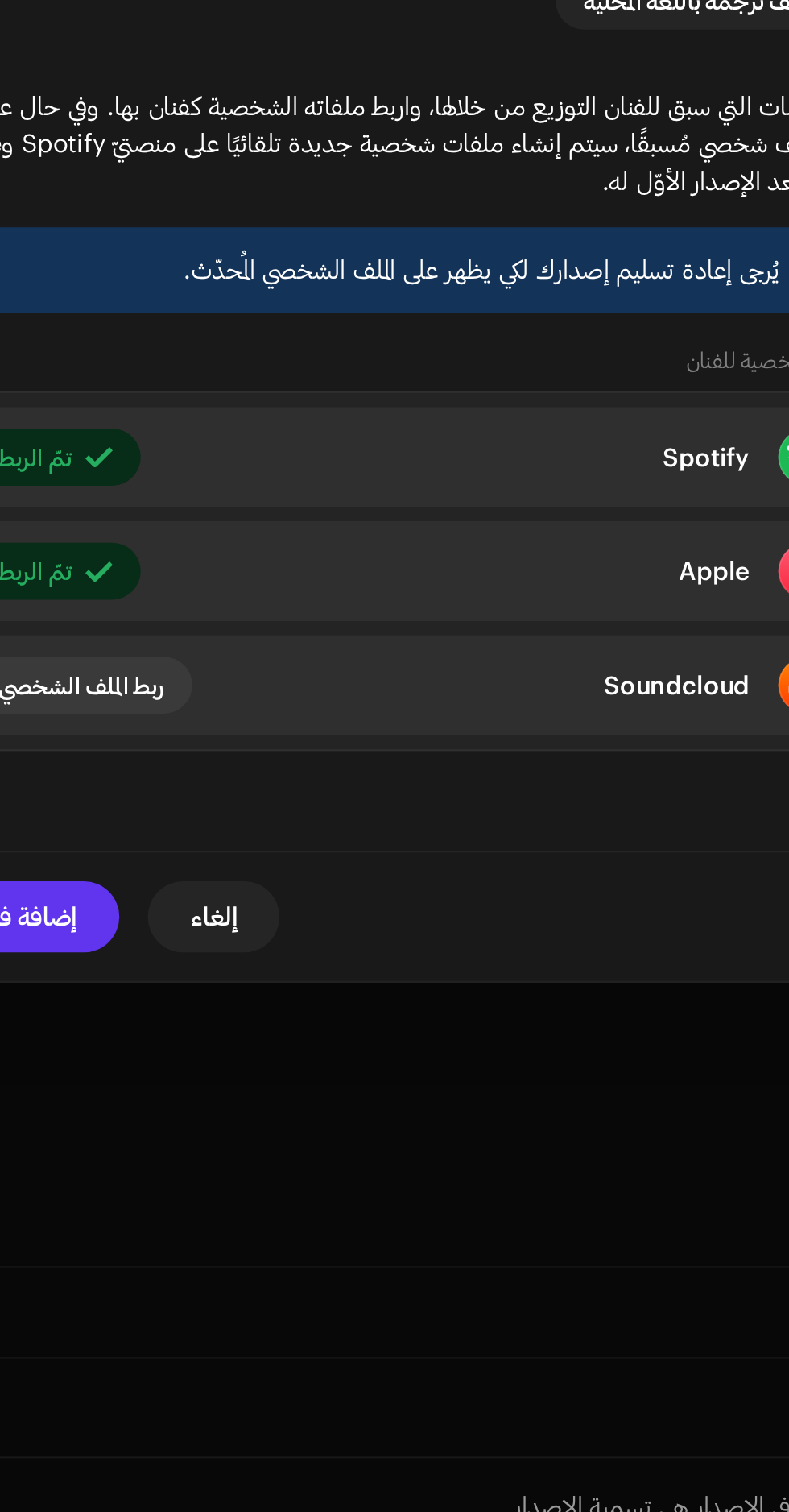
click at [243, 1050] on span "إضافة فنان" at bounding box center [222, 1034] width 49 height 32
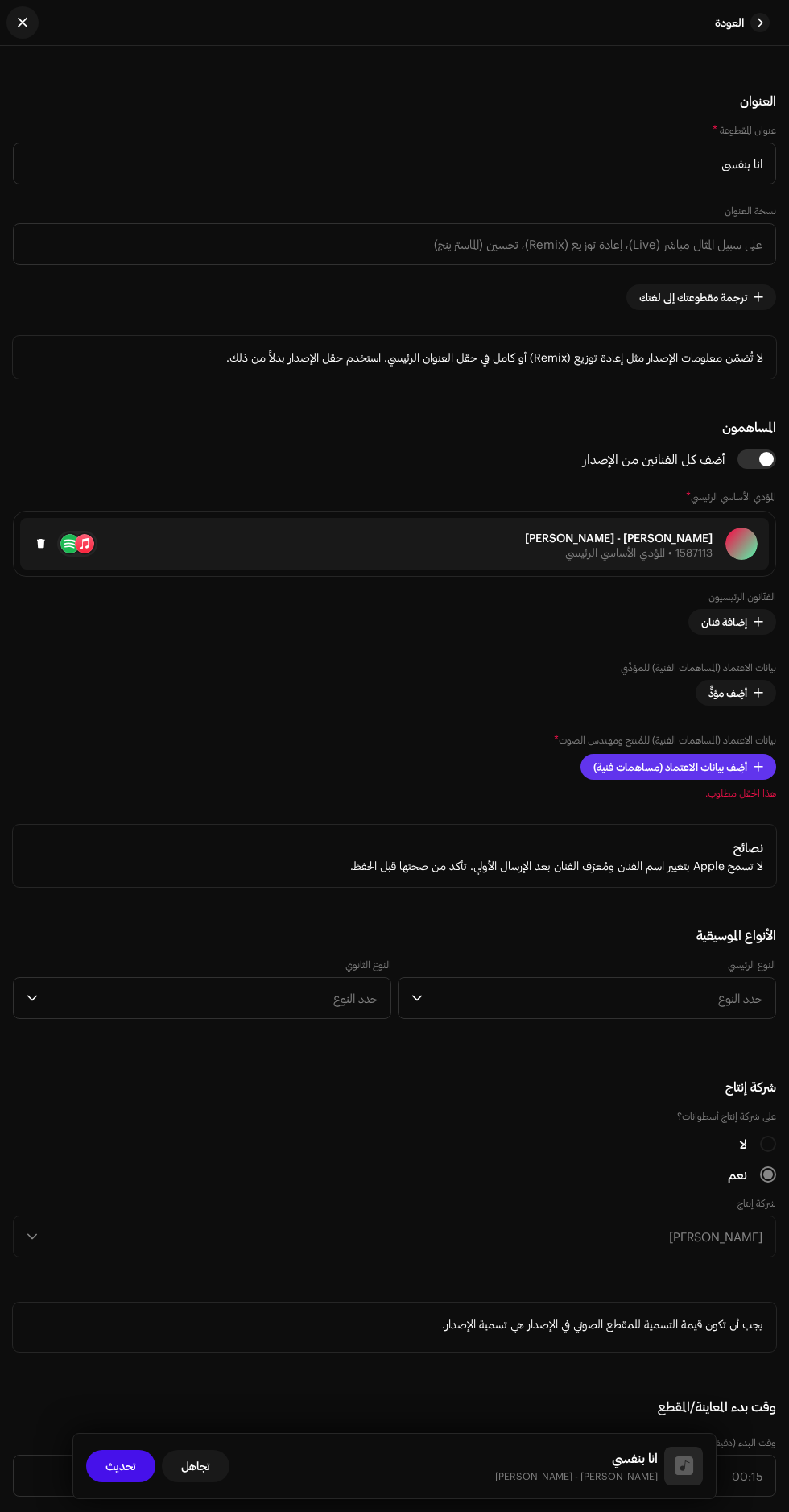
click at [680, 783] on span "أضِف بيانات الاعتماد (مساهمات فنية)" at bounding box center [670, 766] width 154 height 32
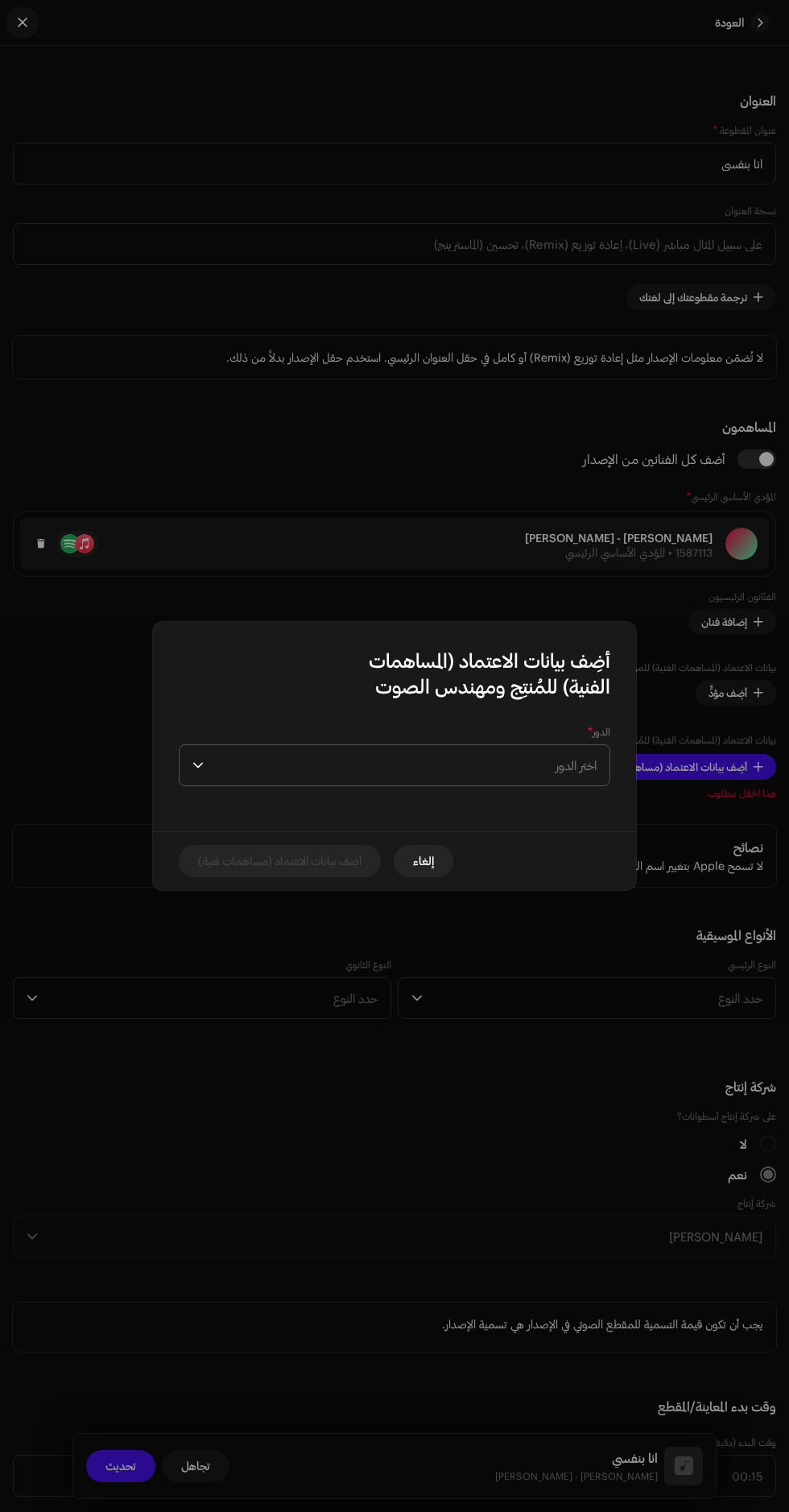
click at [298, 767] on span "اختر الدور" at bounding box center [403, 765] width 387 height 41
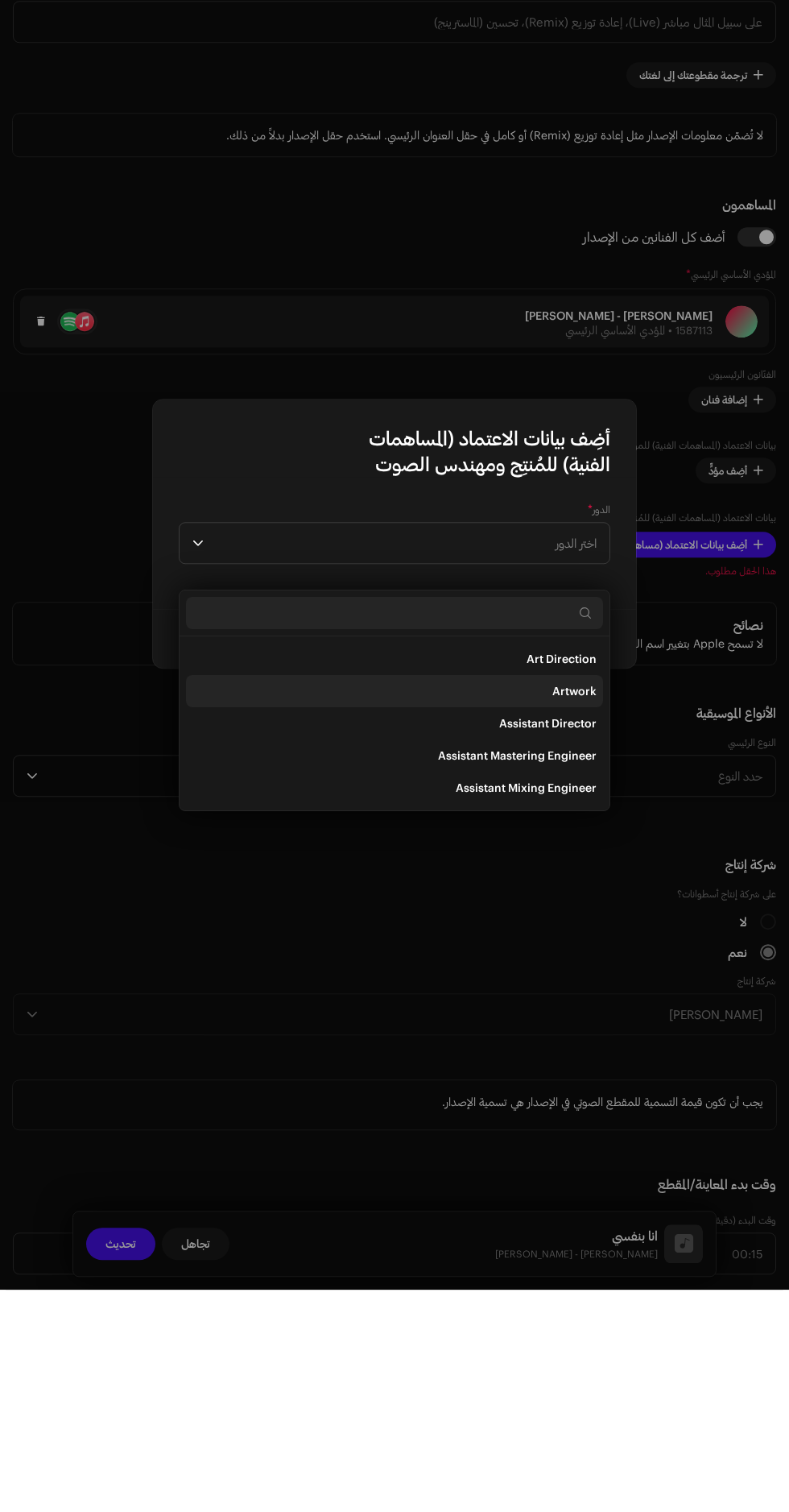
click at [344, 898] on li "Artwork" at bounding box center [394, 913] width 417 height 32
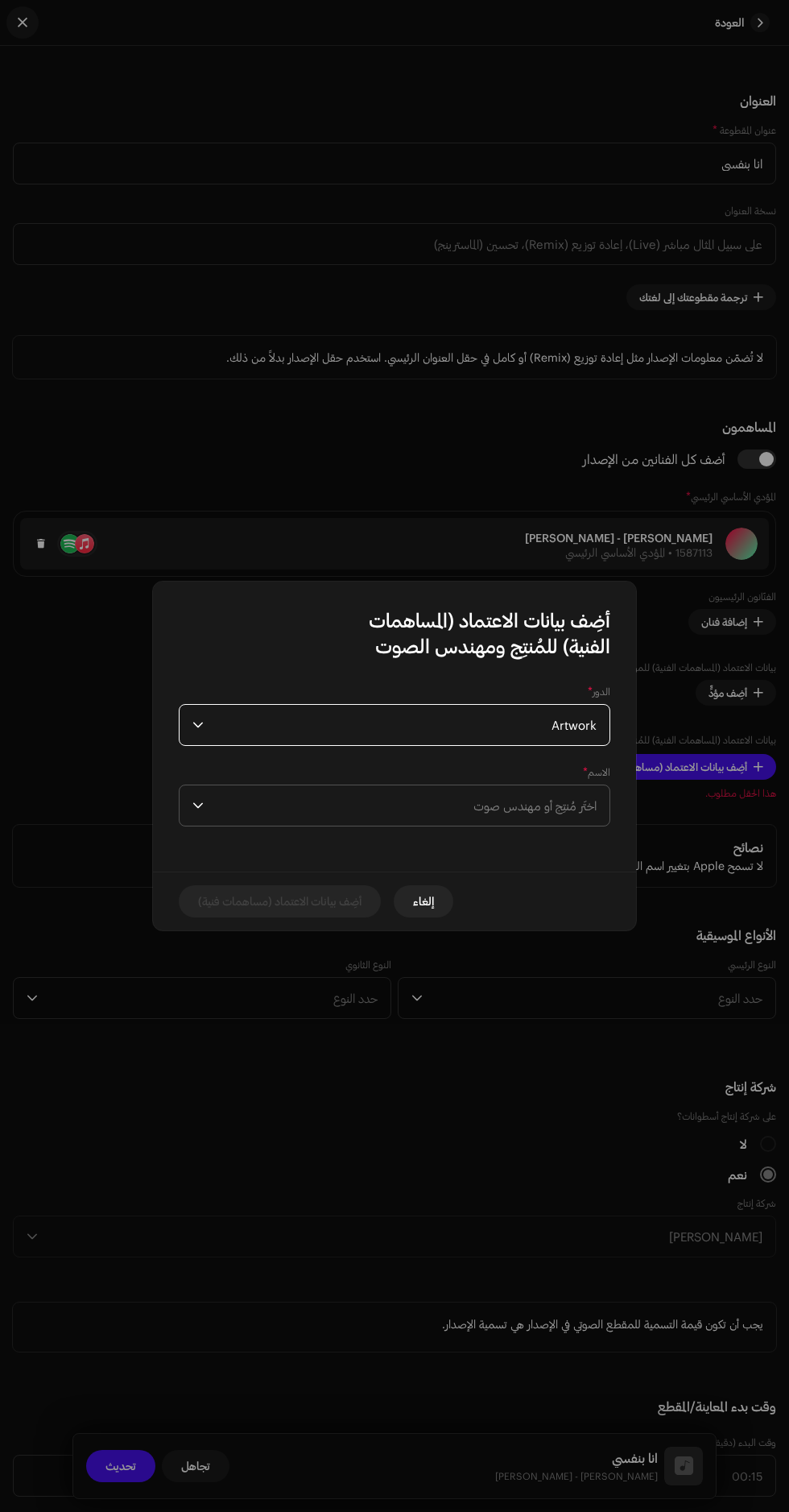
click at [330, 818] on span "اختَر مُنتِج أو مهندس صوت" at bounding box center [403, 806] width 387 height 41
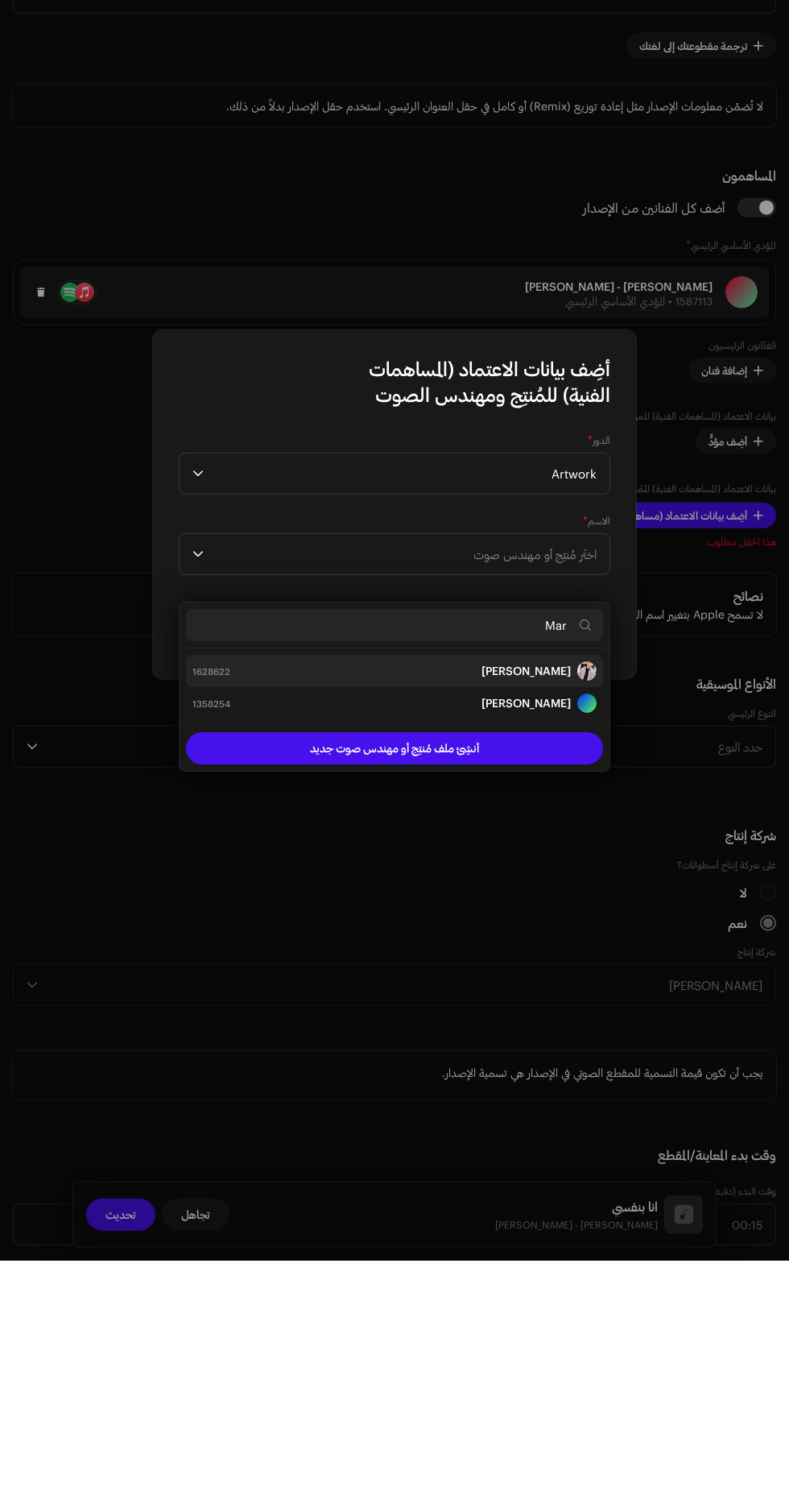
type input "Mar"
click at [304, 912] on div "[PERSON_NAME] [GEOGRAPHIC_DATA] 1628622" at bounding box center [394, 922] width 404 height 19
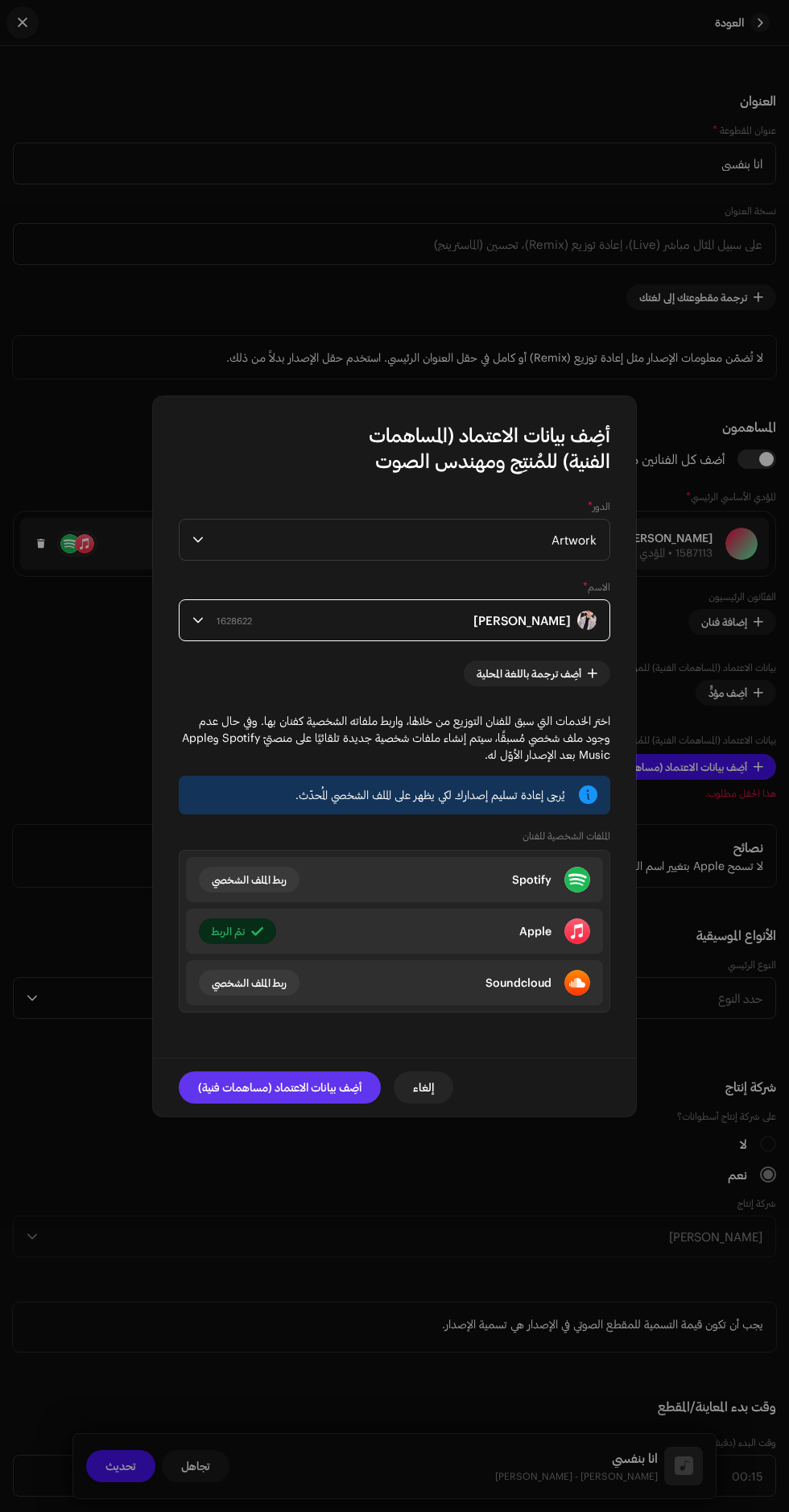
click at [252, 1103] on span "أضِف بيانات الاعتماد (مساهمات فنية)" at bounding box center [279, 1087] width 164 height 32
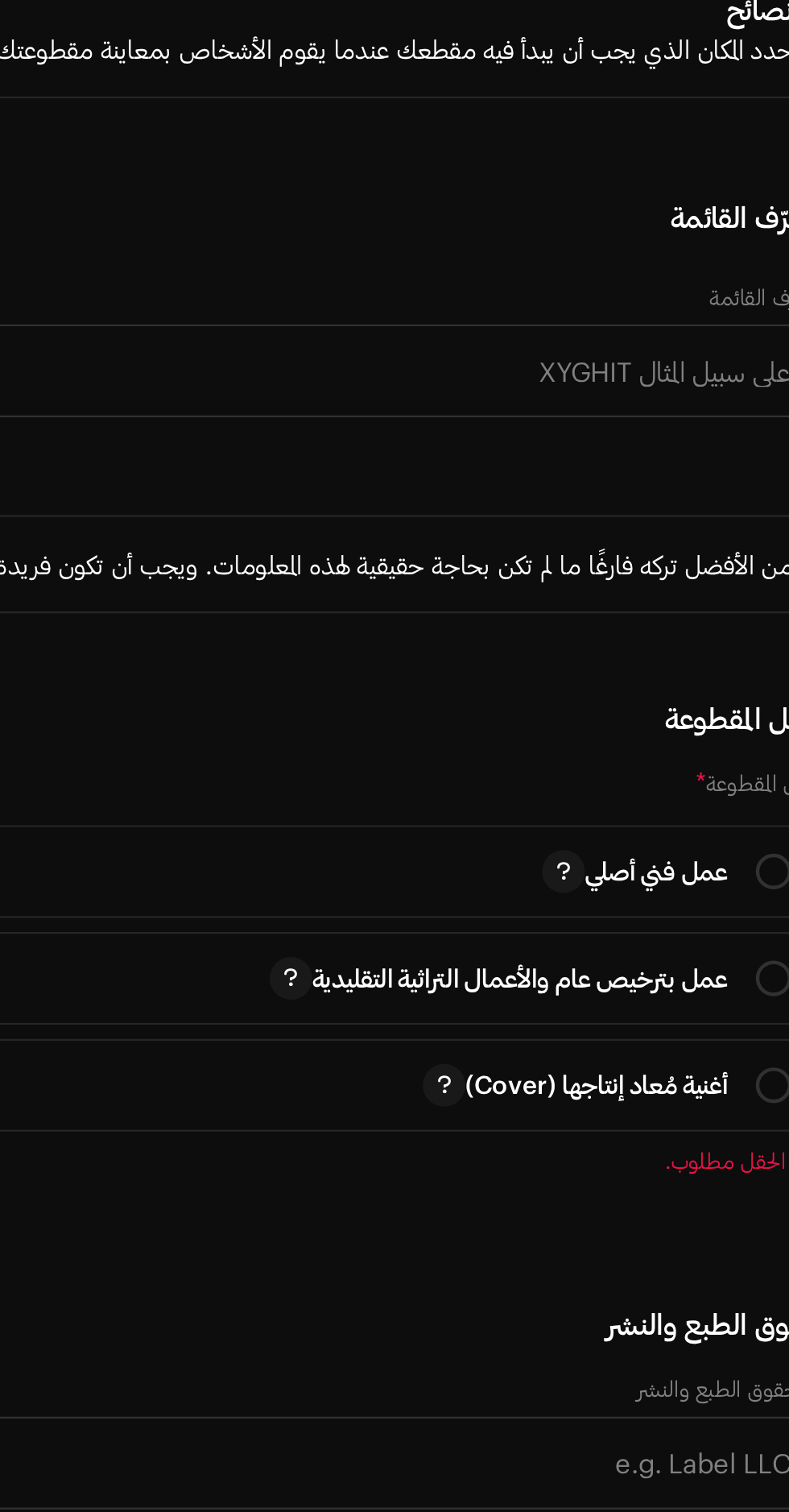
type input "Egy"
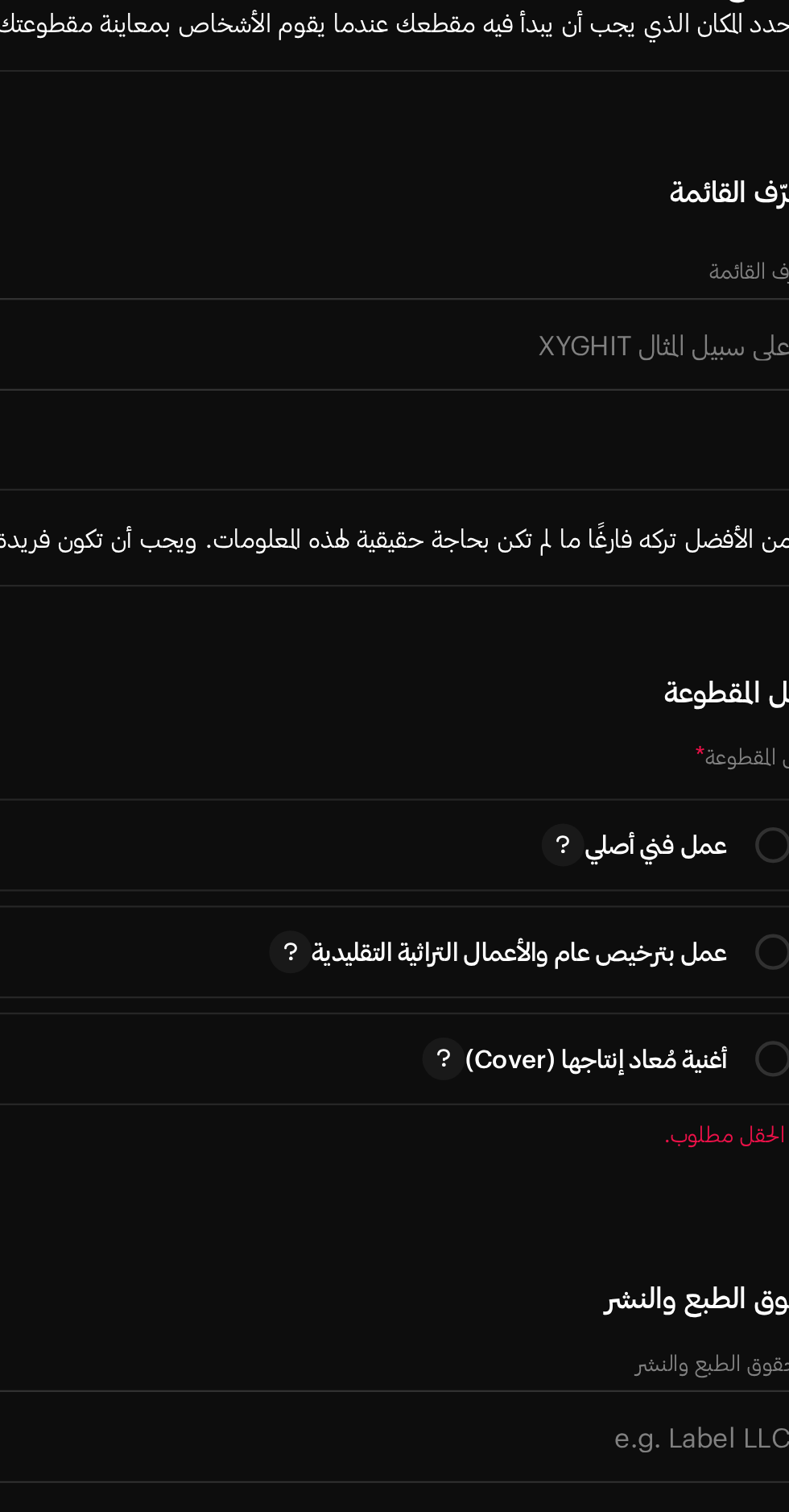
scroll to position [135, 0]
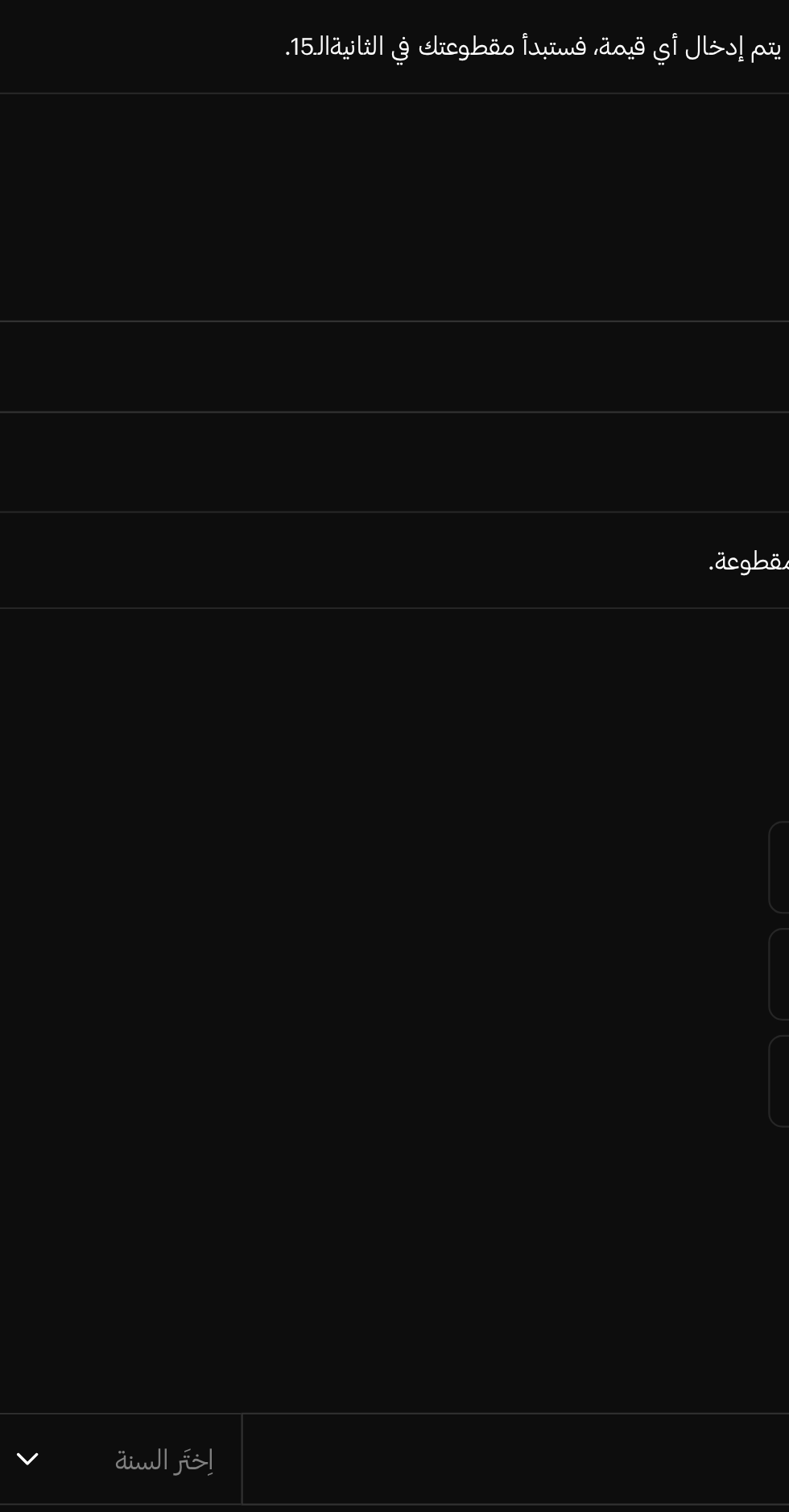
type input "Rap"
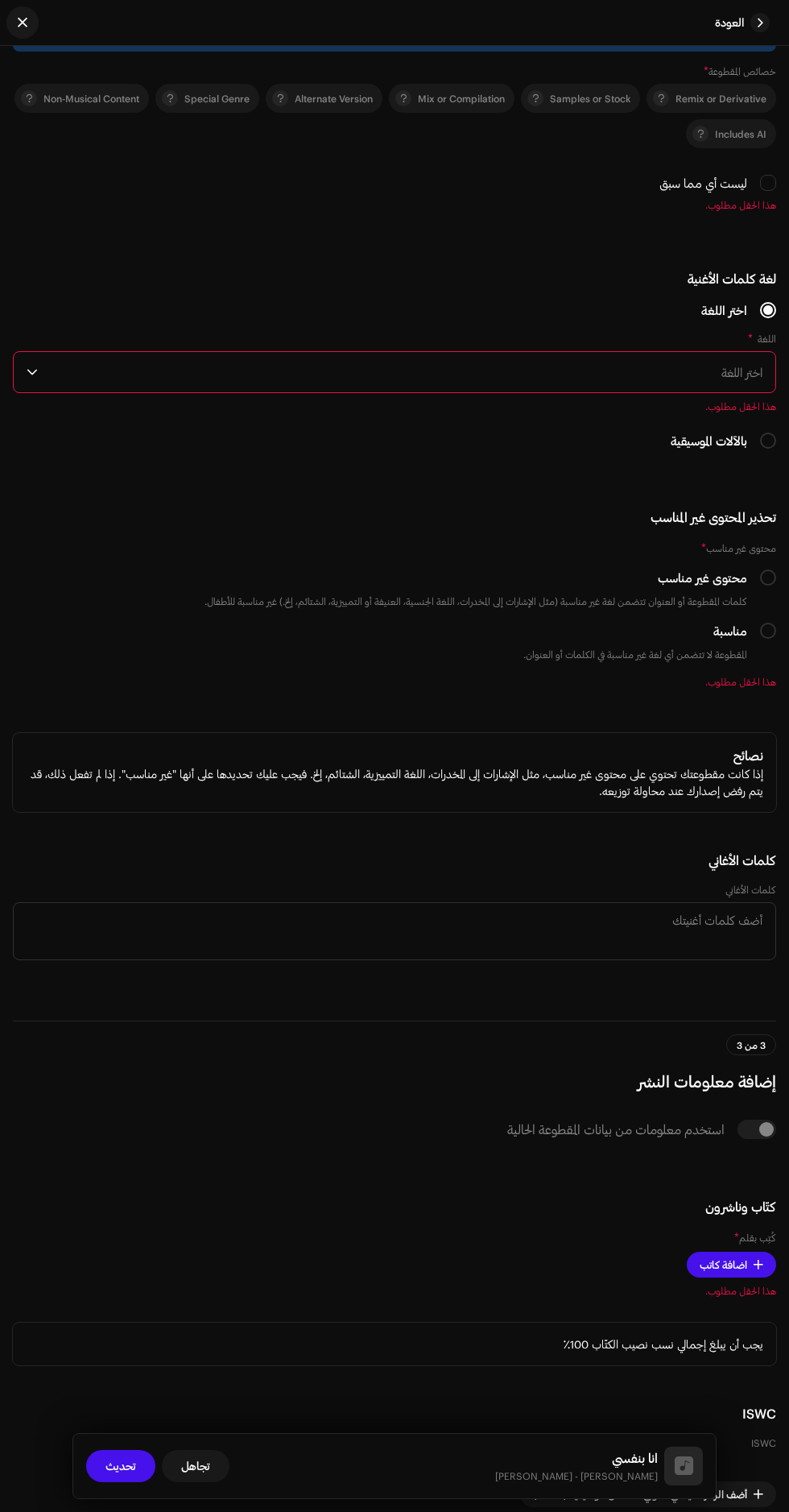
scroll to position [3180, 0]
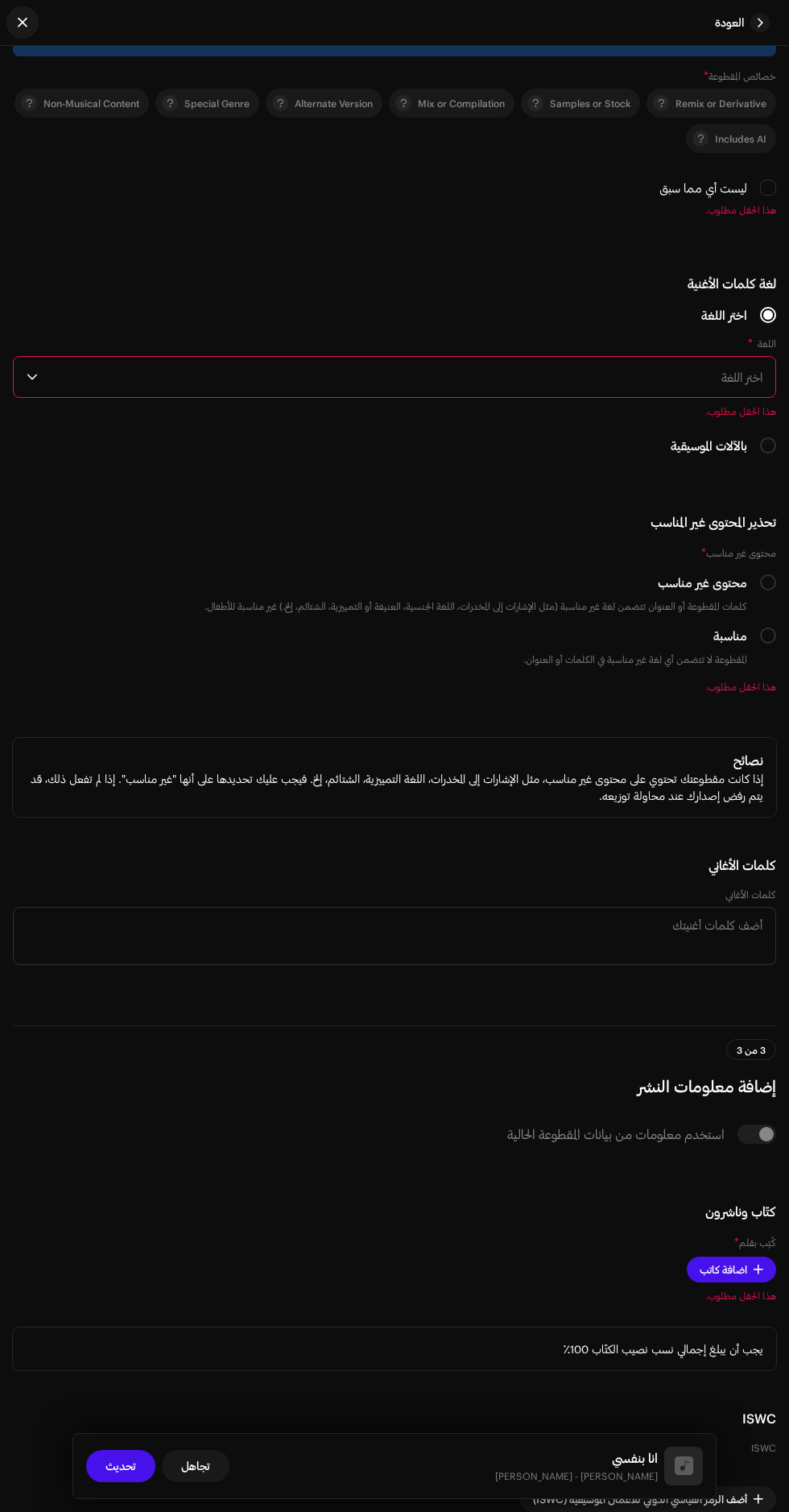
radio input "true"
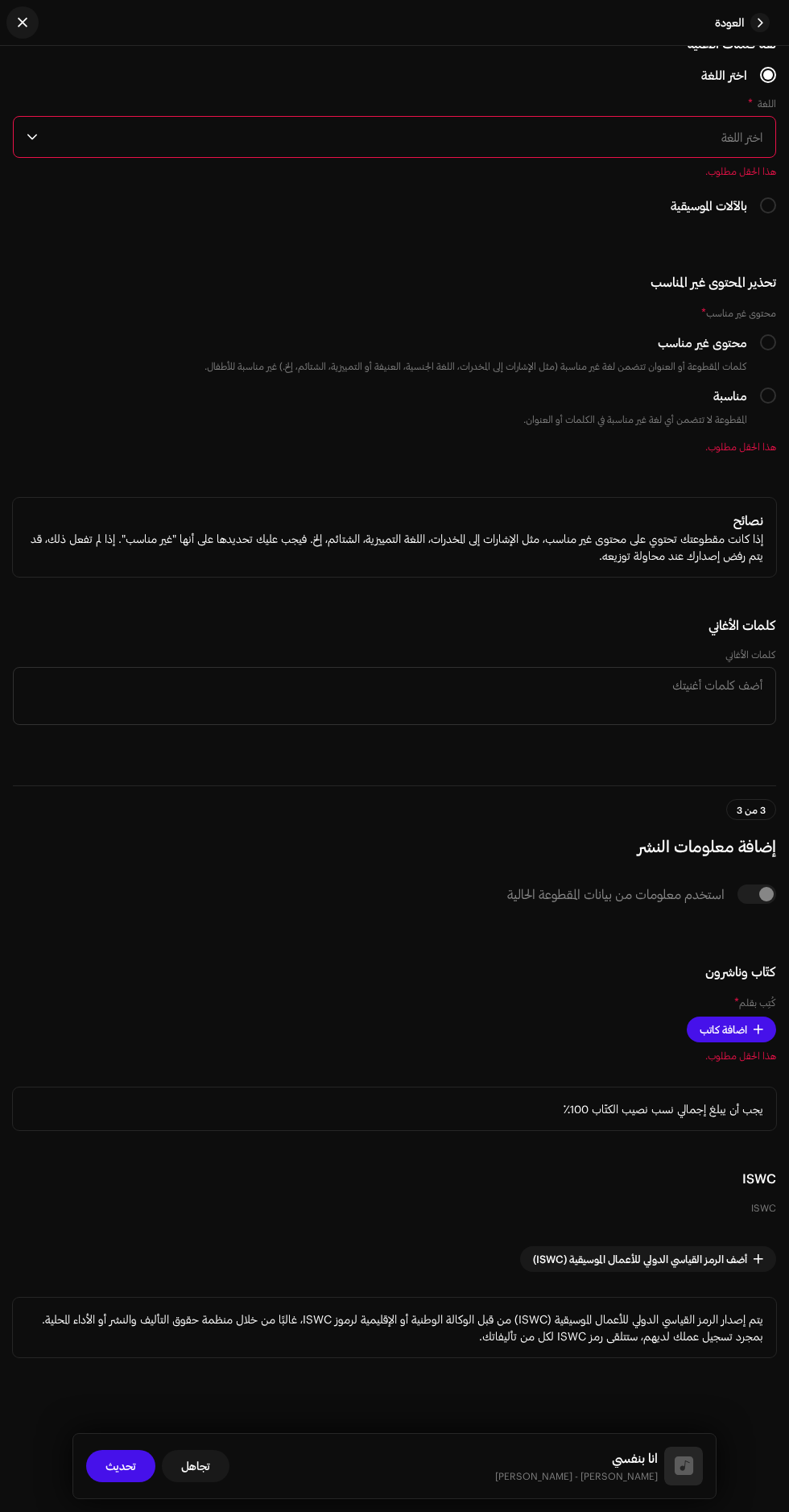
scroll to position [3637, 0]
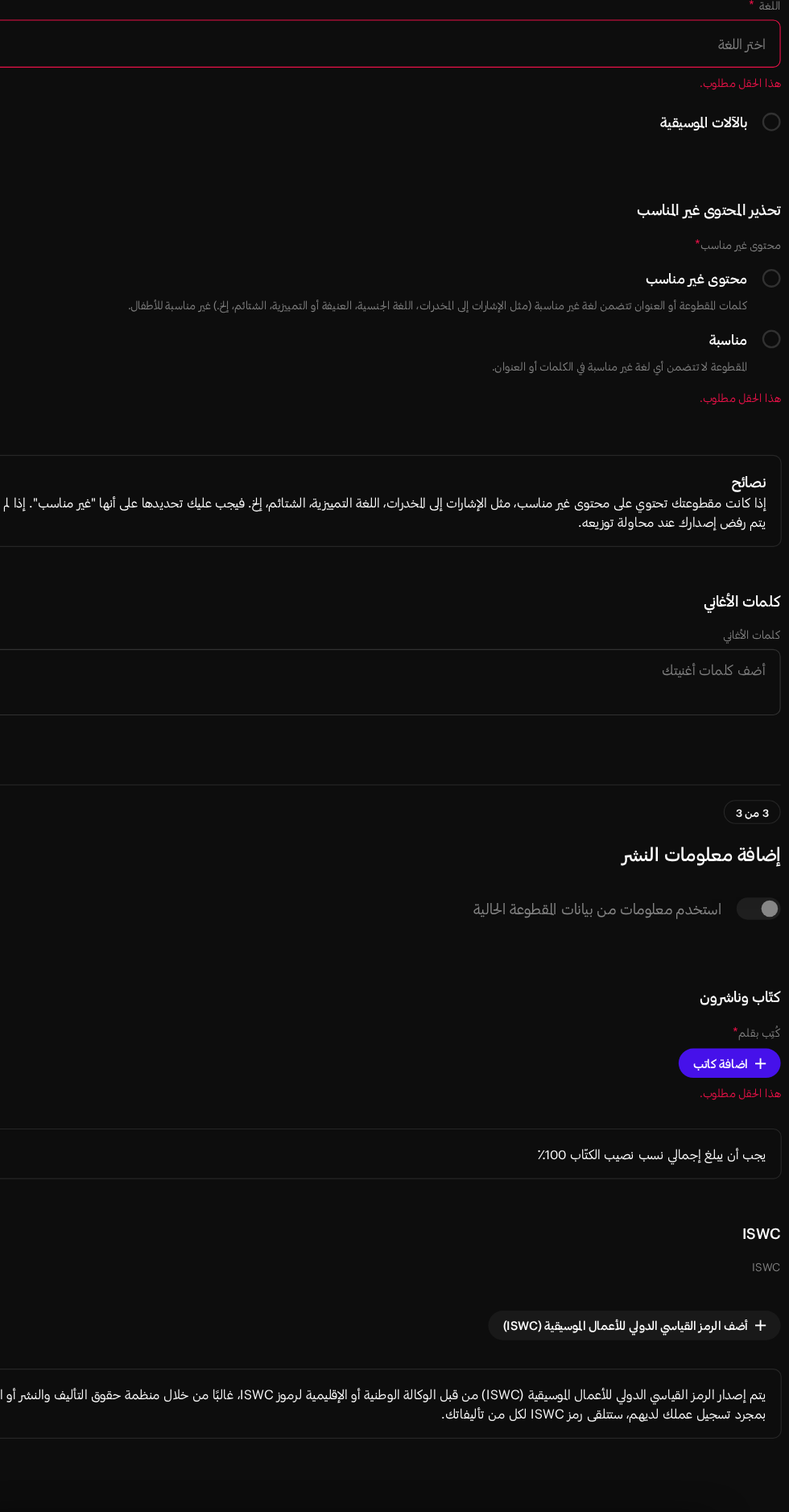
scroll to position [106, 0]
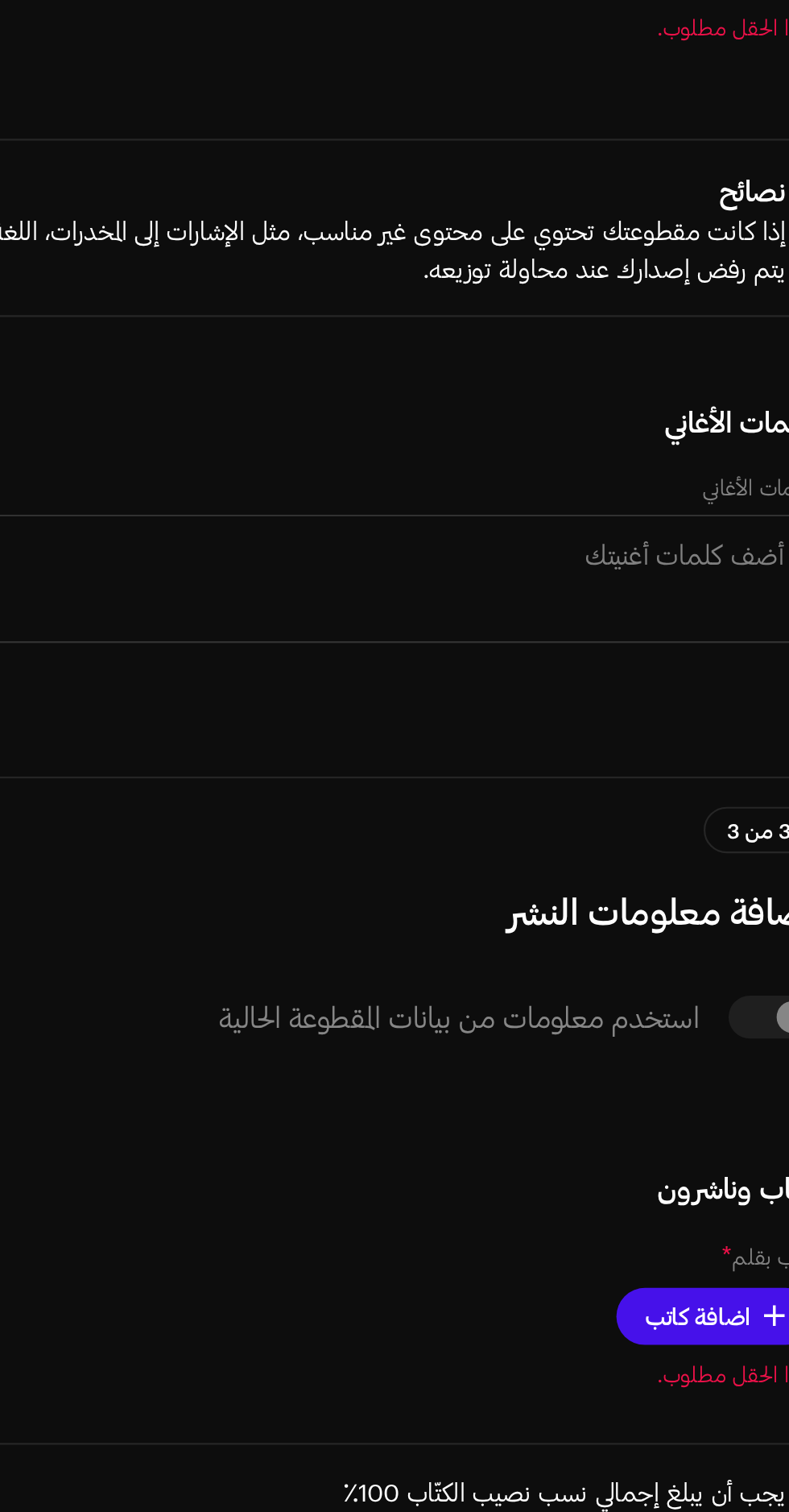
type input "[PERSON_NAME]"
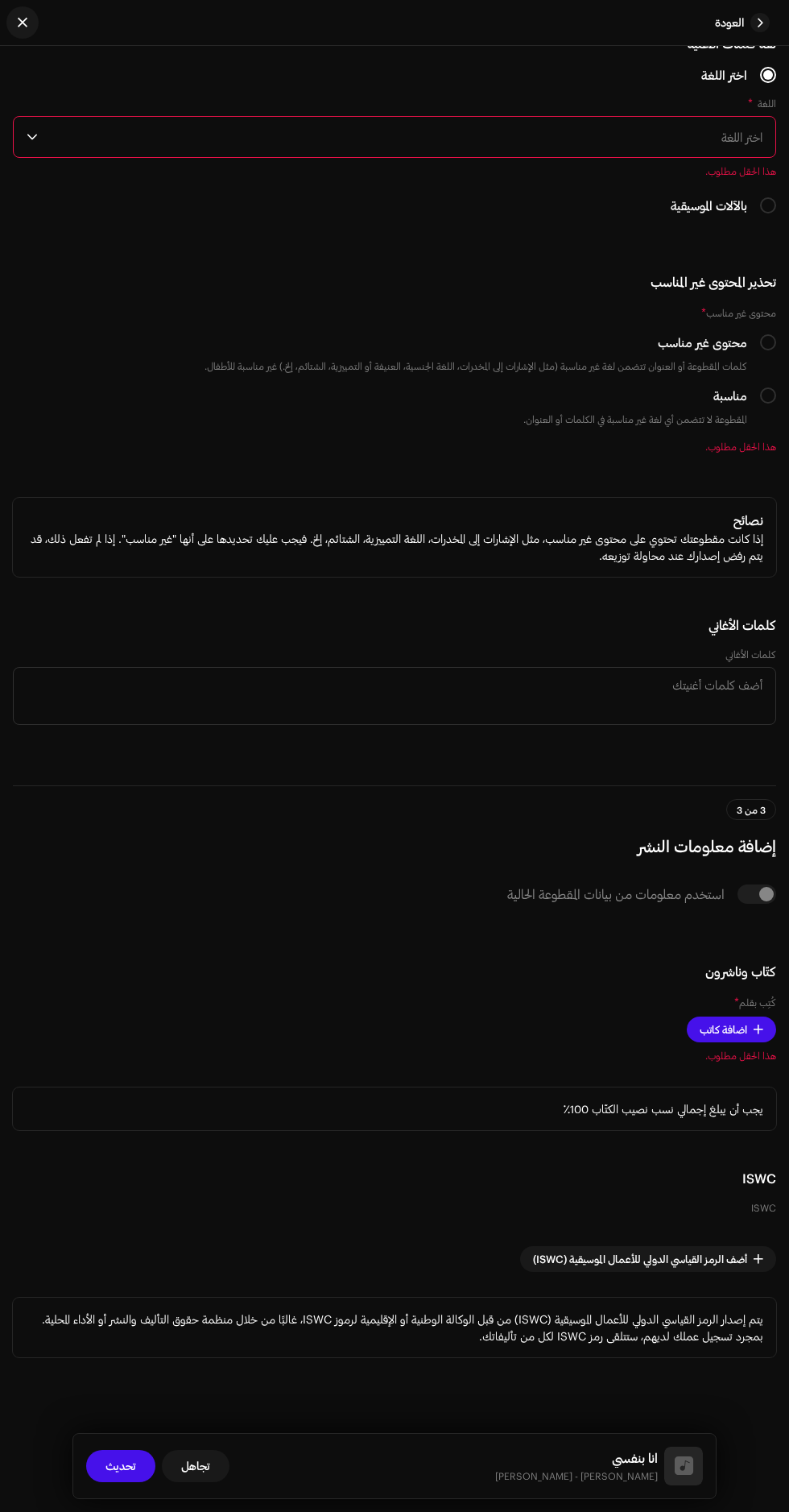
scroll to position [96, 0]
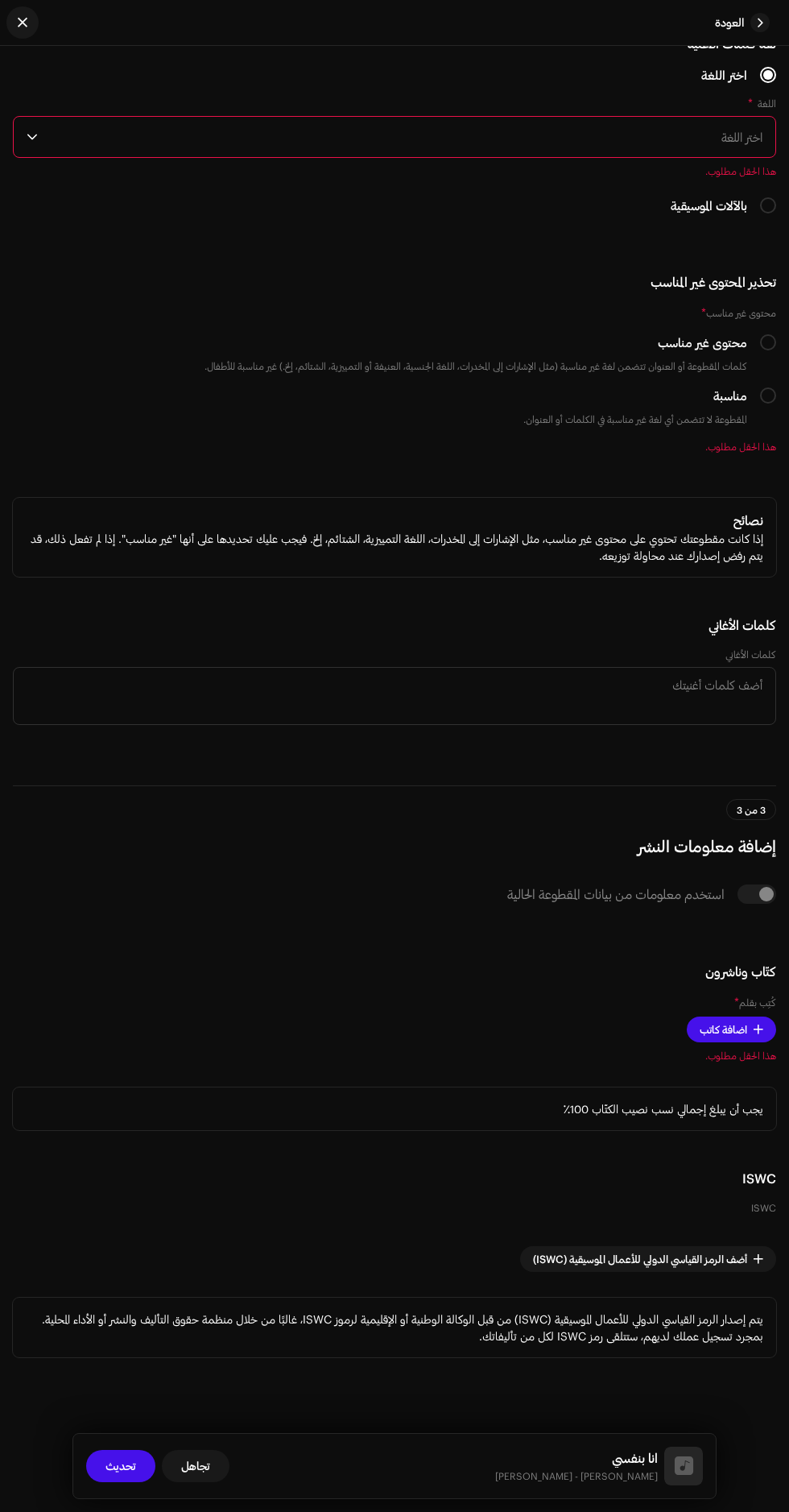
scroll to position [89, 0]
checkbox input "true"
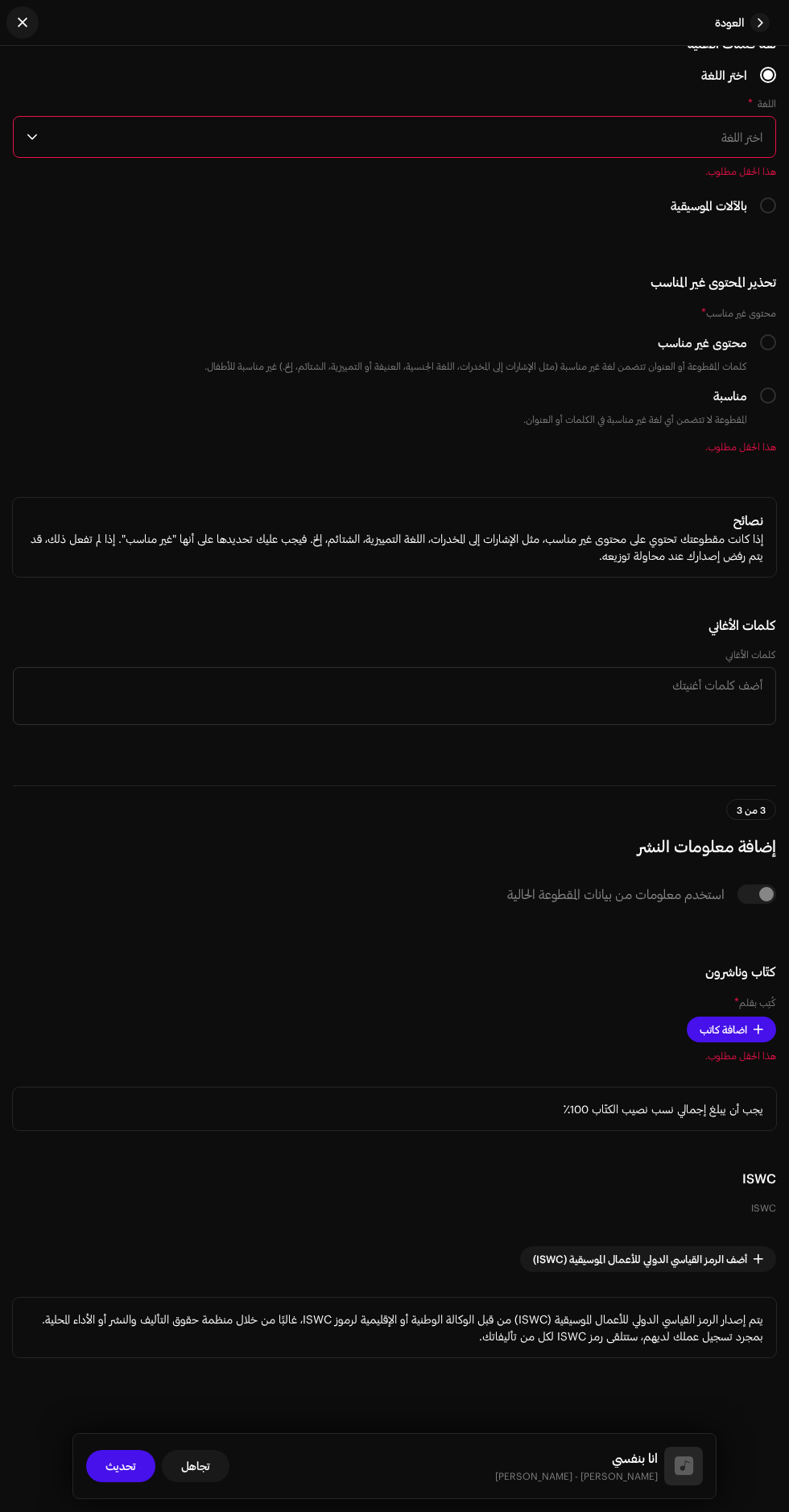
click at [131, 157] on span "اختر اللغة" at bounding box center [403, 137] width 718 height 41
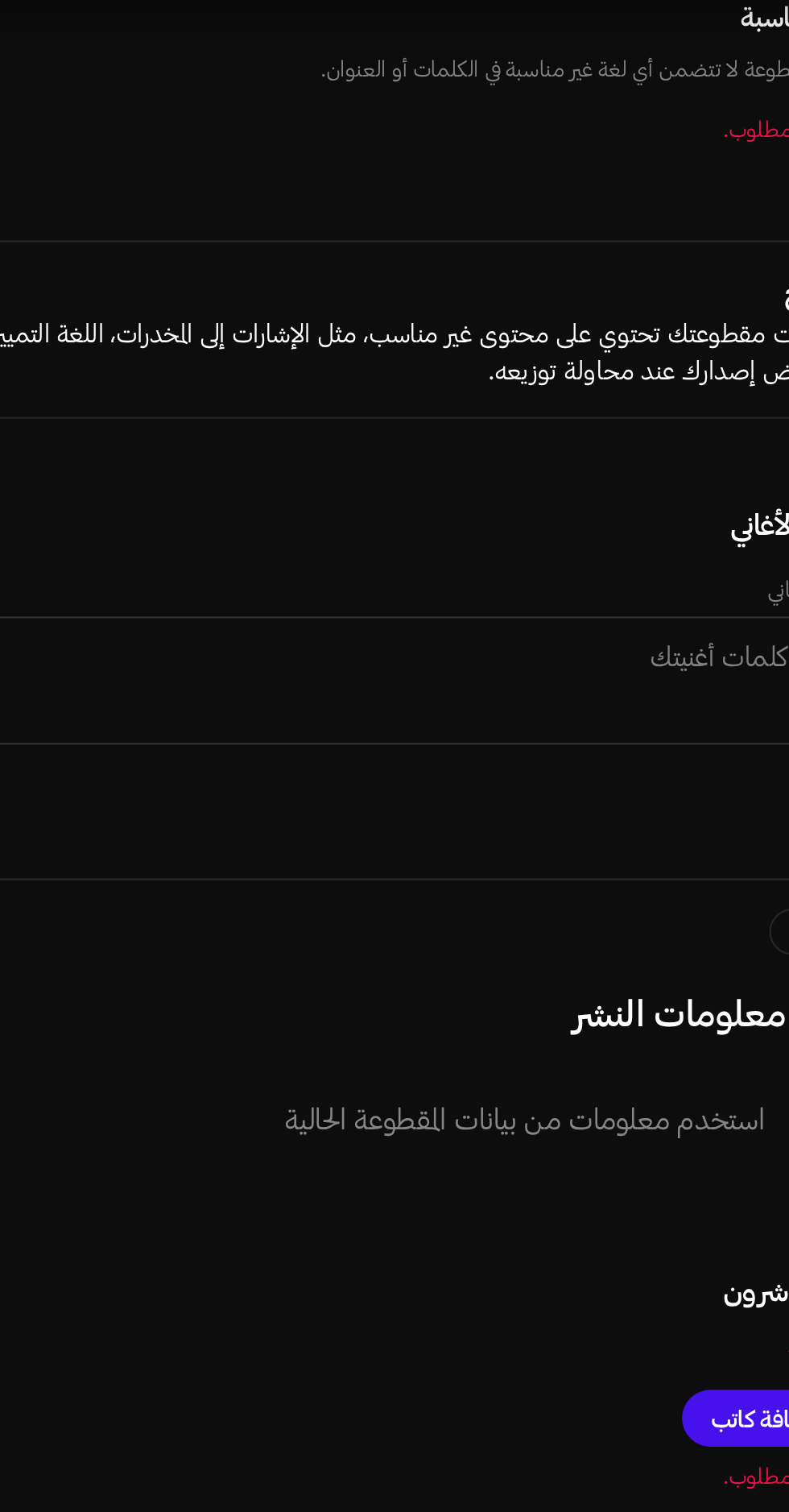
scroll to position [0, 0]
type input "Ara"
click at [469, 244] on li "Arabic" at bounding box center [394, 228] width 748 height 32
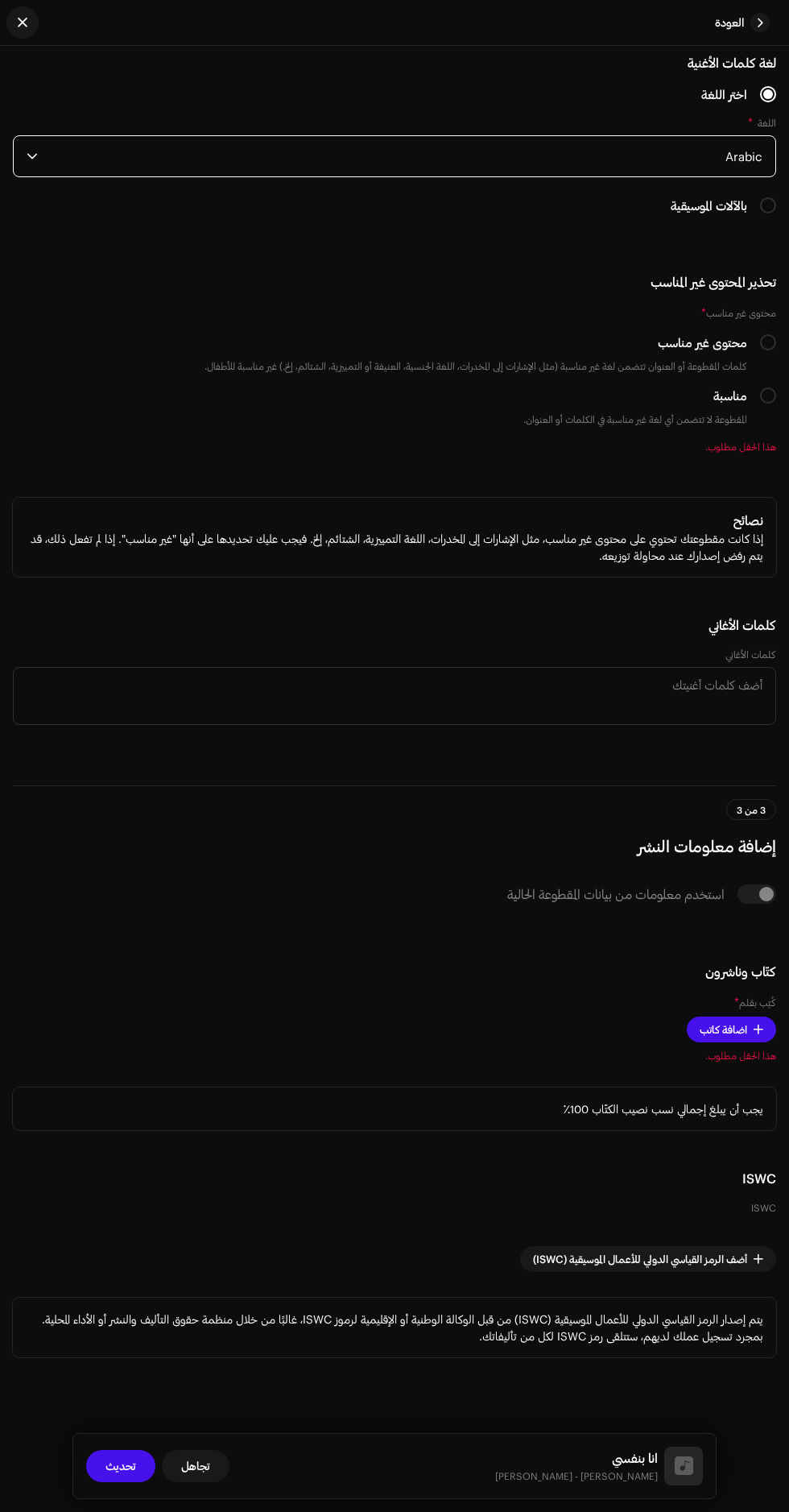
click at [737, 404] on label "مناسبة" at bounding box center [730, 395] width 34 height 18
click at [760, 403] on input "مناسبة" at bounding box center [768, 395] width 16 height 16
radio input "true"
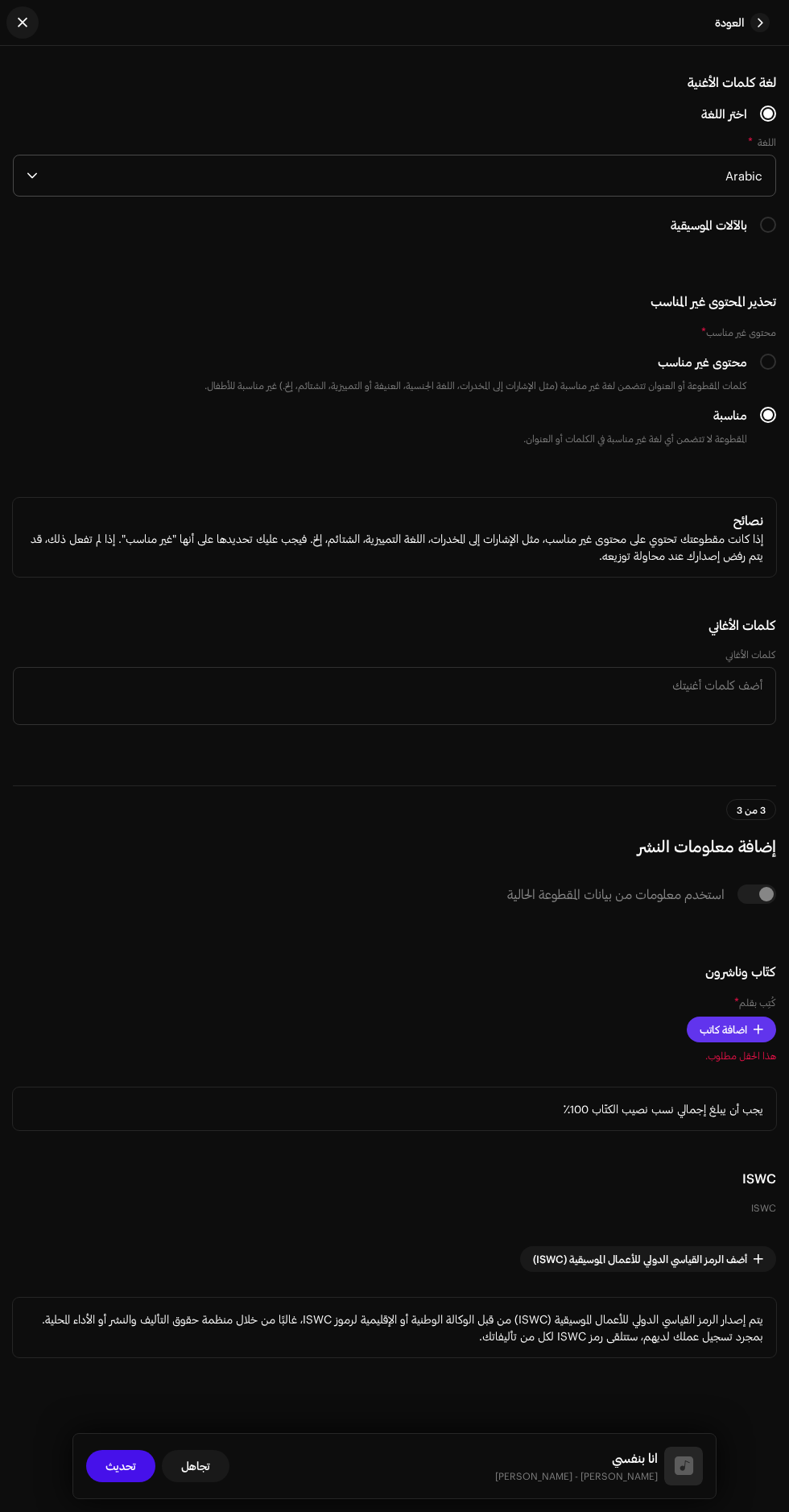
click at [758, 1022] on span at bounding box center [758, 1029] width 9 height 13
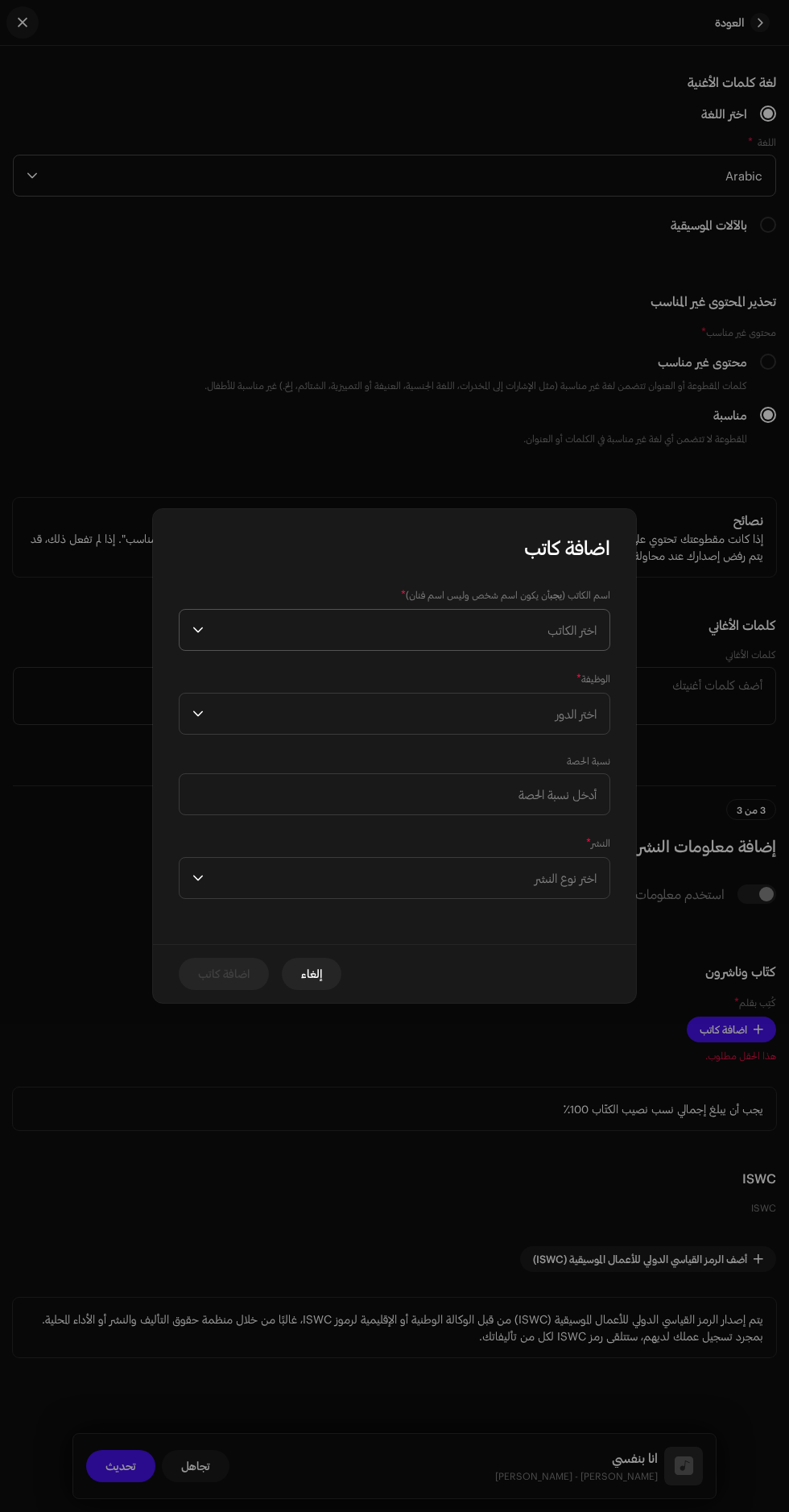
click at [278, 638] on span "اختر الكاتب" at bounding box center [403, 630] width 387 height 41
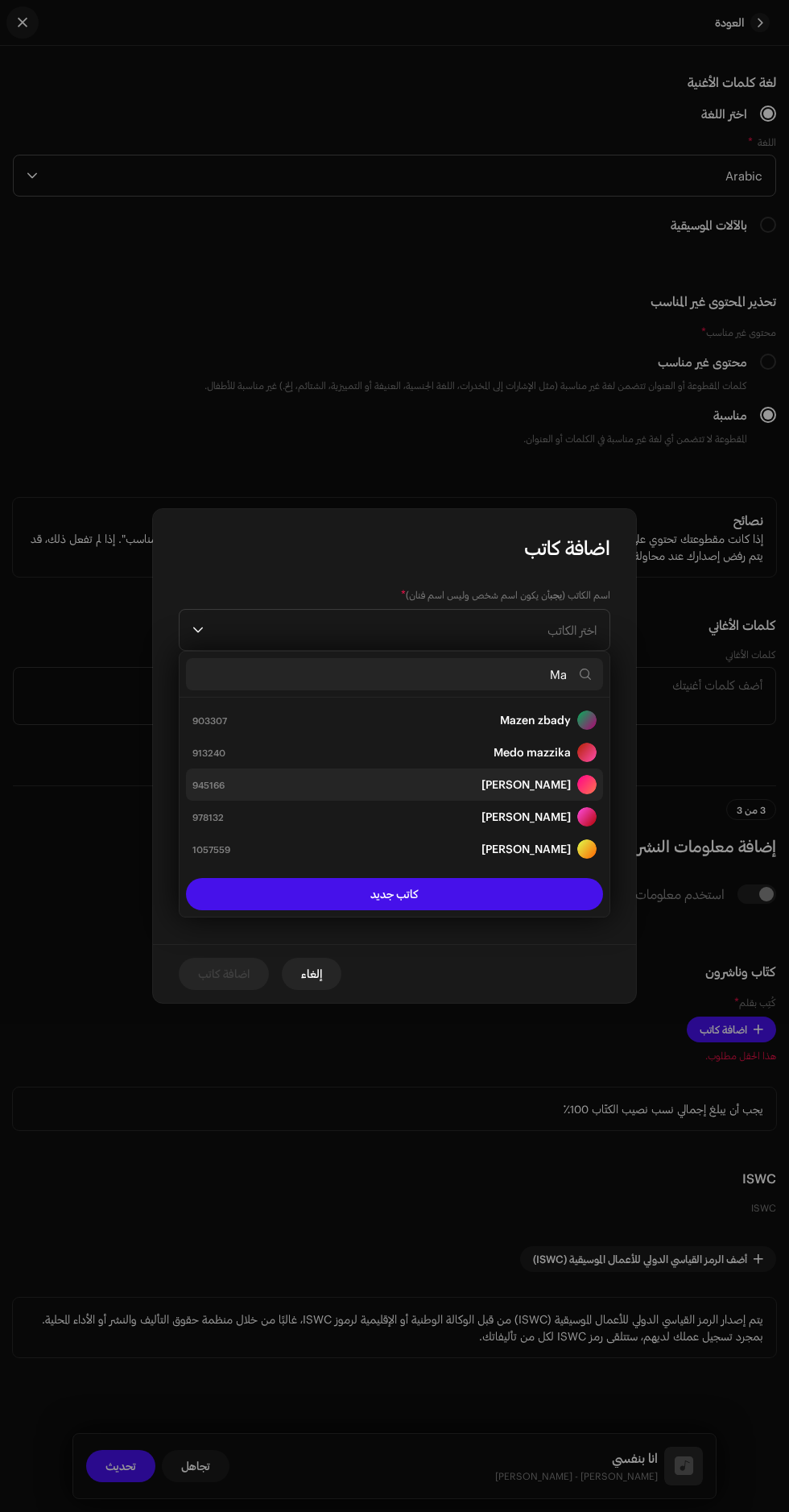
type input "Ma"
click at [350, 780] on div "[PERSON_NAME] SALEM 945166" at bounding box center [394, 784] width 404 height 19
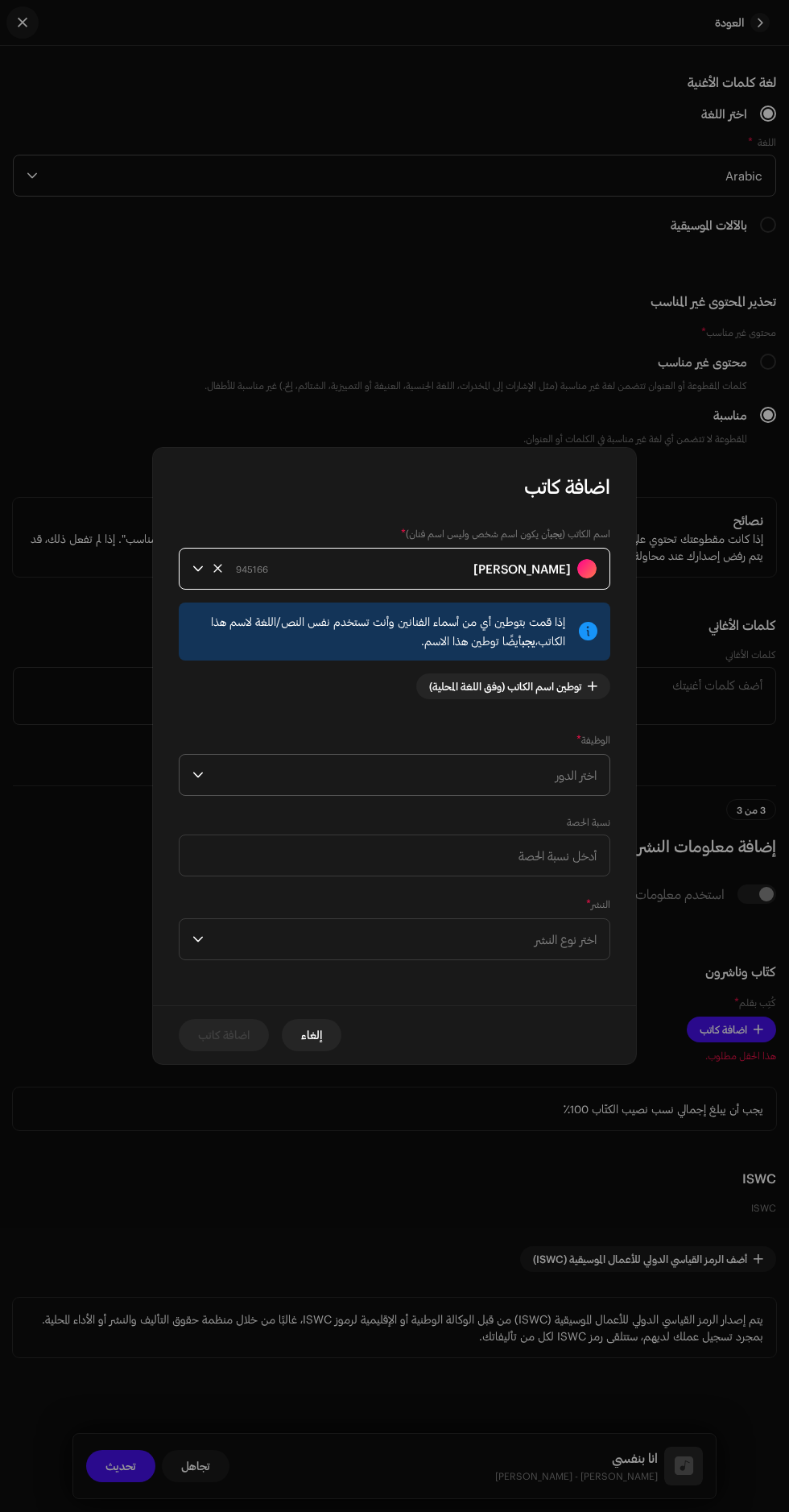
click at [338, 776] on span "اختر الدور" at bounding box center [403, 775] width 387 height 41
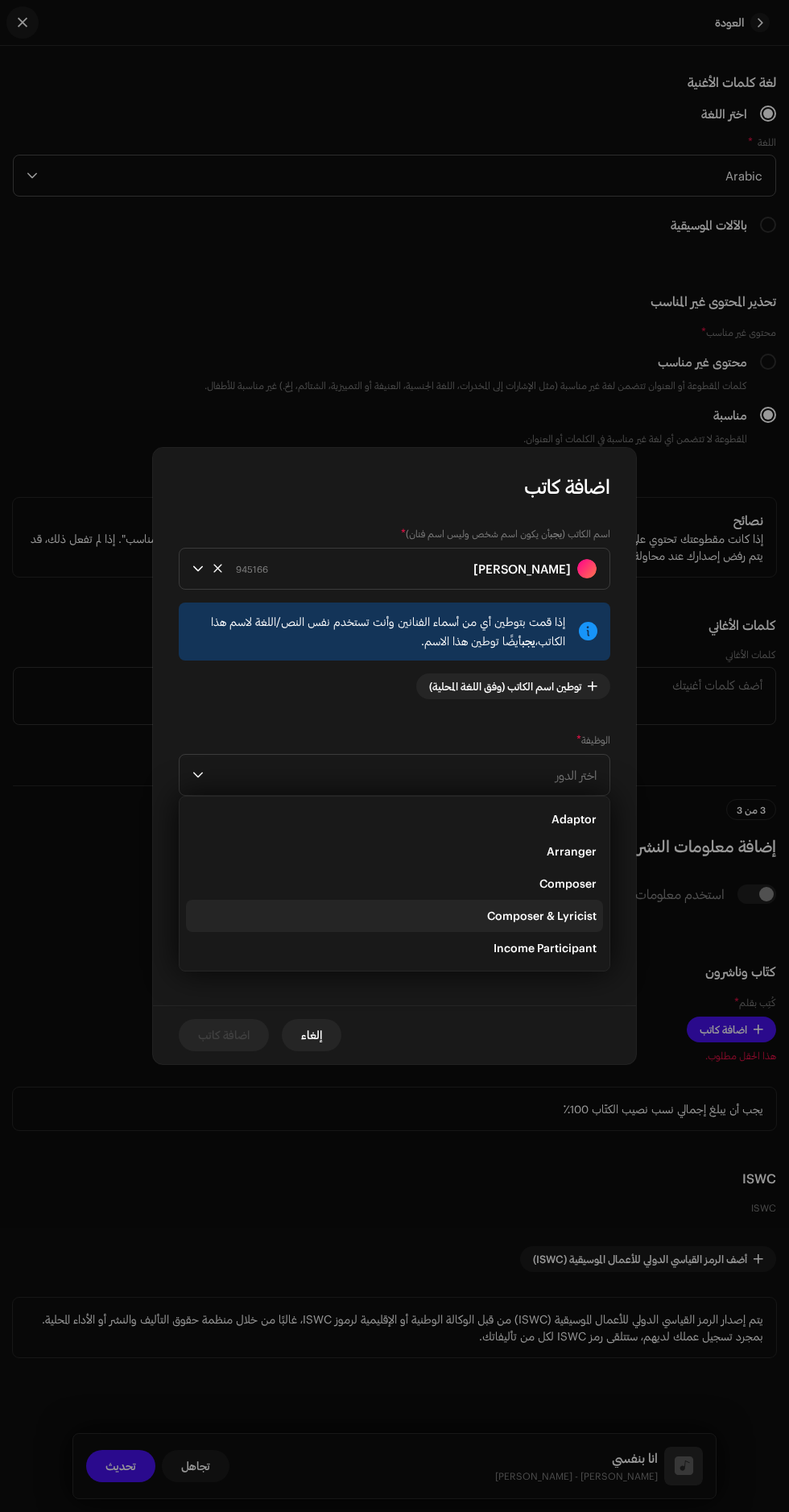
click at [395, 923] on li "Composer & Lyricist" at bounding box center [394, 915] width 417 height 32
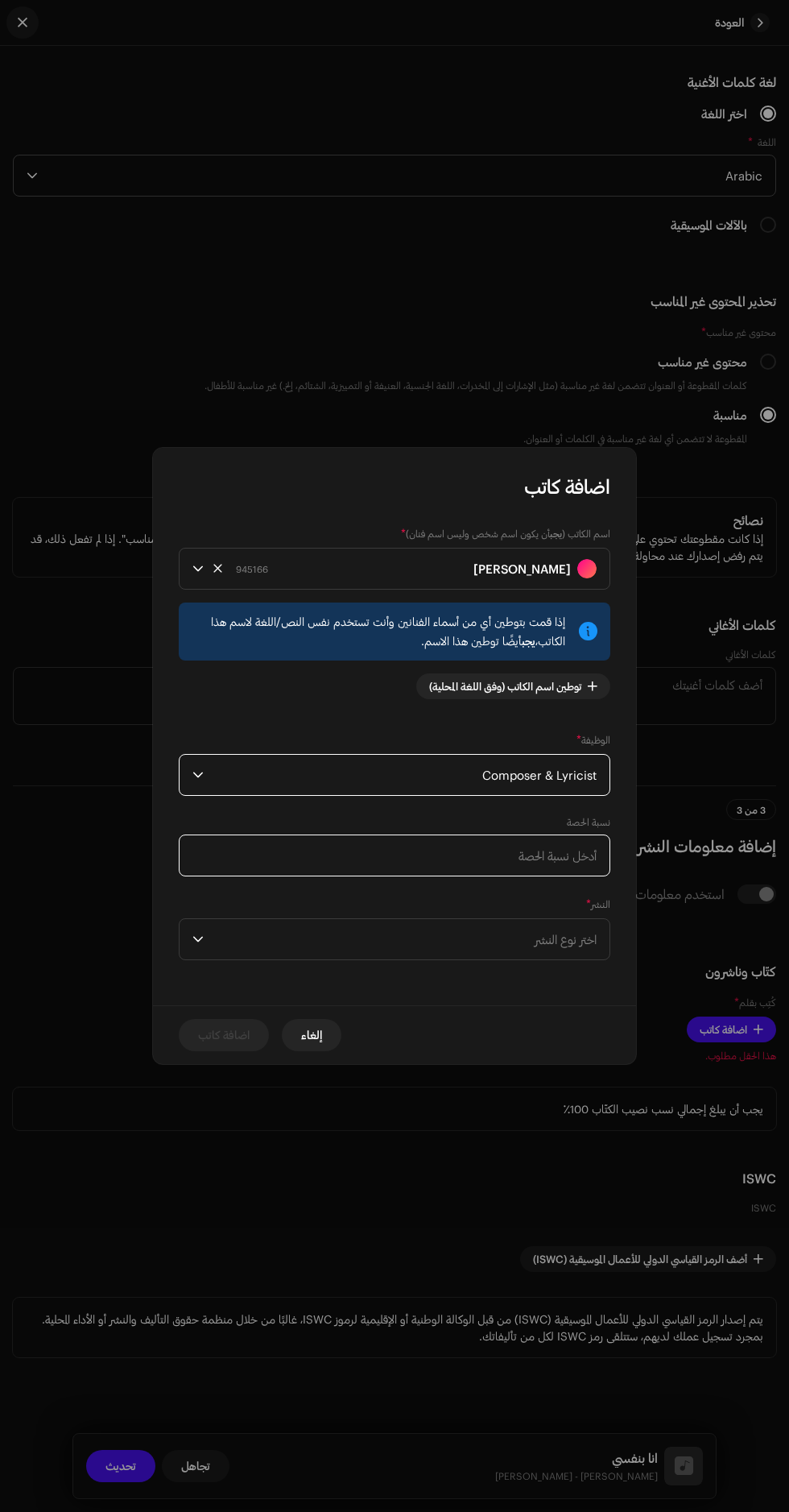
click at [337, 854] on input at bounding box center [394, 855] width 431 height 42
type input "100.00"
click at [275, 530] on div "اسم الكاتب ( يجب أن يكون اسم شخص وليس اسم فنان) * [PERSON_NAME] SALEM 945166 إذ…" at bounding box center [394, 618] width 431 height 187
click at [554, 939] on span "اختر نوع النشر" at bounding box center [403, 939] width 387 height 41
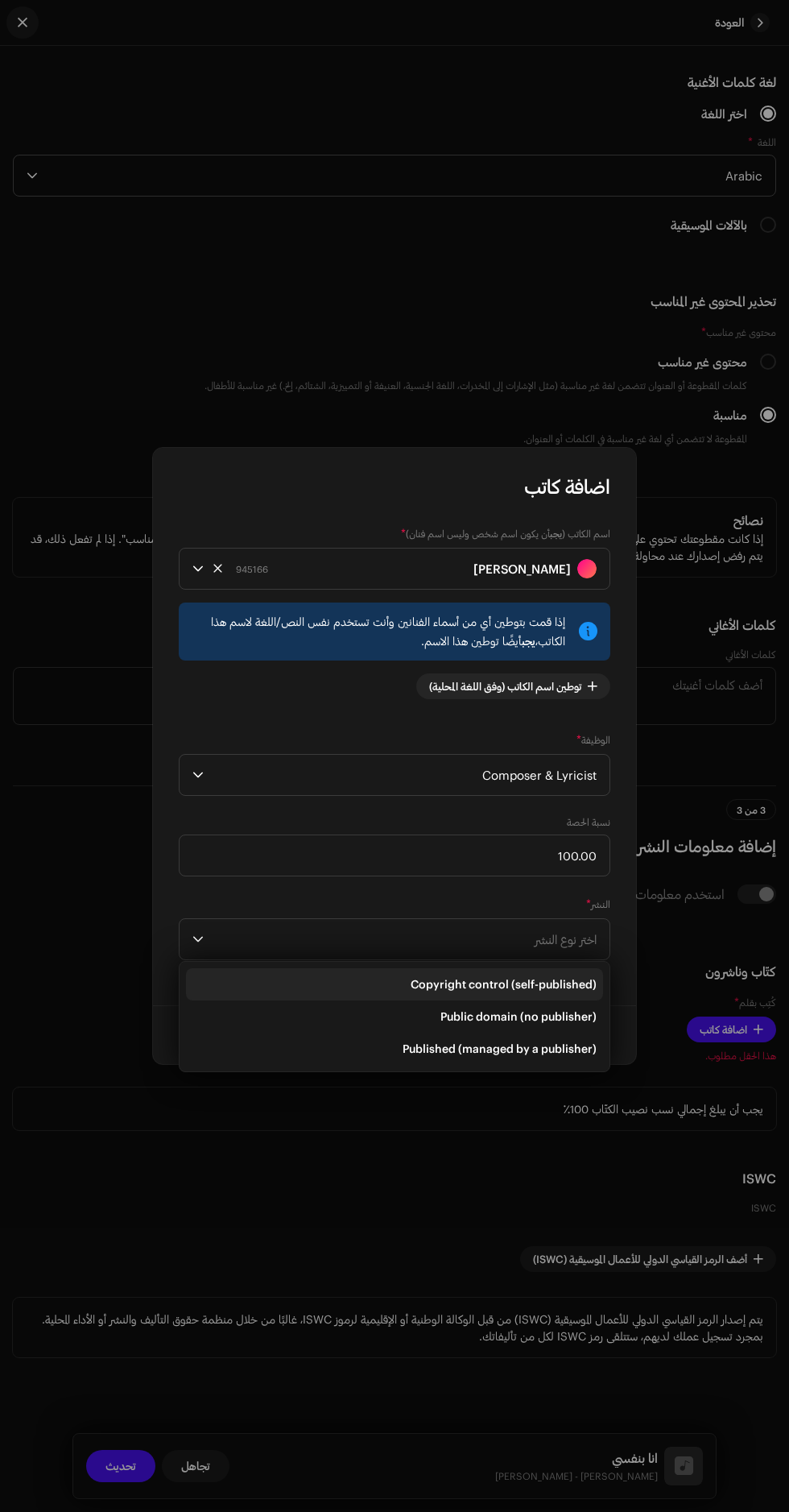
click at [525, 976] on span "Copyright control (self-published)" at bounding box center [503, 984] width 186 height 16
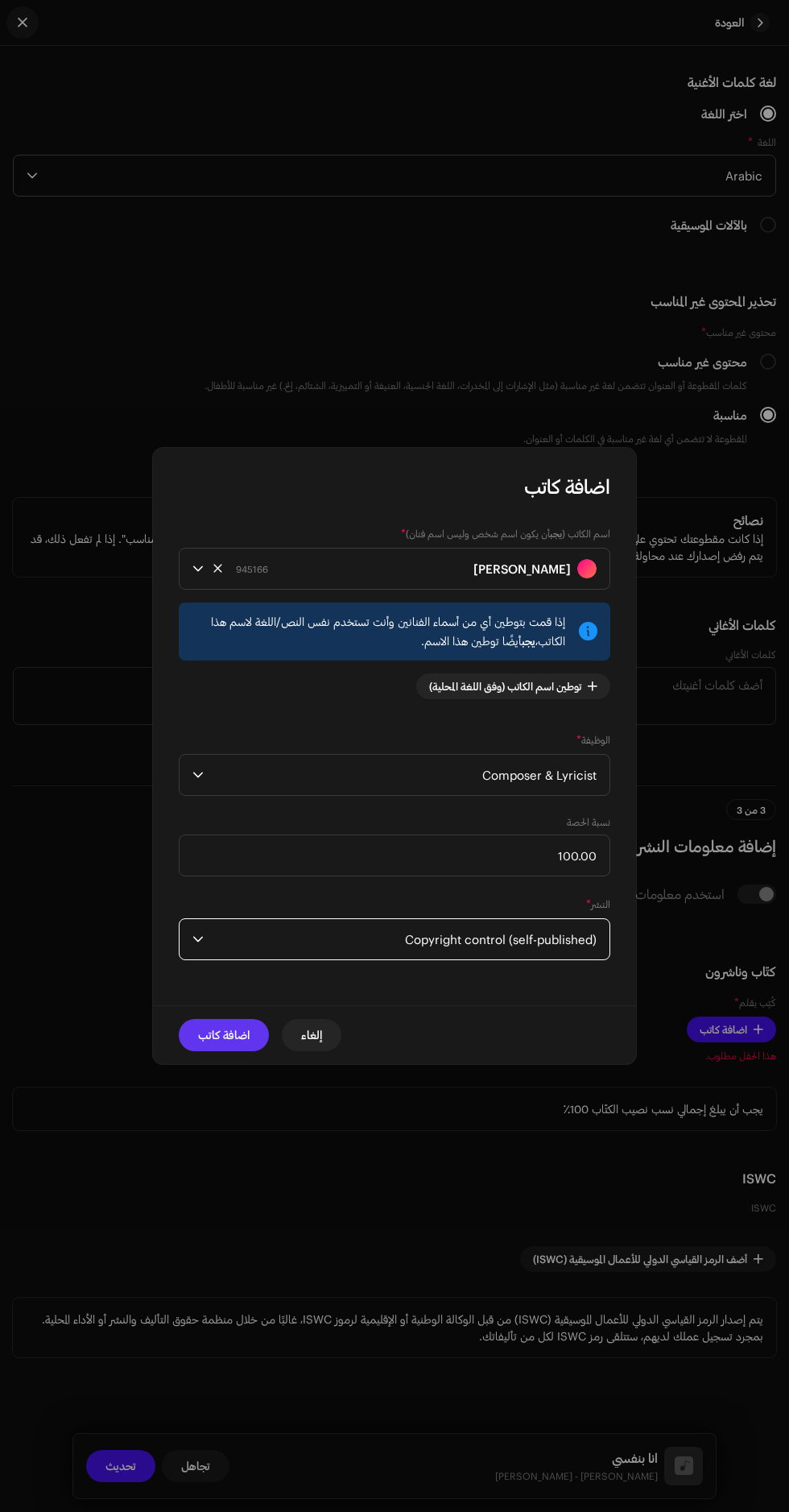
click at [216, 1035] on span "اضافة كاتب" at bounding box center [224, 1035] width 52 height 32
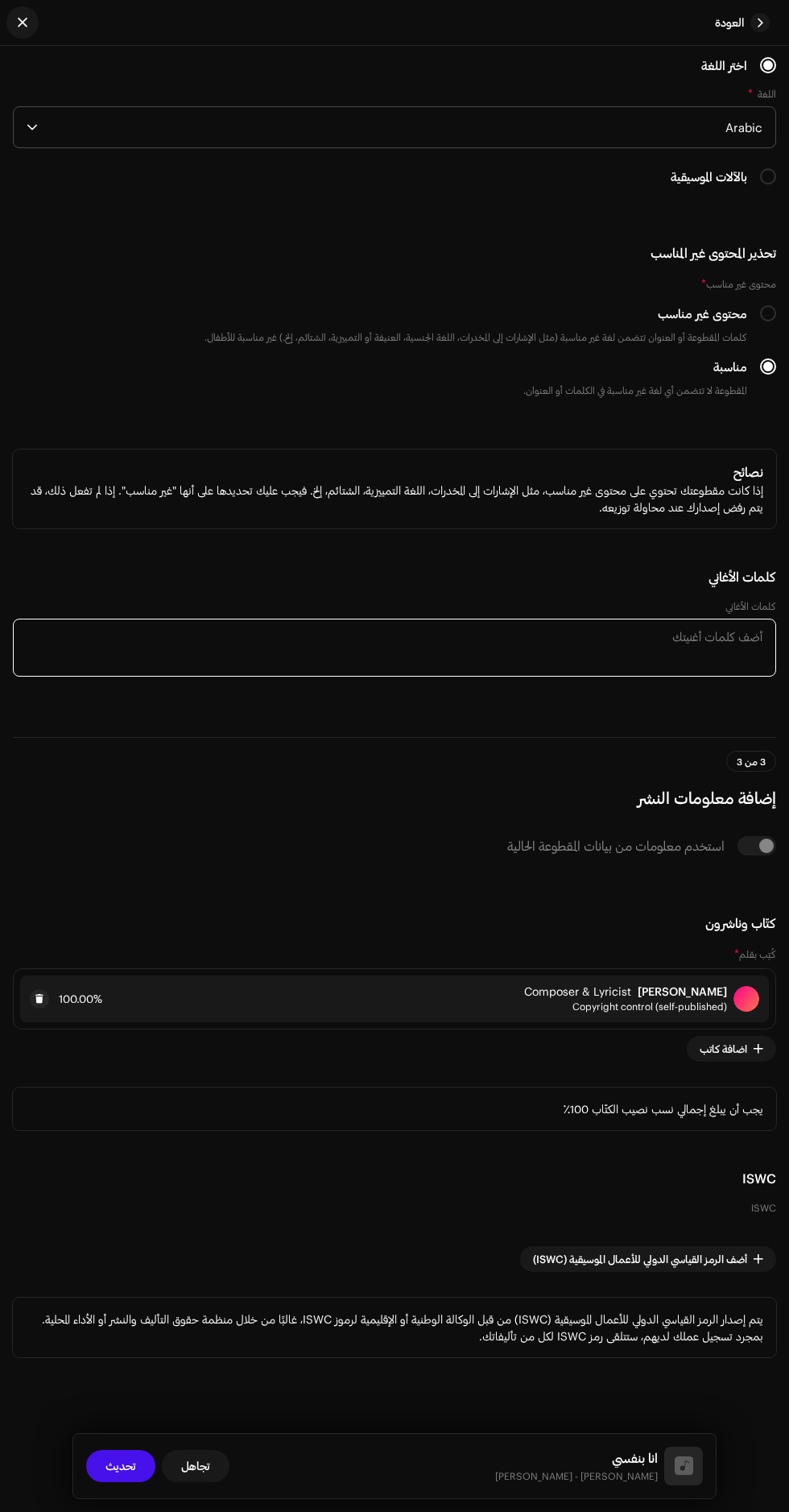
paste textarea "lore ipsu dolor sit amet conse adipi e sed doei temp incidi utla etdo magn aliq…"
type textarea "lore ipsu dolor sit amet conse adipi e sed doei temp incidi utla etdo magn aliq…"
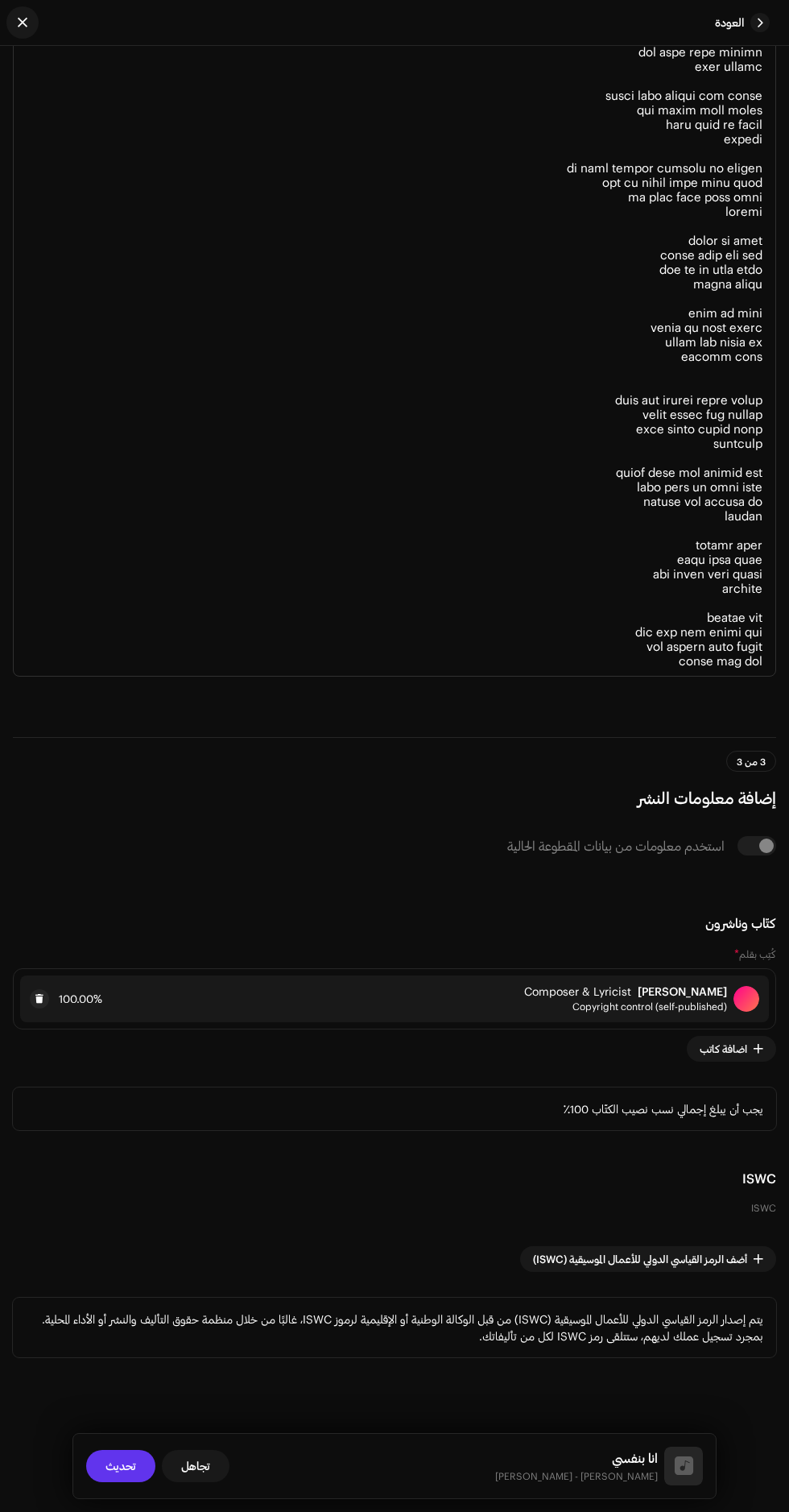
click at [120, 1465] on span "تحديث" at bounding box center [120, 1466] width 31 height 32
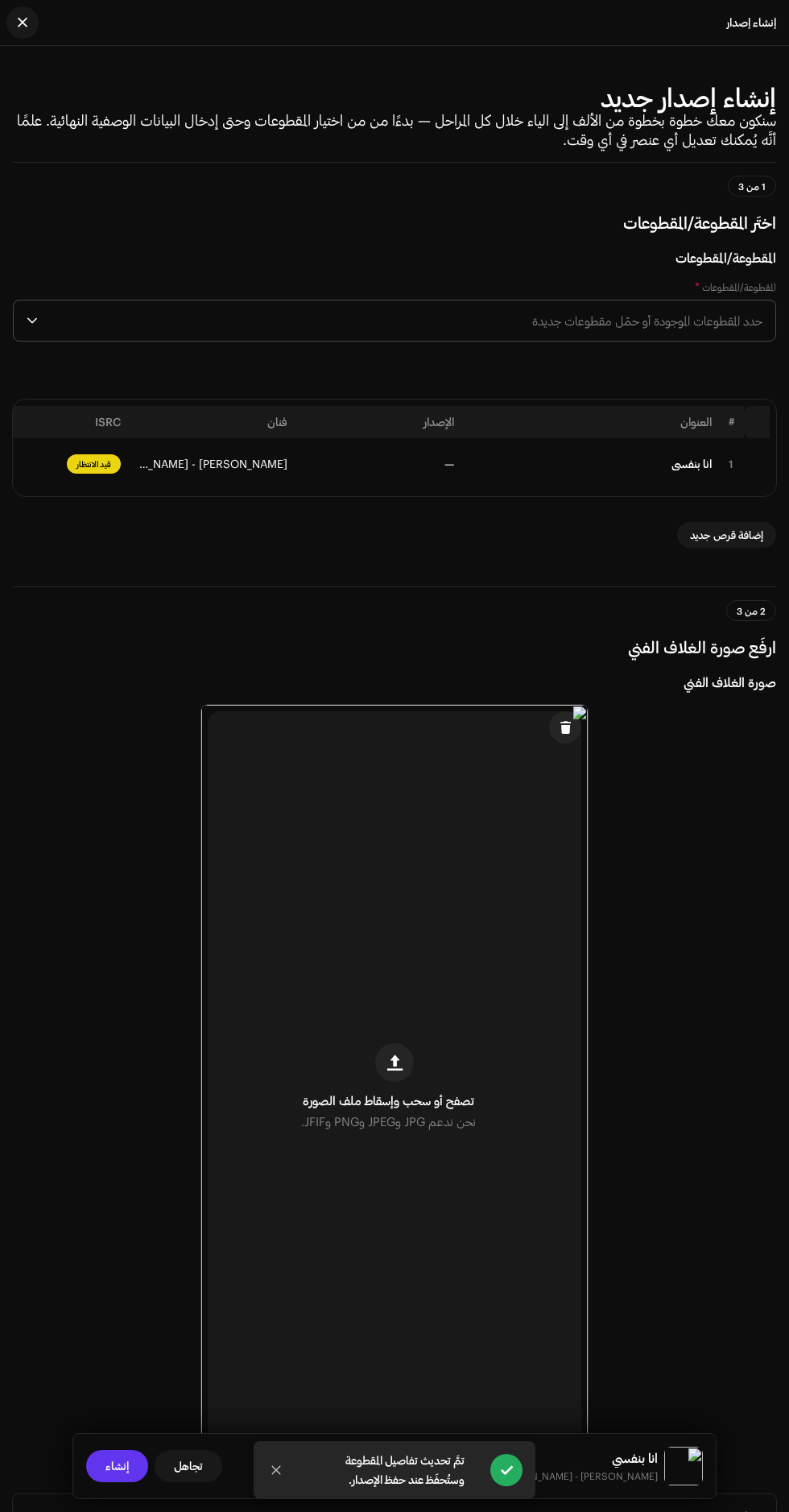
click at [124, 1459] on span "إنشاء" at bounding box center [117, 1466] width 23 height 32
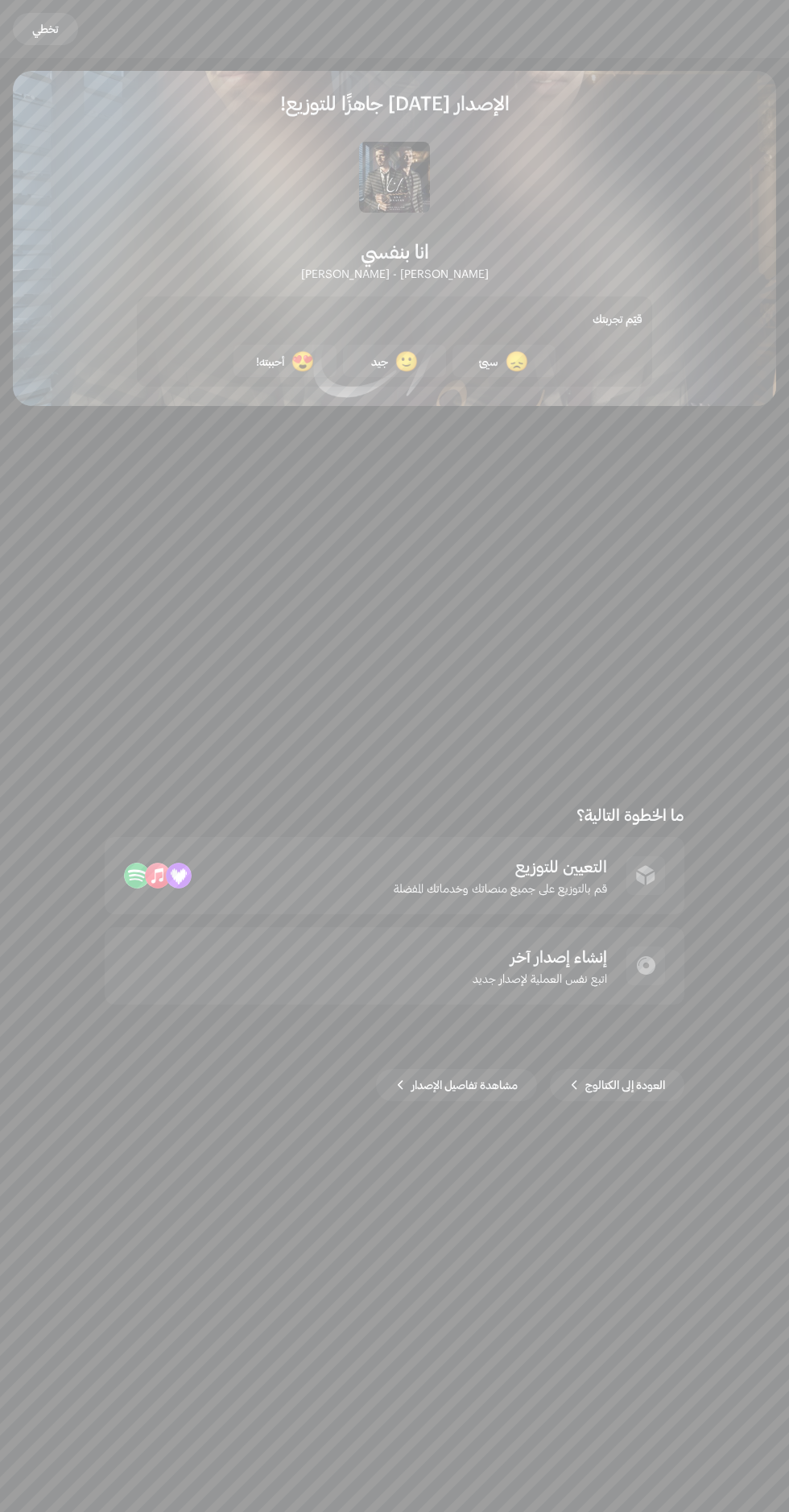
click at [51, 30] on span "تخطي" at bounding box center [45, 29] width 27 height 32
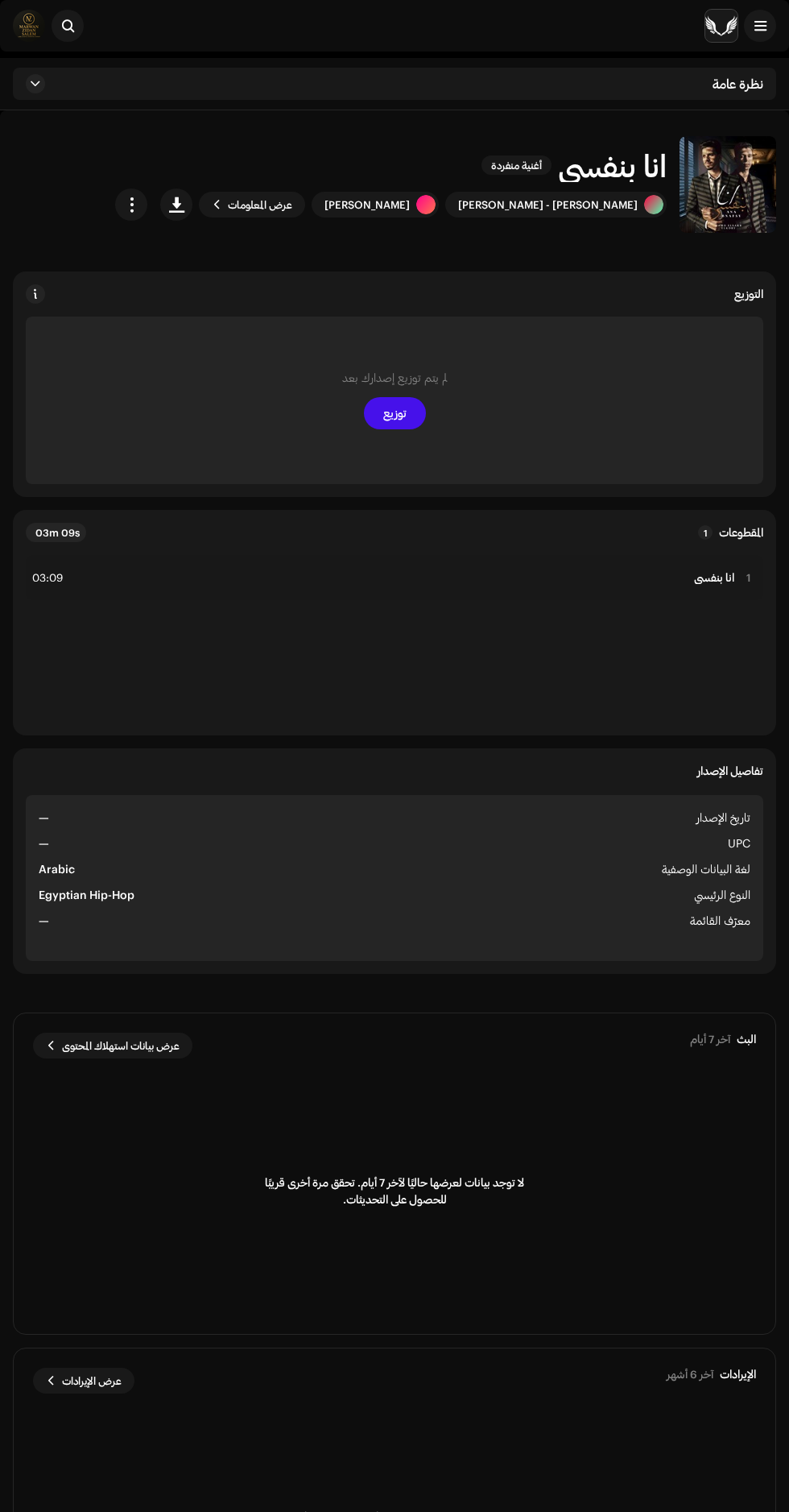
click at [396, 444] on div "لم يتم توزيع إصدارك بعد توزيع" at bounding box center [394, 400] width 737 height 167
click at [394, 411] on span "توزيع" at bounding box center [394, 413] width 23 height 32
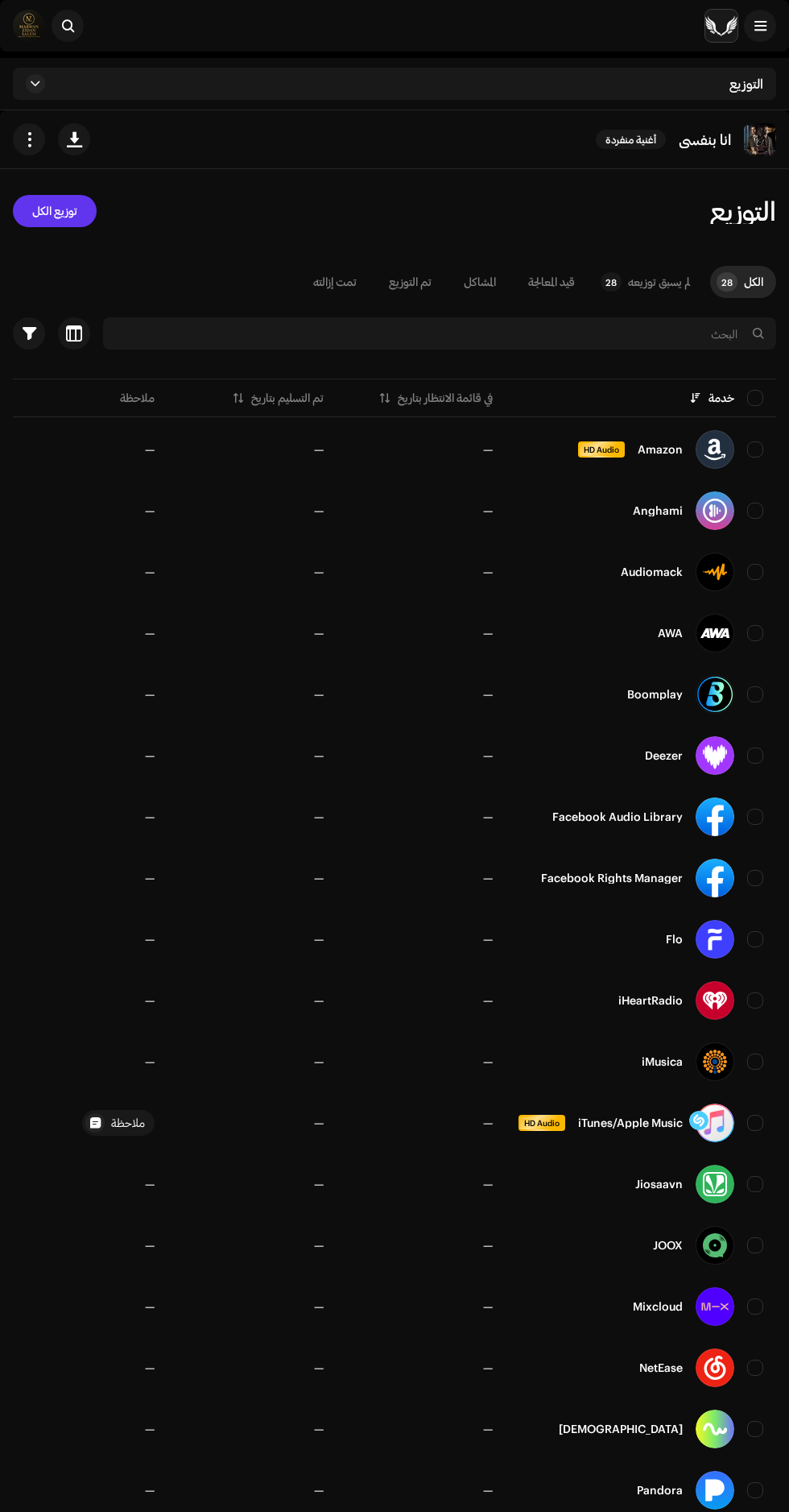
click at [53, 223] on span "توزيع الكل" at bounding box center [55, 211] width 45 height 32
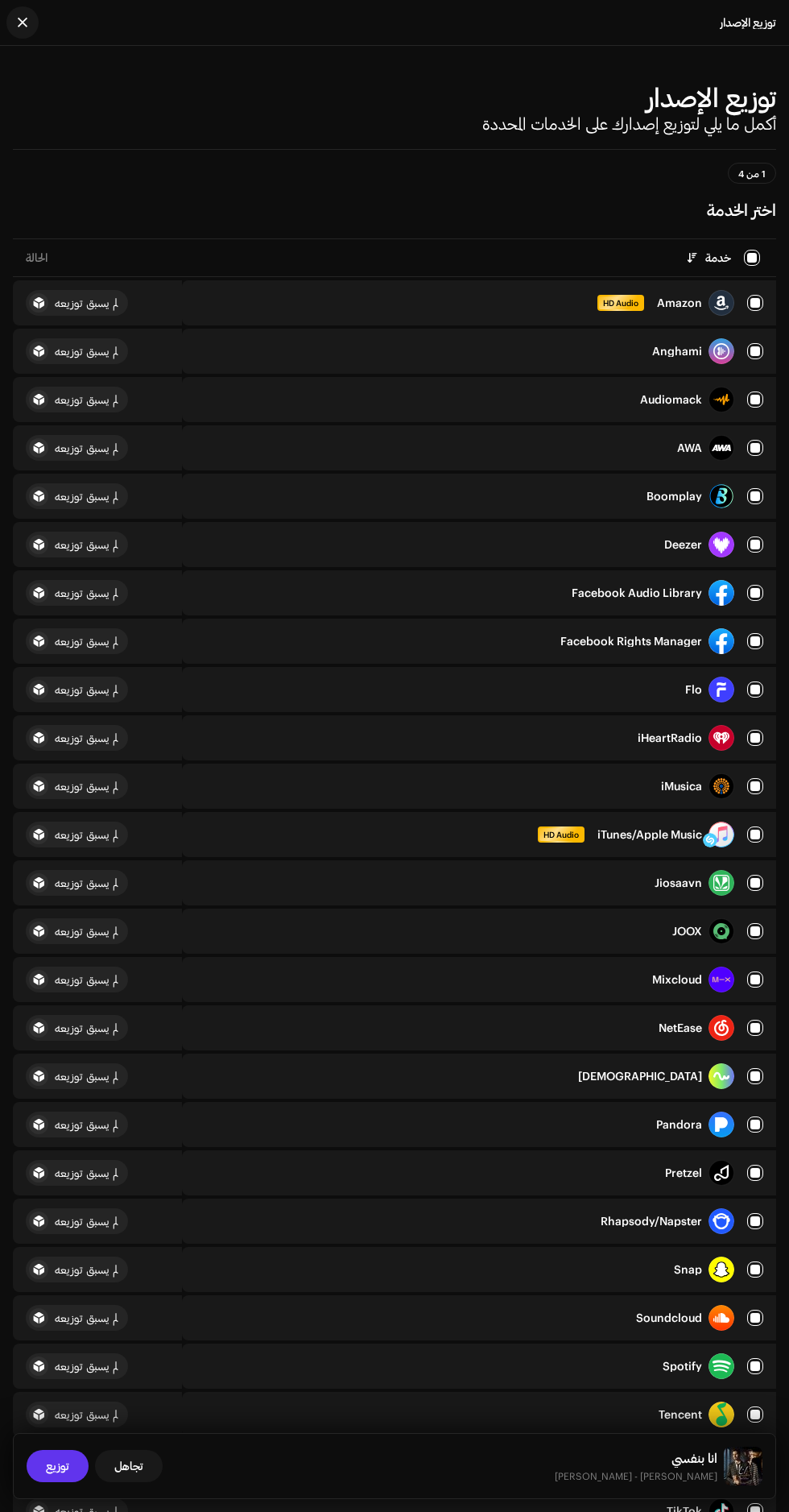
click at [59, 1465] on span "توزيع" at bounding box center [57, 1466] width 23 height 32
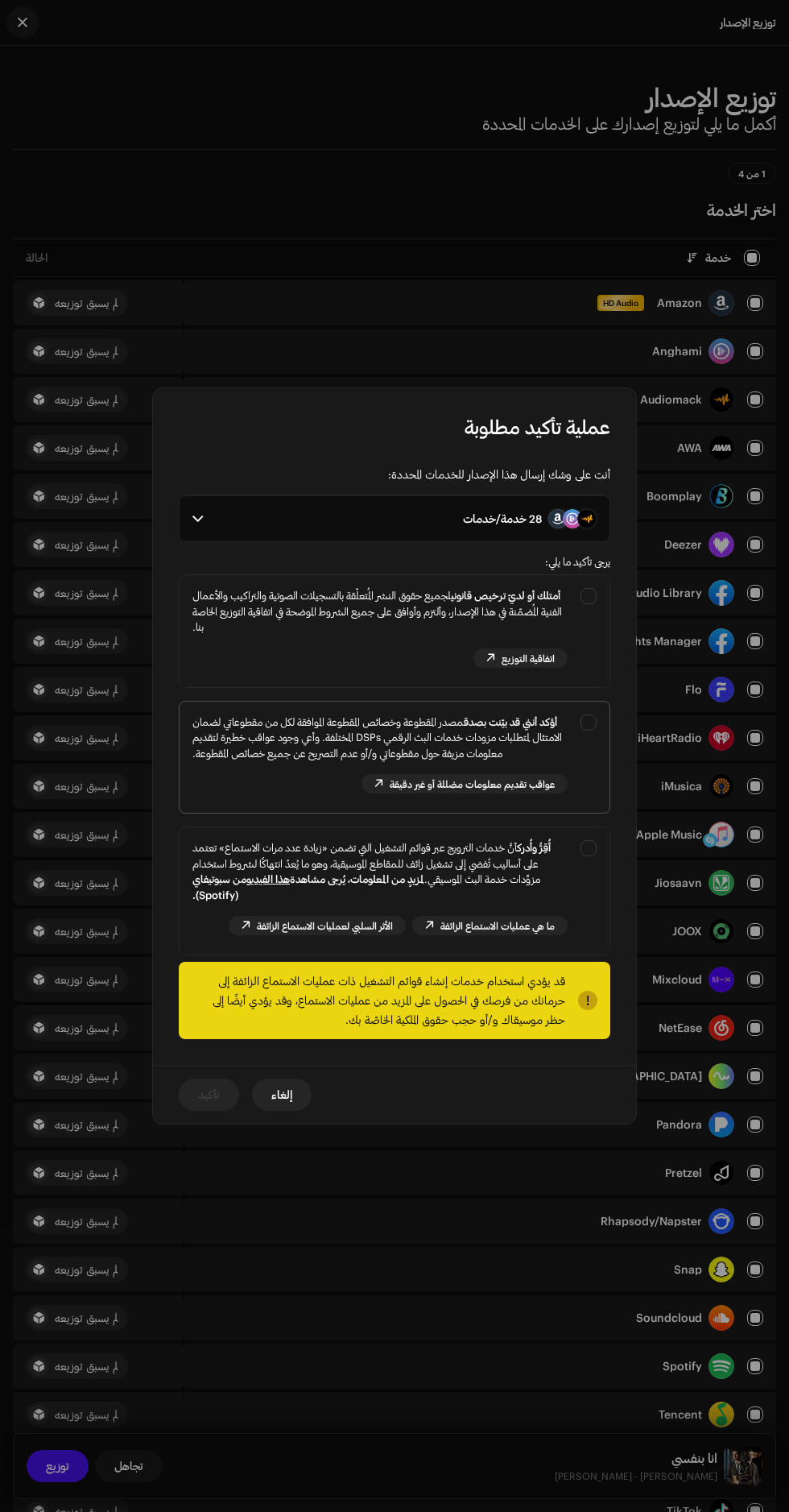
click at [261, 744] on div "أؤكد أنني قد بيّنت بصدق مصدر المقطوعة وخصائص المقطوعة الموافقة لكل من مقطوعاتي …" at bounding box center [380, 737] width 376 height 47
checkbox input "true"
click at [294, 588] on div "أمتلك أو لديّ ترخيص قانوني لجميع حقوق النشر المُتعلّقة بالتسجيلات الصوتية والتر…" at bounding box center [380, 611] width 376 height 47
checkbox input "true"
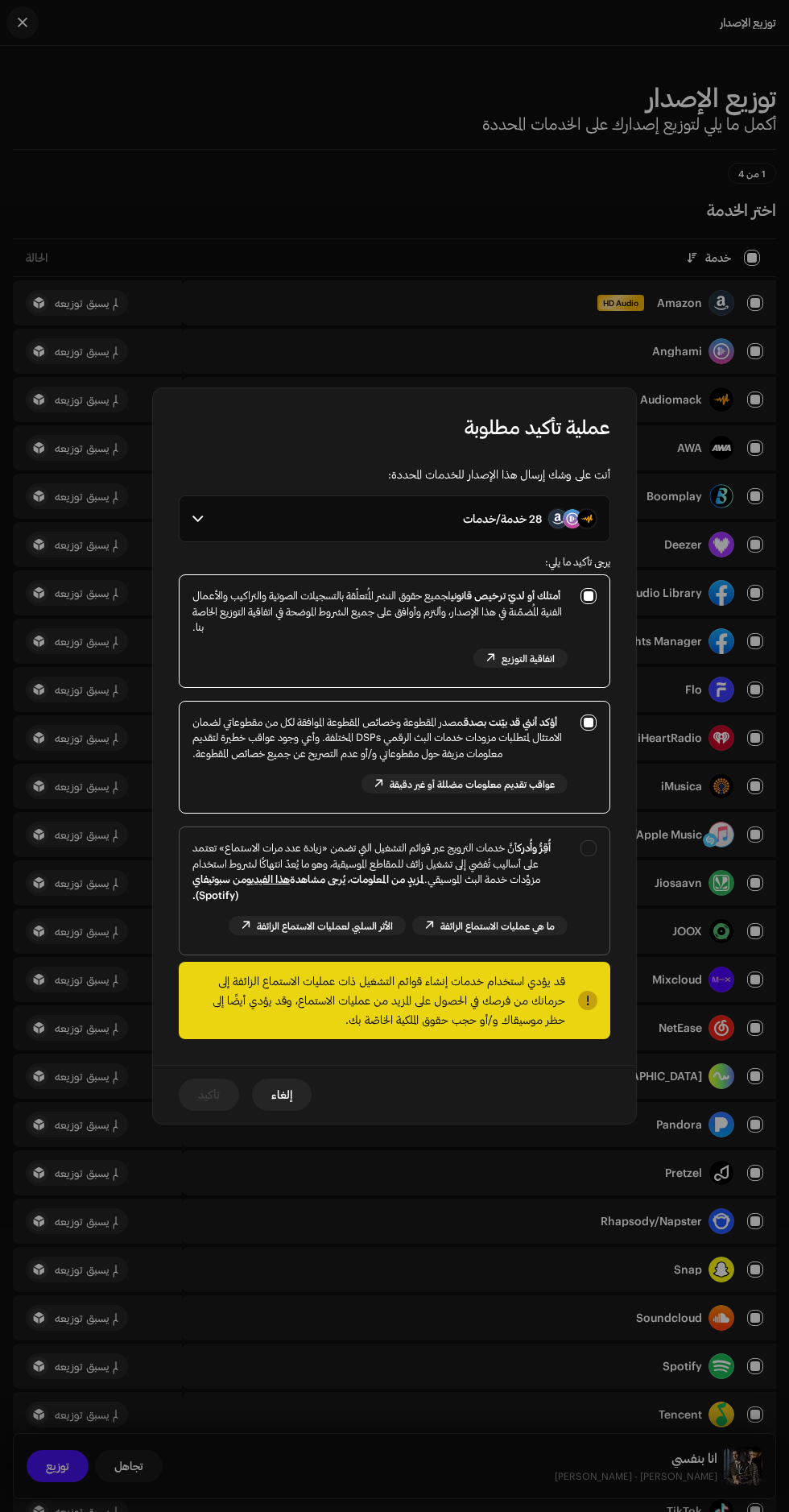
click at [290, 885] on link "هذا الفيديو" at bounding box center [267, 879] width 43 height 13
checkbox input "true"
click at [216, 1098] on span "تأكيد" at bounding box center [208, 1094] width 21 height 32
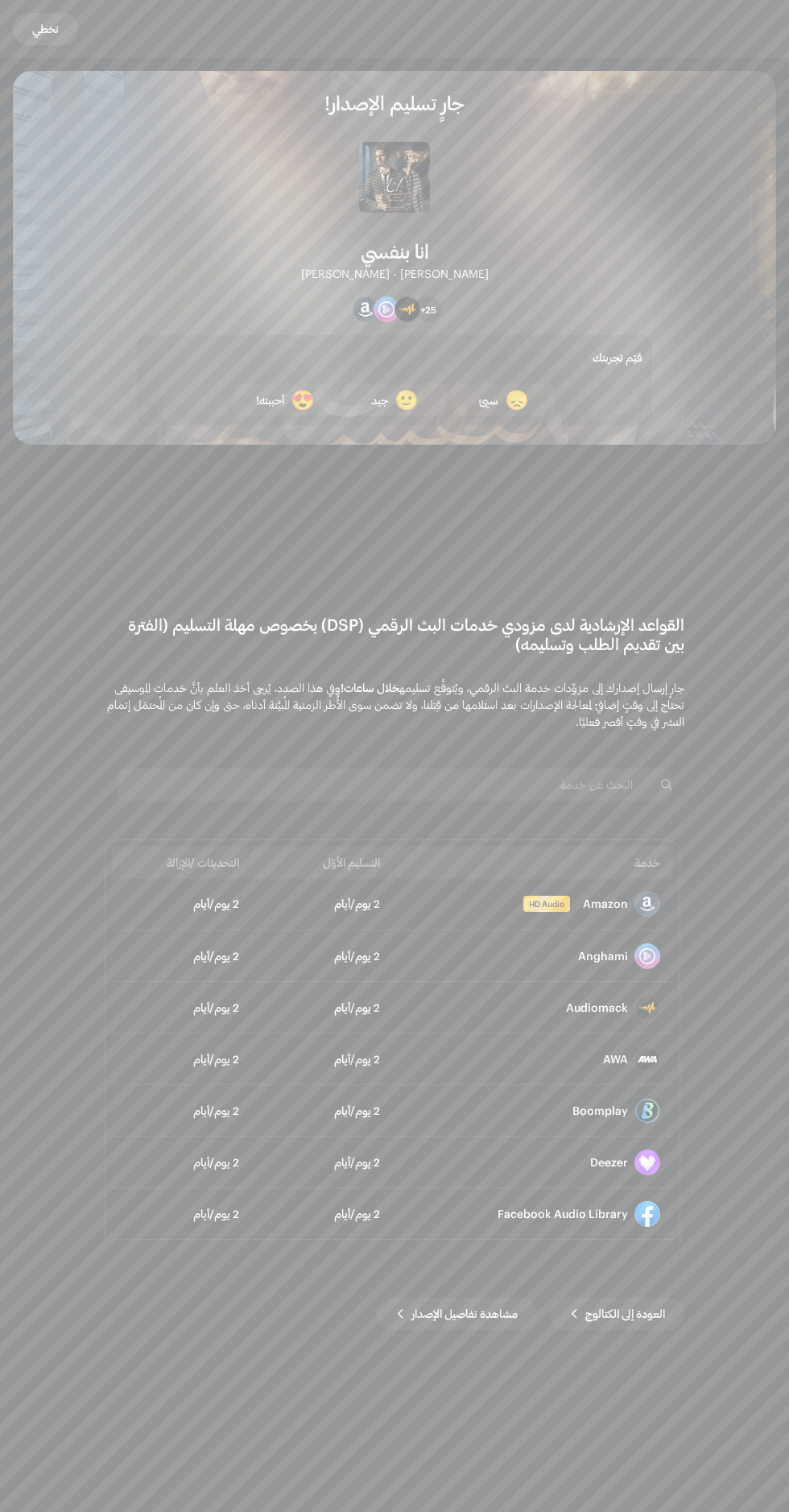
click at [47, 30] on span "تخطي" at bounding box center [45, 29] width 27 height 32
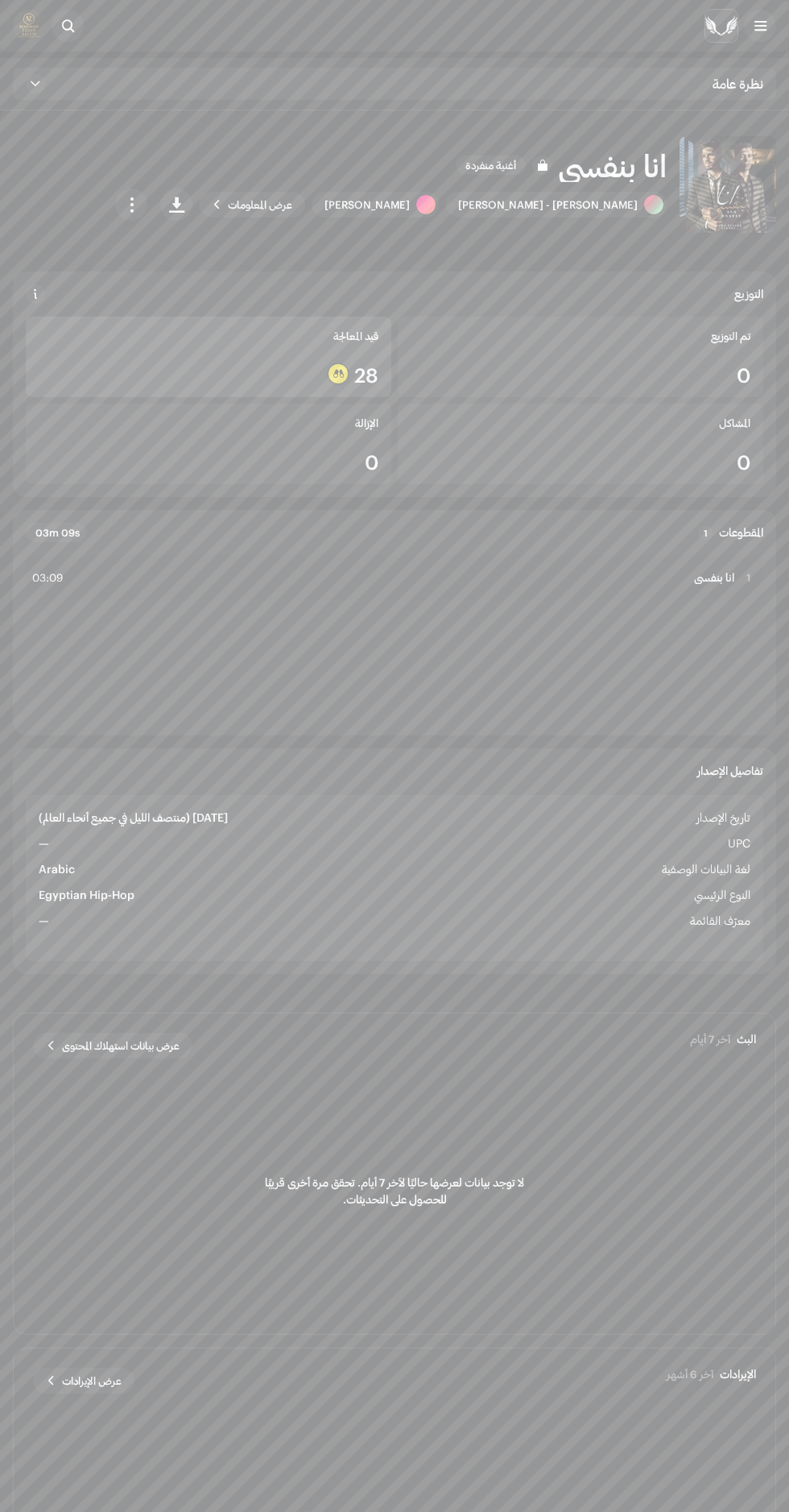
click at [169, 368] on div "28" at bounding box center [208, 374] width 339 height 21
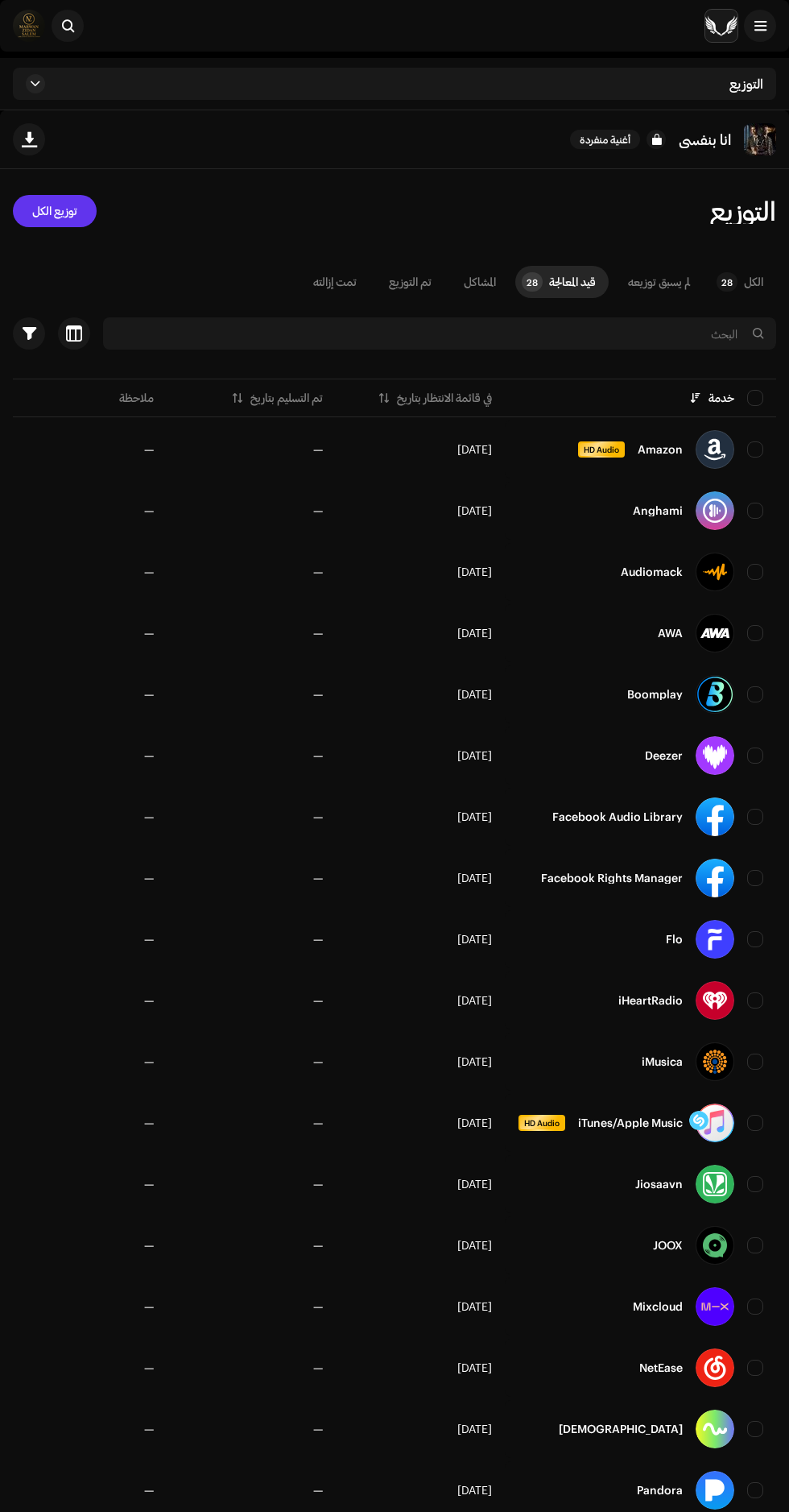
click at [46, 210] on span "توزيع الكل" at bounding box center [55, 211] width 45 height 32
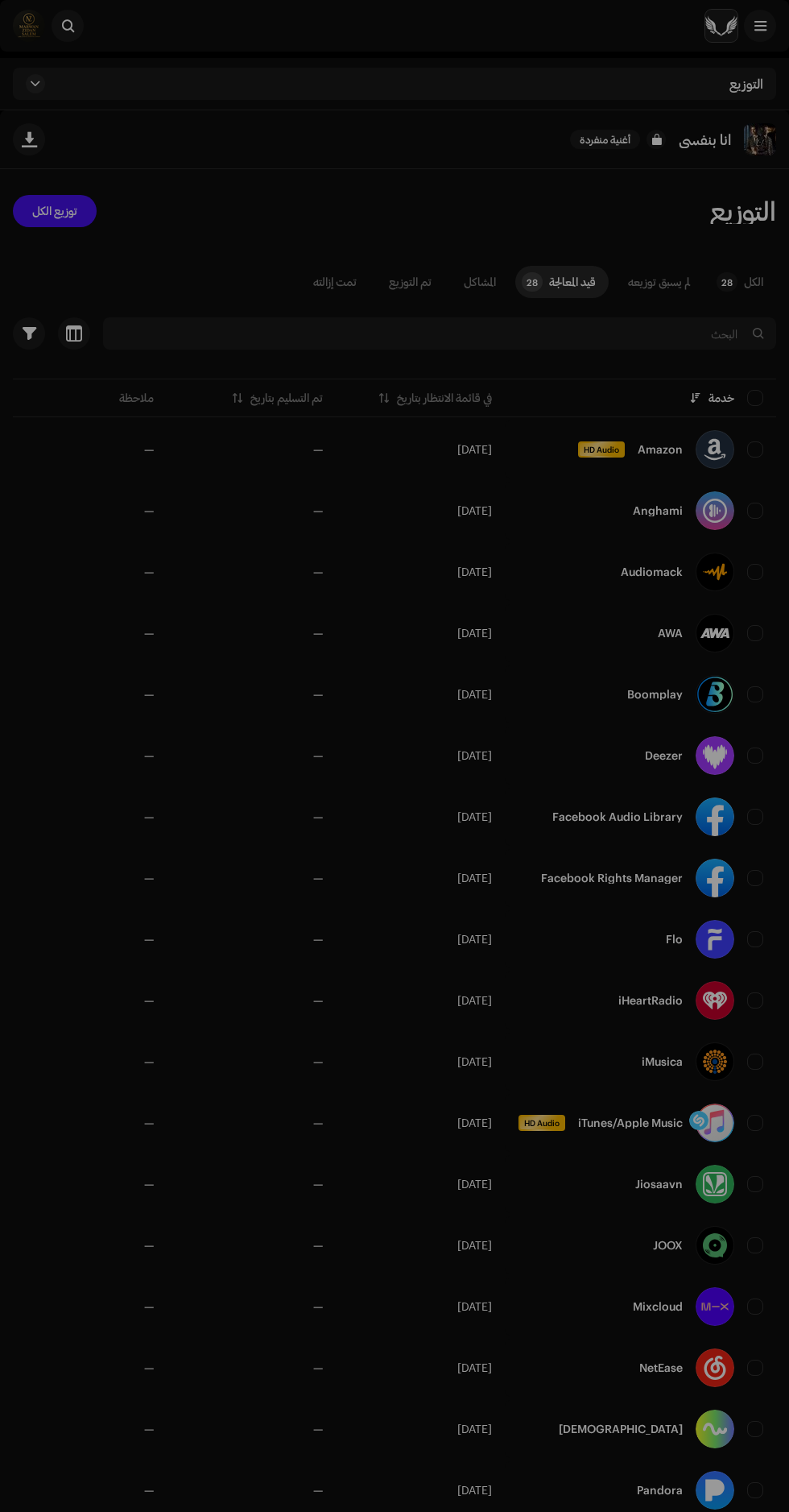
click at [281, 1090] on div "غير مؤهل للتوزيع الخدمات المختارة غير مؤهلة لتوزيع الإصدار بسبب حالات الإصدار ا…" at bounding box center [394, 756] width 789 height 1512
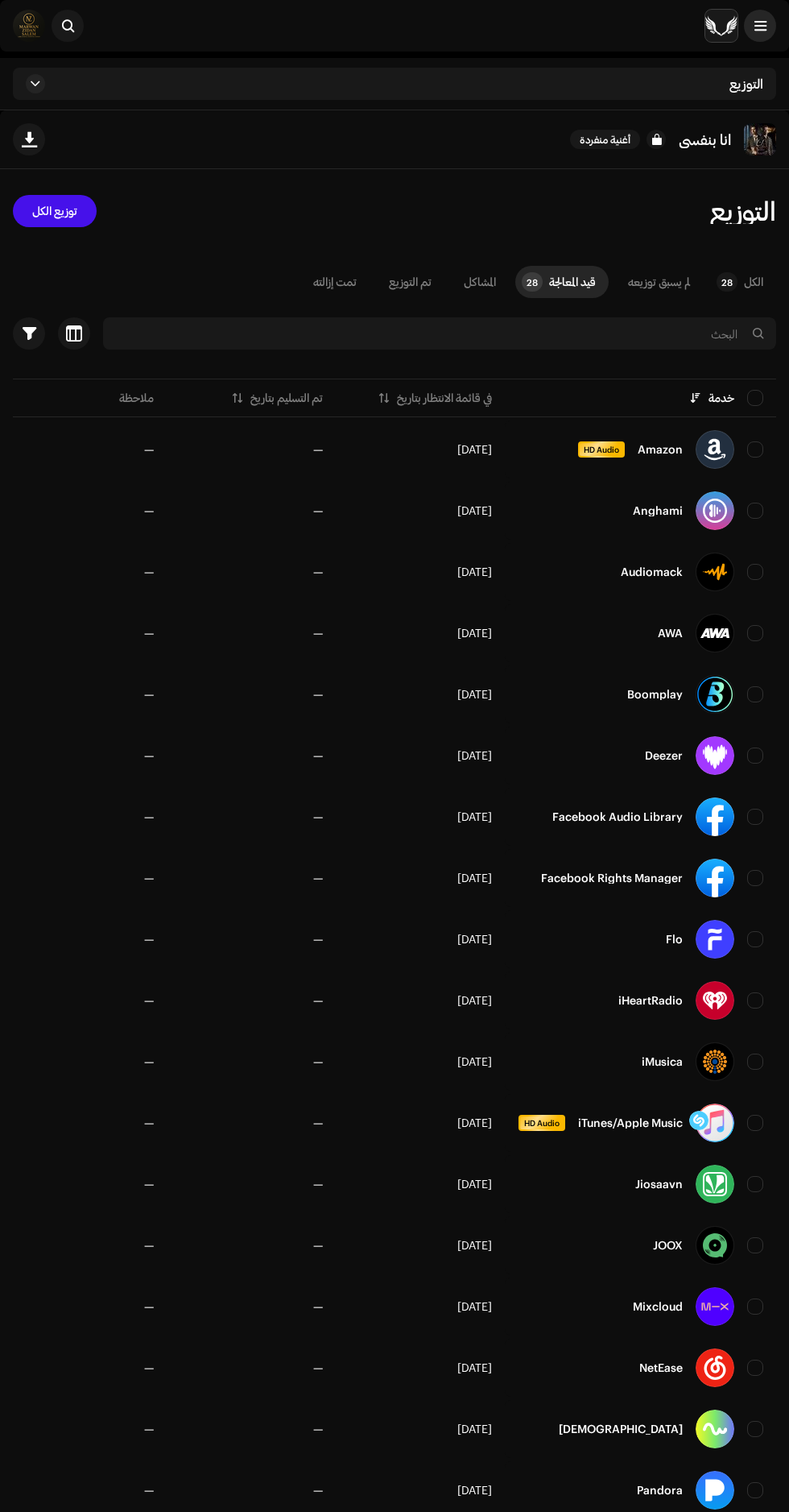
click at [755, 28] on span at bounding box center [759, 26] width 12 height 13
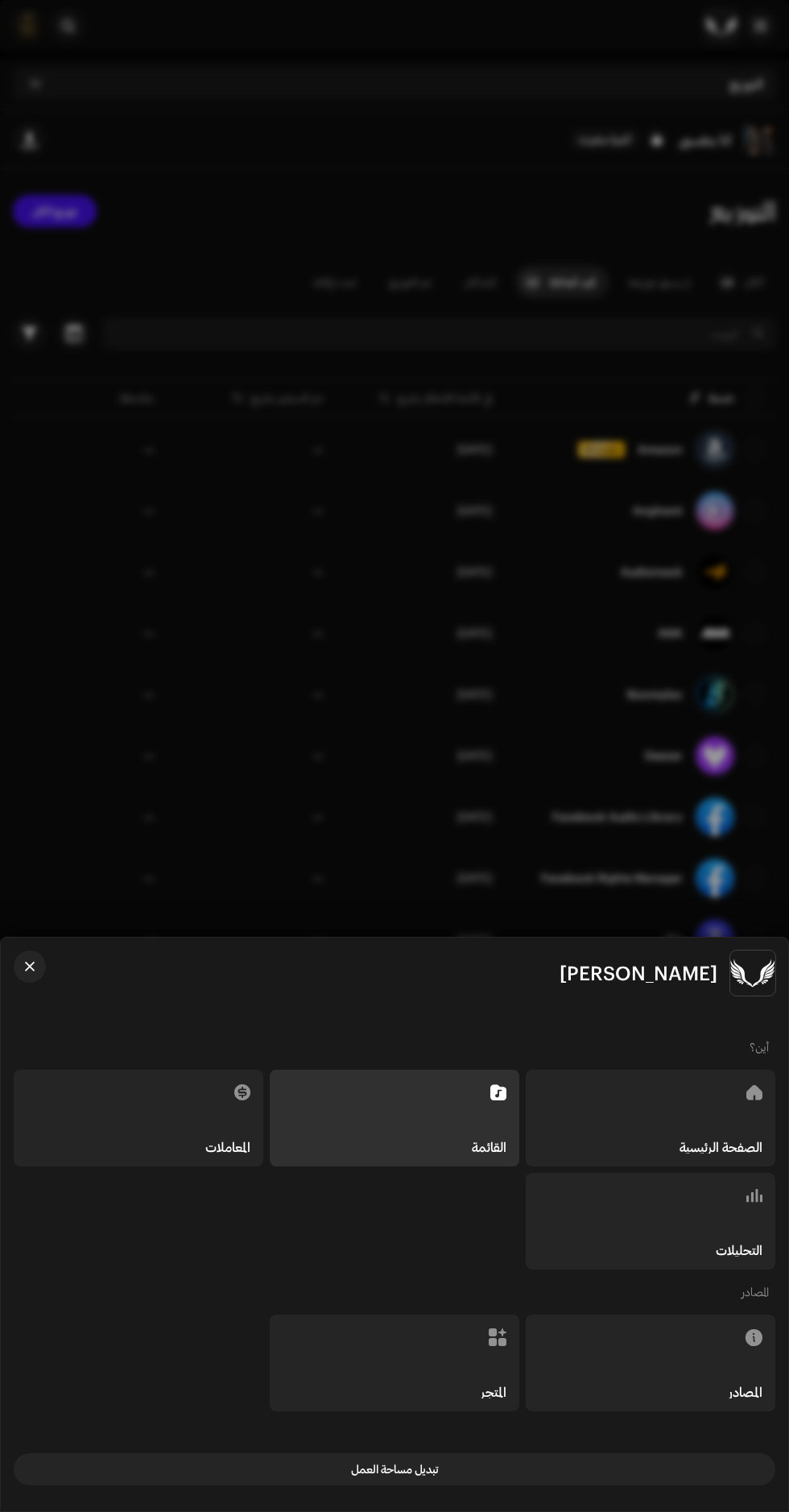
click at [682, 1141] on h5 "الصفحة الرئيسية" at bounding box center [721, 1146] width 83 height 13
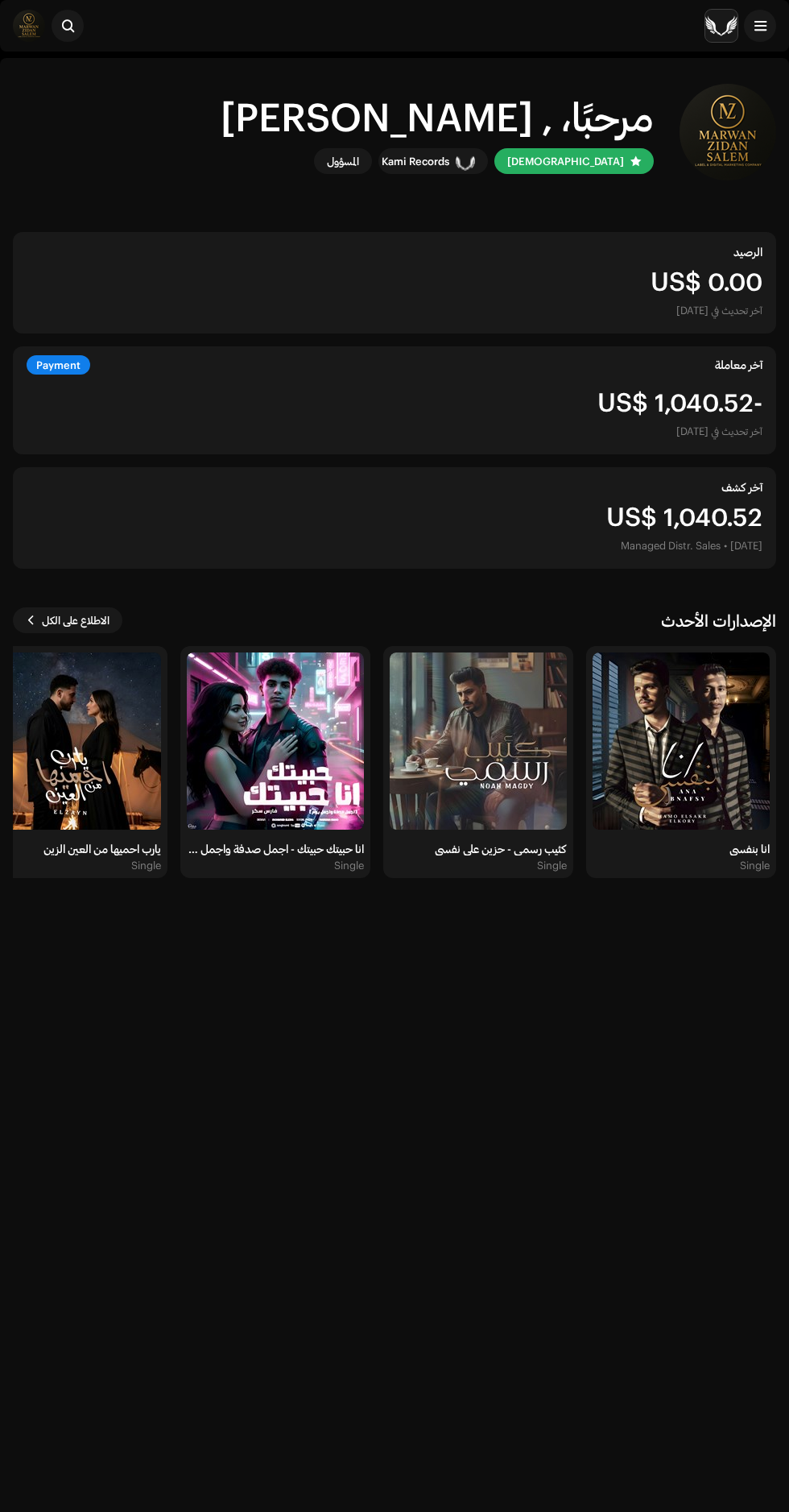
scroll to position [6, 0]
